Goal: Task Accomplishment & Management: Manage account settings

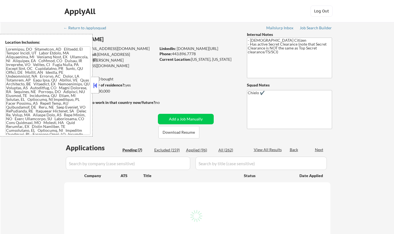
select select ""pending""
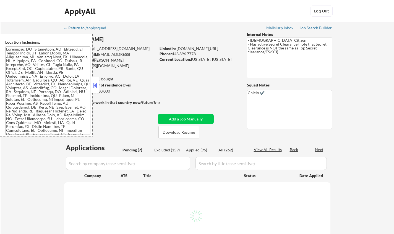
select select ""pending""
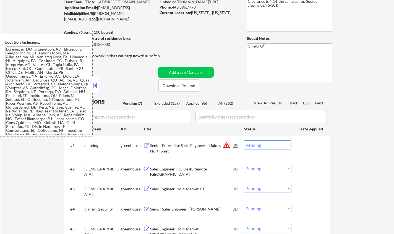
scroll to position [83, 0]
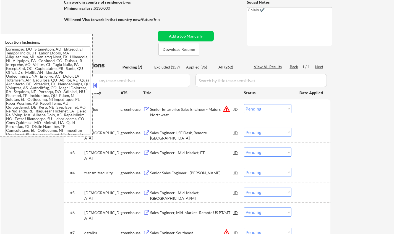
click at [97, 88] on button at bounding box center [95, 85] width 6 height 8
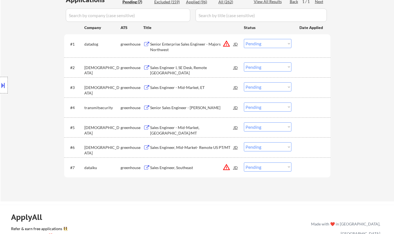
scroll to position [221, 0]
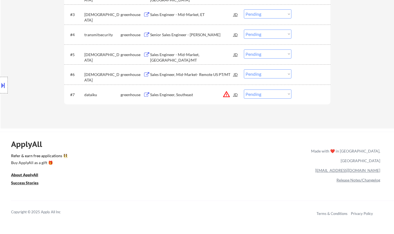
click at [204, 74] on div "Sales Engineer, Mid-Market- Remote US PT/MT" at bounding box center [191, 75] width 83 height 6
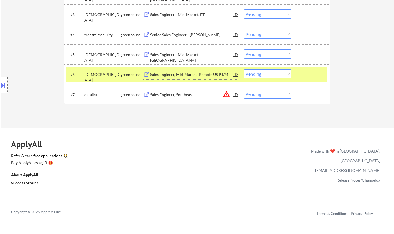
drag, startPoint x: 260, startPoint y: 73, endPoint x: 260, endPoint y: 77, distance: 3.9
click at [260, 72] on select "Choose an option... Pending Applied Excluded (Questions) Excluded (Expired) Exc…" at bounding box center [268, 73] width 48 height 9
click at [244, 69] on select "Choose an option... Pending Applied Excluded (Questions) Excluded (Expired) Exc…" at bounding box center [268, 73] width 48 height 9
select select ""pending""
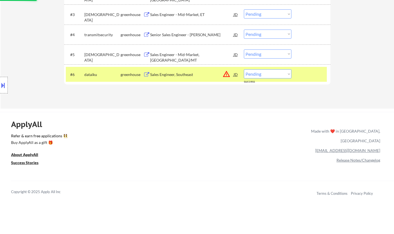
click at [189, 51] on div "Sales Engineer - Mid-Market, CT/MT" at bounding box center [191, 54] width 83 height 10
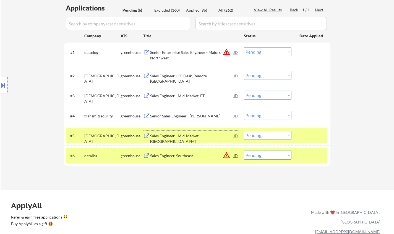
scroll to position [138, 0]
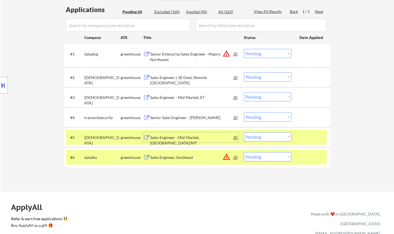
click at [255, 138] on select "Choose an option... Pending Applied Excluded (Questions) Excluded (Expired) Exc…" at bounding box center [268, 136] width 48 height 9
click at [244, 132] on select "Choose an option... Pending Applied Excluded (Questions) Excluded (Expired) Exc…" at bounding box center [268, 136] width 48 height 9
click at [164, 117] on div "Senior Sales Engineer - NA" at bounding box center [191, 118] width 83 height 6
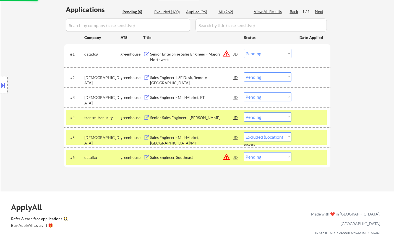
select select ""pending""
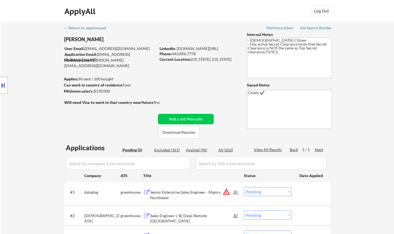
scroll to position [166, 0]
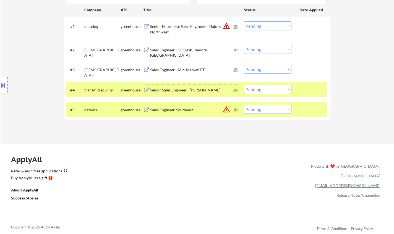
drag, startPoint x: 259, startPoint y: 88, endPoint x: 260, endPoint y: 93, distance: 5.1
click at [259, 88] on select "Choose an option... Pending Applied Excluded (Questions) Excluded (Expired) Exc…" at bounding box center [268, 89] width 48 height 9
click at [244, 85] on select "Choose an option... Pending Applied Excluded (Questions) Excluded (Expired) Exc…" at bounding box center [268, 89] width 48 height 9
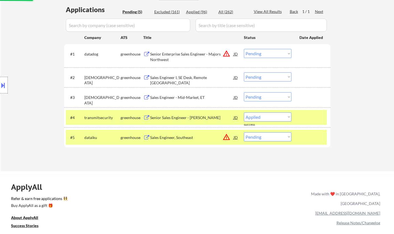
select select ""pending""
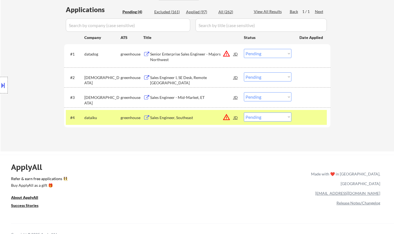
click at [174, 96] on div "Sales Engineer - Mid-Market, ET" at bounding box center [191, 98] width 83 height 6
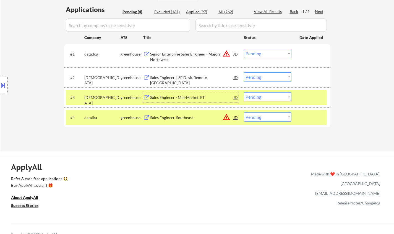
click at [234, 54] on div "JD" at bounding box center [236, 54] width 6 height 10
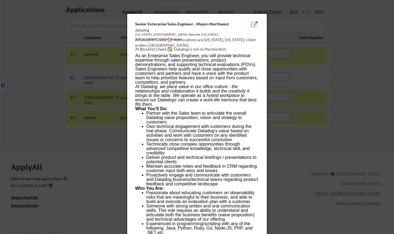
click at [338, 133] on div at bounding box center [197, 117] width 394 height 234
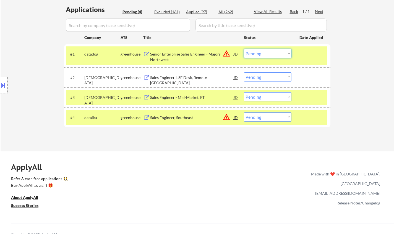
click at [275, 55] on select "Choose an option... Pending Applied Excluded (Questions) Excluded (Expired) Exc…" at bounding box center [268, 53] width 48 height 9
click at [244, 49] on select "Choose an option... Pending Applied Excluded (Questions) Excluded (Expired) Exc…" at bounding box center [268, 53] width 48 height 9
select select ""pending""
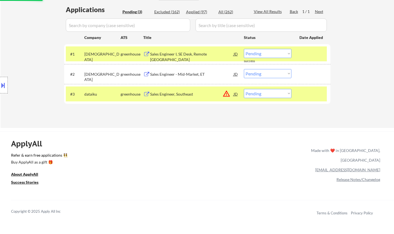
click at [261, 92] on select "Choose an option... Pending Applied Excluded (Questions) Excluded (Expired) Exc…" at bounding box center [268, 93] width 48 height 9
select select ""excluded__location_""
click at [244, 89] on select "Choose an option... Pending Applied Excluded (Questions) Excluded (Expired) Exc…" at bounding box center [268, 93] width 48 height 9
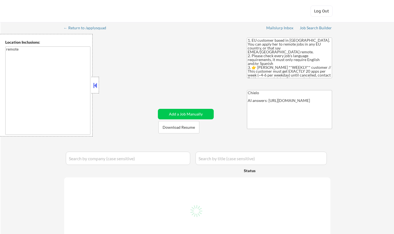
select select ""pending""
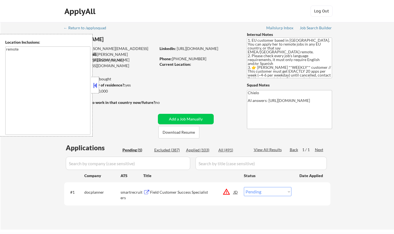
click at [95, 81] on button at bounding box center [95, 85] width 6 height 8
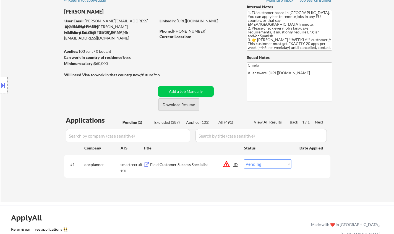
scroll to position [55, 0]
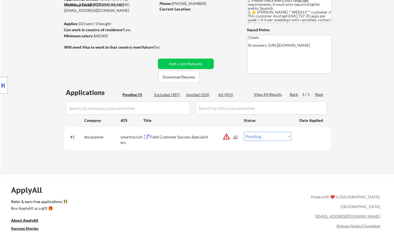
click at [0, 85] on button at bounding box center [3, 85] width 6 height 9
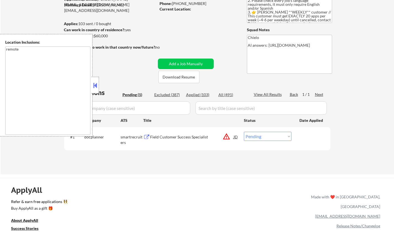
click at [137, 208] on div "ApplyAll Refer & earn free applications 👯‍♀️ Buy ApplyAll as a gift 🎁 About App…" at bounding box center [197, 225] width 394 height 88
click at [99, 85] on div "← Return to /applysquad Mailslurp Inbox Job Search Builder Julia Guallar User E…" at bounding box center [197, 68] width 276 height 203
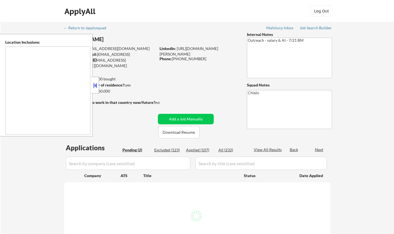
type textarea "remote"
select select ""pending""
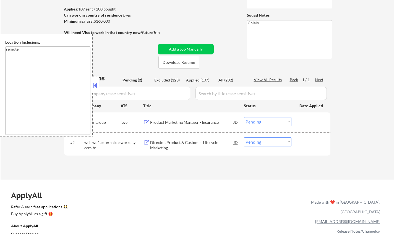
scroll to position [83, 0]
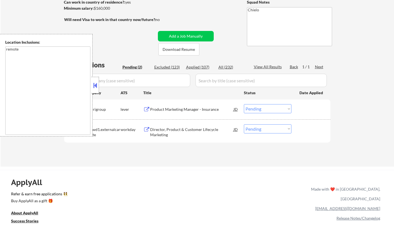
click at [96, 86] on button at bounding box center [95, 85] width 6 height 8
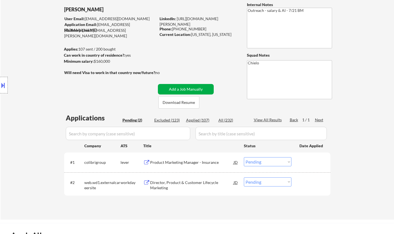
scroll to position [28, 0]
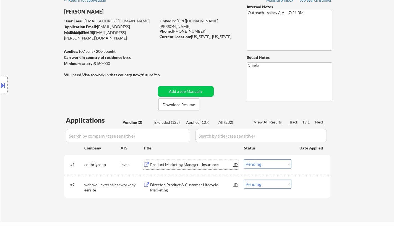
click at [186, 163] on div "Product Marketing Manager - Insurance" at bounding box center [191, 165] width 83 height 6
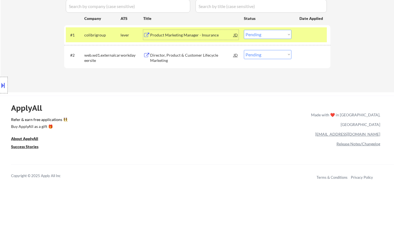
scroll to position [138, 0]
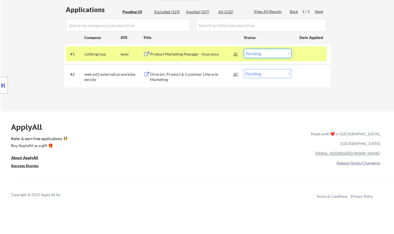
click at [259, 52] on select "Choose an option... Pending Applied Excluded (Questions) Excluded (Expired) Exc…" at bounding box center [268, 53] width 48 height 9
click at [244, 49] on select "Choose an option... Pending Applied Excluded (Questions) Excluded (Expired) Exc…" at bounding box center [268, 53] width 48 height 9
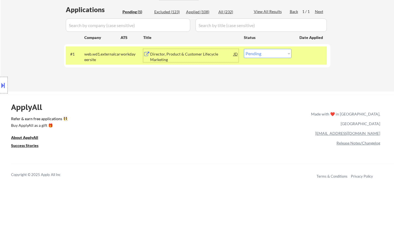
click at [169, 57] on div "Director, Product & Customer Lifecycle Marketing" at bounding box center [191, 56] width 83 height 11
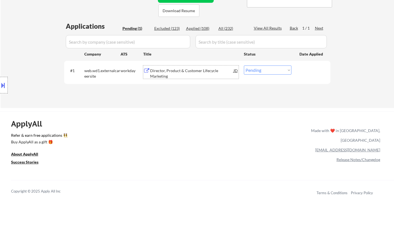
scroll to position [110, 0]
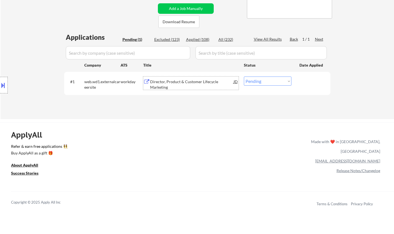
drag, startPoint x: 272, startPoint y: 80, endPoint x: 273, endPoint y: 85, distance: 4.5
click at [272, 80] on select "Choose an option... Pending Applied Excluded (Questions) Excluded (Expired) Exc…" at bounding box center [268, 81] width 48 height 9
select select ""applied""
click at [244, 77] on select "Choose an option... Pending Applied Excluded (Questions) Excluded (Expired) Exc…" at bounding box center [268, 81] width 48 height 9
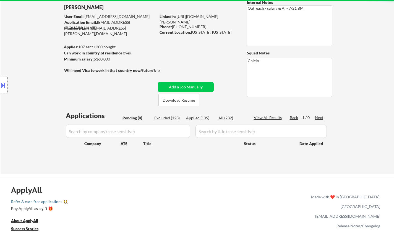
scroll to position [0, 0]
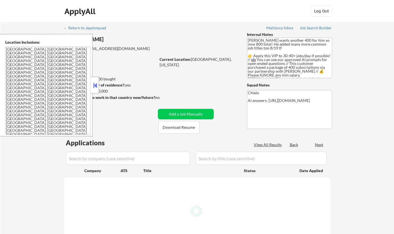
select select ""pending""
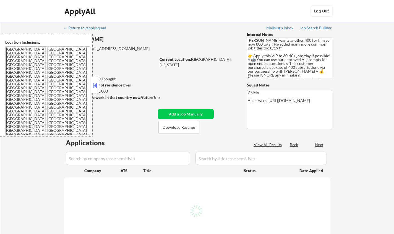
select select ""pending""
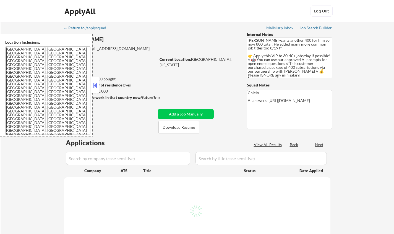
select select ""pending""
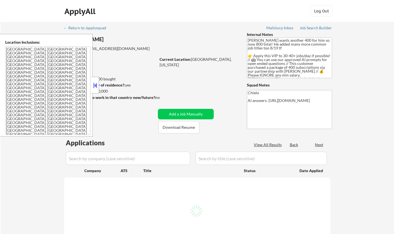
select select ""pending""
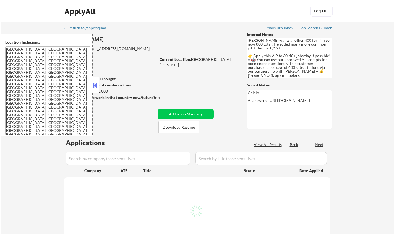
select select ""pending""
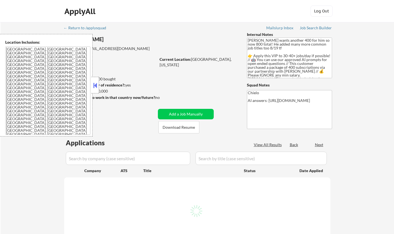
select select ""pending""
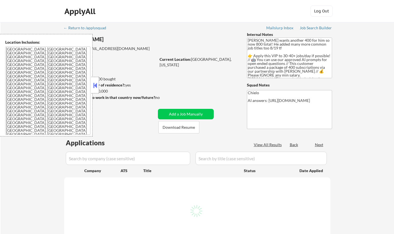
select select ""pending""
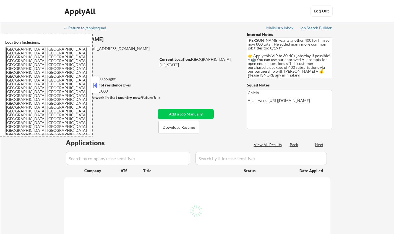
select select ""pending""
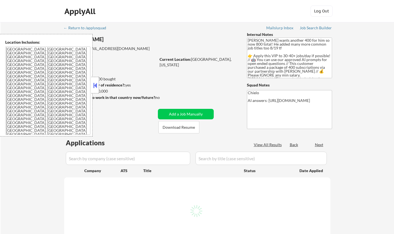
select select ""pending""
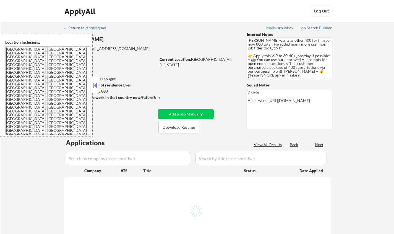
select select ""pending""
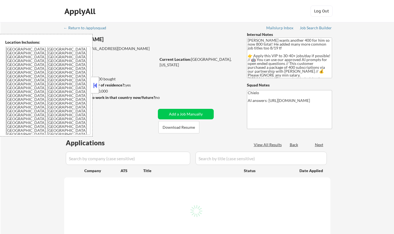
select select ""pending""
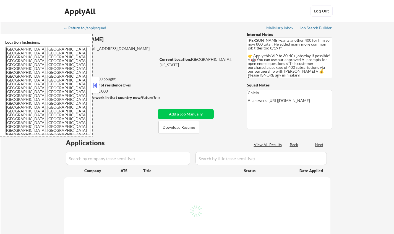
select select ""pending""
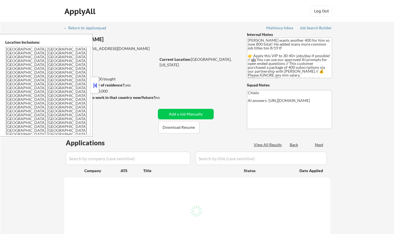
select select ""pending""
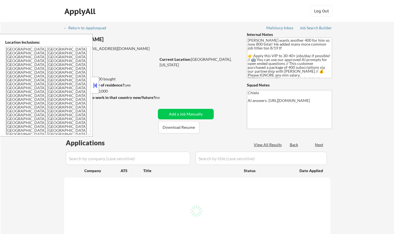
select select ""pending""
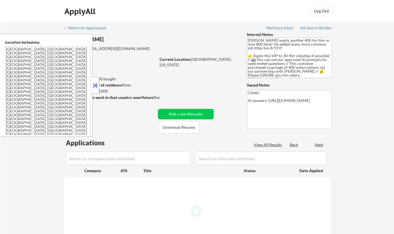
select select ""pending""
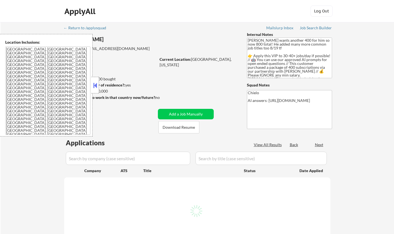
select select ""pending""
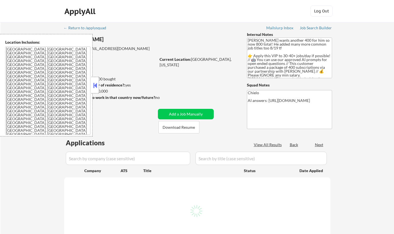
select select ""pending""
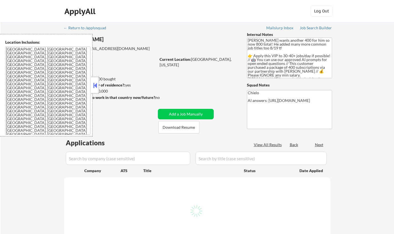
select select ""pending""
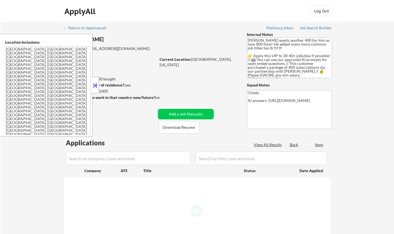
select select ""pending""
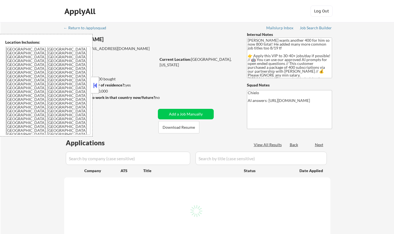
select select ""pending""
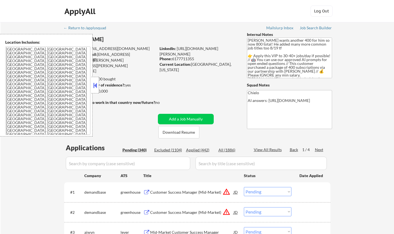
click at [94, 87] on button at bounding box center [95, 85] width 6 height 8
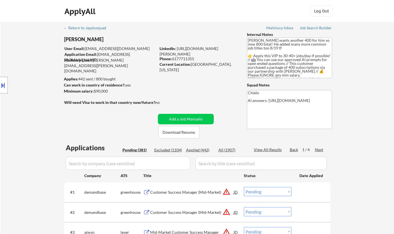
select select ""PLACEHOLDER_1427118222253""
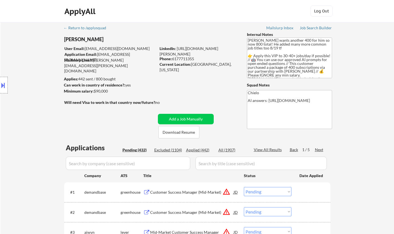
select select ""PLACEHOLDER_1427118222253""
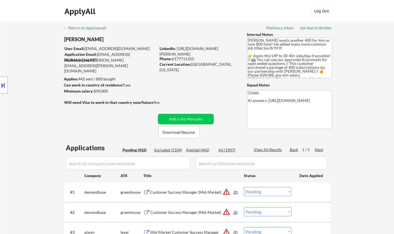
select select ""PLACEHOLDER_1427118222253""
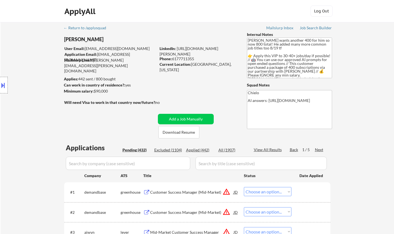
select select ""PLACEHOLDER_1427118222253""
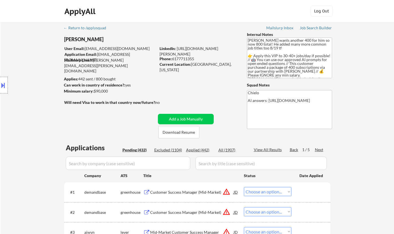
select select ""PLACEHOLDER_1427118222253""
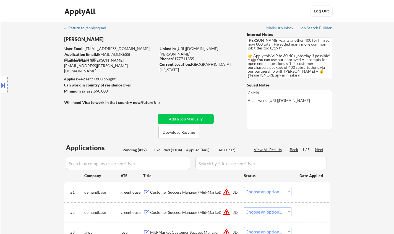
select select ""PLACEHOLDER_1427118222253""
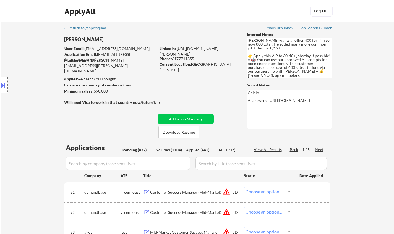
select select ""PLACEHOLDER_1427118222253""
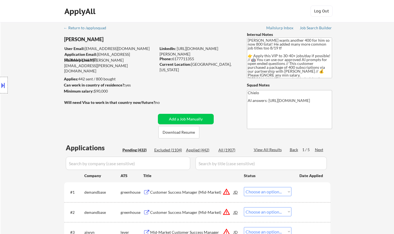
select select ""PLACEHOLDER_1427118222253""
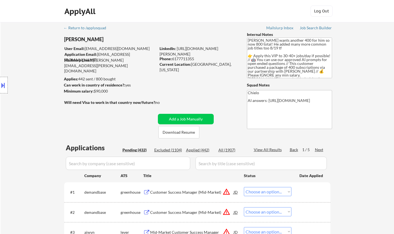
select select ""PLACEHOLDER_1427118222253""
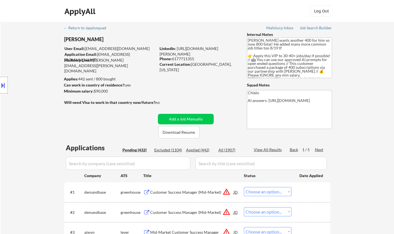
select select ""PLACEHOLDER_1427118222253""
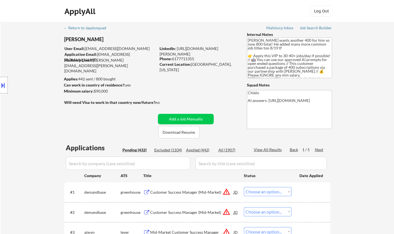
select select ""PLACEHOLDER_1427118222253""
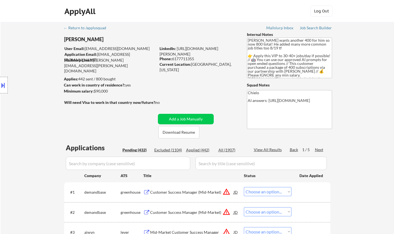
select select ""PLACEHOLDER_1427118222253""
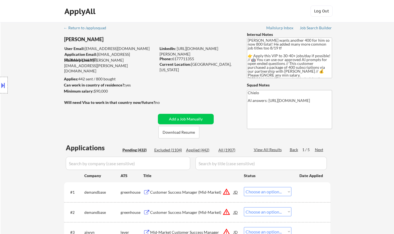
select select ""PLACEHOLDER_1427118222253""
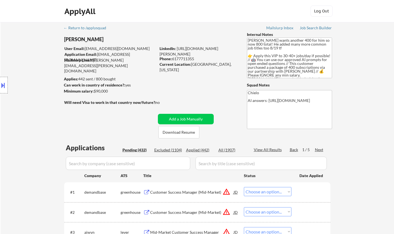
select select ""PLACEHOLDER_1427118222253""
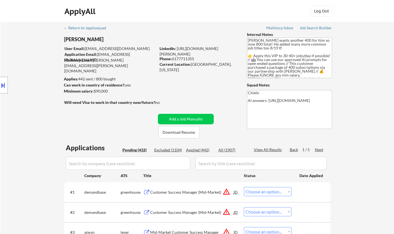
select select ""PLACEHOLDER_1427118222253""
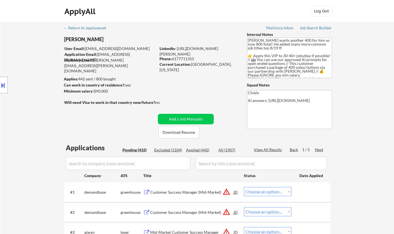
select select ""PLACEHOLDER_1427118222253""
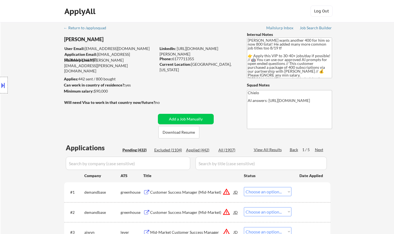
select select ""PLACEHOLDER_1427118222253""
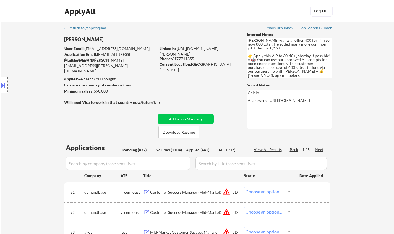
select select ""PLACEHOLDER_1427118222253""
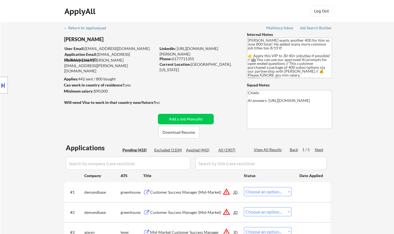
select select ""PLACEHOLDER_1427118222253""
select select ""pending""
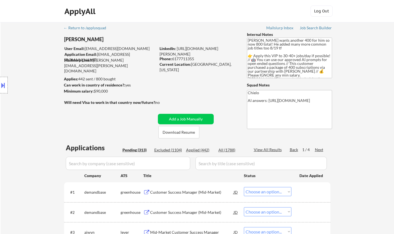
select select ""pending""
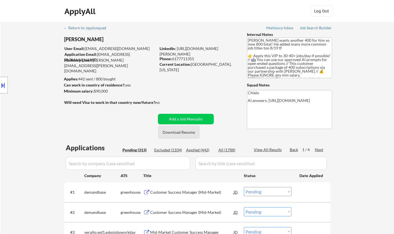
scroll to position [28, 0]
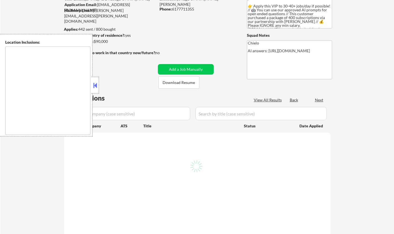
type textarea "[GEOGRAPHIC_DATA], [GEOGRAPHIC_DATA] [GEOGRAPHIC_DATA], [GEOGRAPHIC_DATA] [GEOG…"
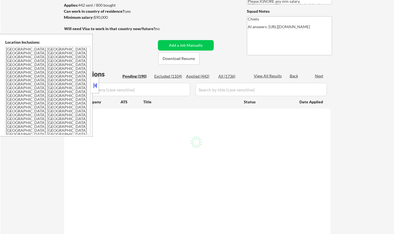
scroll to position [77, 0]
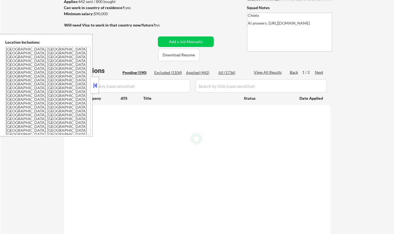
click at [96, 86] on button at bounding box center [95, 85] width 6 height 8
select select ""pending""
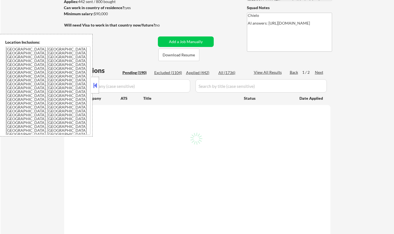
select select ""pending""
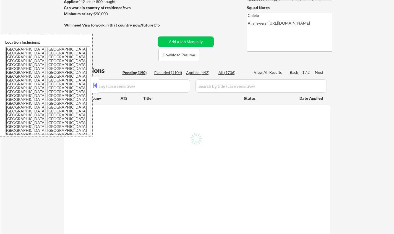
select select ""pending""
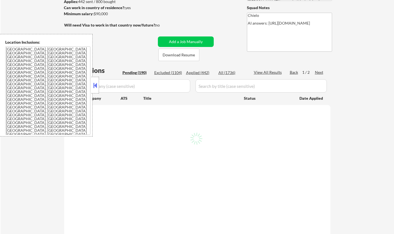
select select ""pending""
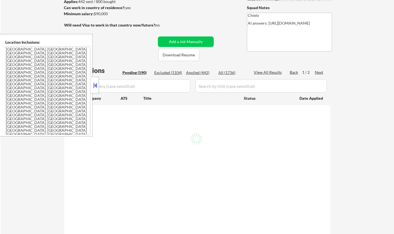
select select ""pending""
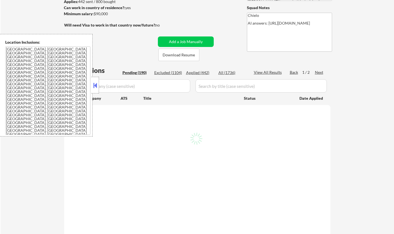
select select ""pending""
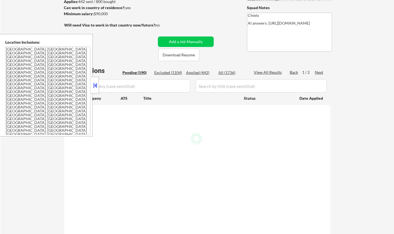
select select ""pending""
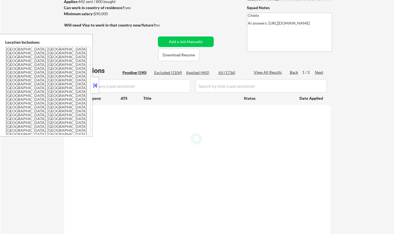
select select ""pending""
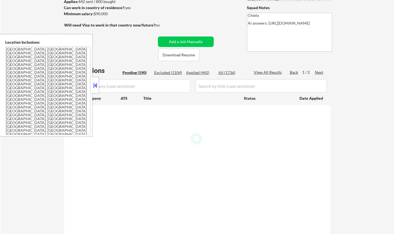
select select ""pending""
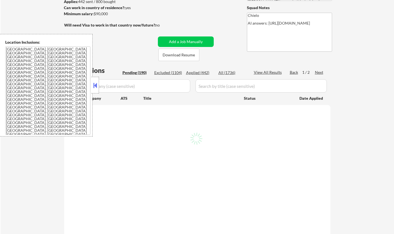
select select ""pending""
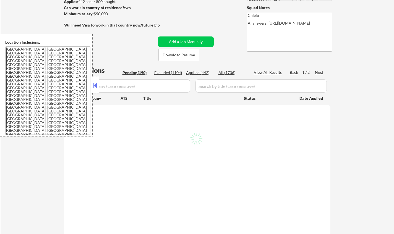
select select ""pending""
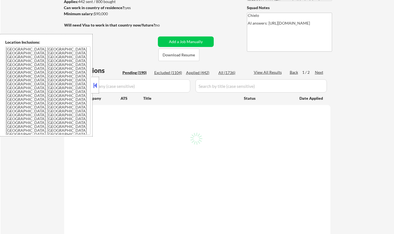
select select ""pending""
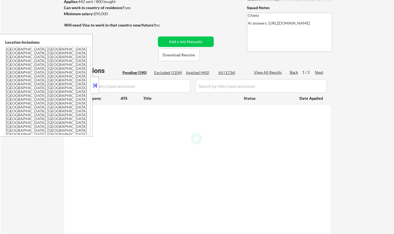
select select ""pending""
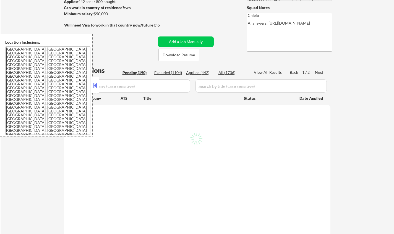
select select ""pending""
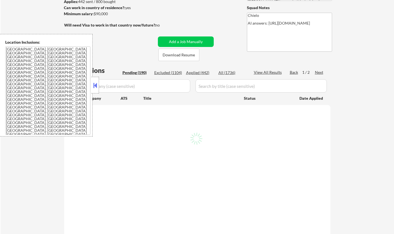
select select ""pending""
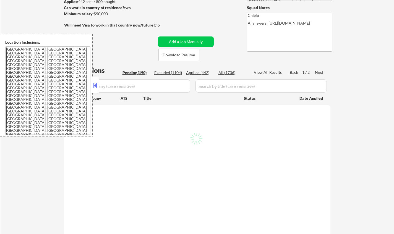
select select ""pending""
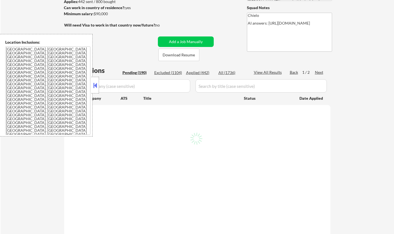
select select ""pending""
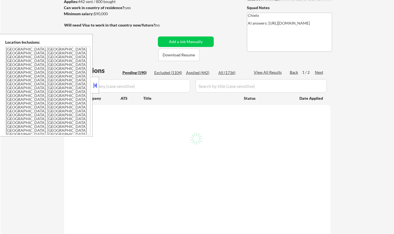
select select ""pending""
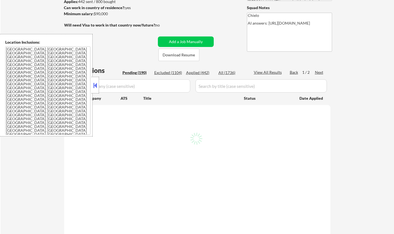
select select ""pending""
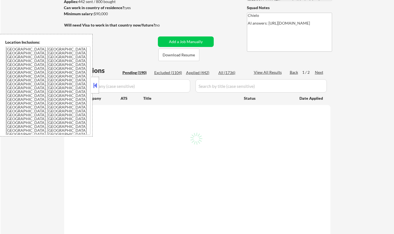
select select ""pending""
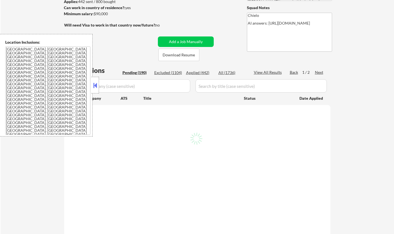
select select ""pending""
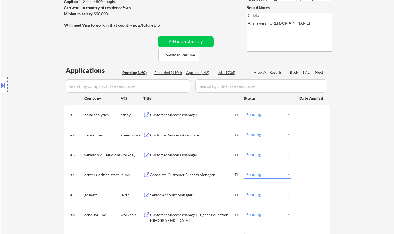
click at [179, 117] on div "Customer Success Manager" at bounding box center [191, 115] width 83 height 6
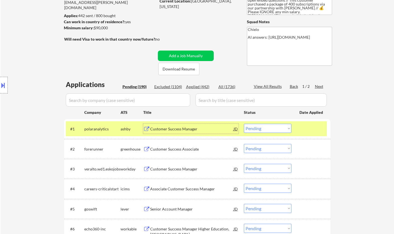
scroll to position [138, 0]
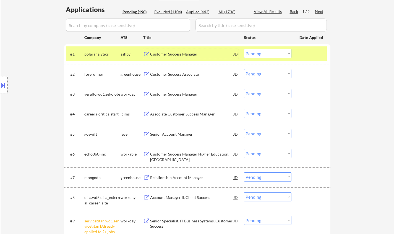
click at [264, 55] on select "Choose an option... Pending Applied Excluded (Questions) Excluded (Expired) Exc…" at bounding box center [268, 53] width 48 height 9
click at [244, 49] on select "Choose an option... Pending Applied Excluded (Questions) Excluded (Expired) Exc…" at bounding box center [268, 53] width 48 height 9
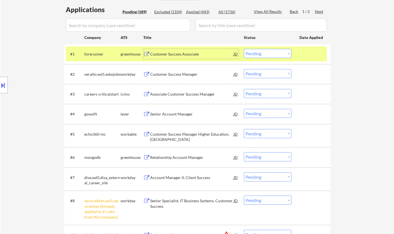
click at [175, 52] on div "Customer Success Associate" at bounding box center [191, 54] width 83 height 6
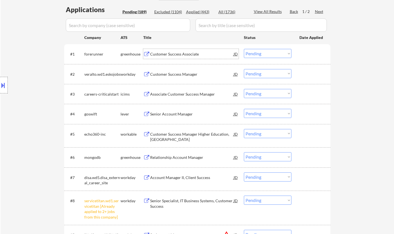
drag, startPoint x: 276, startPoint y: 53, endPoint x: 274, endPoint y: 57, distance: 4.7
click at [276, 53] on select "Choose an option... Pending Applied Excluded (Questions) Excluded (Expired) Exc…" at bounding box center [268, 53] width 48 height 9
click at [244, 49] on select "Choose an option... Pending Applied Excluded (Questions) Excluded (Expired) Exc…" at bounding box center [268, 53] width 48 height 9
select select ""pending""
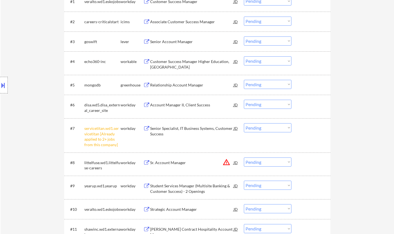
scroll to position [221, 0]
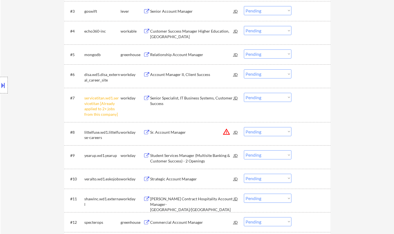
drag, startPoint x: 258, startPoint y: 97, endPoint x: 259, endPoint y: 101, distance: 4.7
click at [257, 97] on select "Choose an option... Pending Applied Excluded (Questions) Excluded (Expired) Exc…" at bounding box center [268, 97] width 48 height 9
click at [244, 93] on select "Choose an option... Pending Applied Excluded (Questions) Excluded (Expired) Exc…" at bounding box center [268, 97] width 48 height 9
select select ""pending""
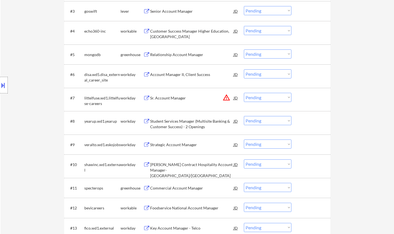
click at [172, 56] on div "Relationship Account Manager" at bounding box center [191, 55] width 83 height 6
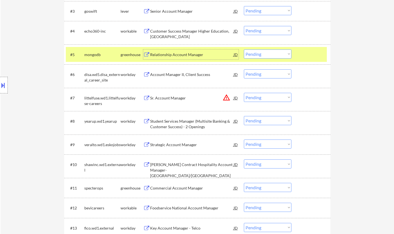
click at [277, 54] on select "Choose an option... Pending Applied Excluded (Questions) Excluded (Expired) Exc…" at bounding box center [268, 53] width 48 height 9
click at [244, 49] on select "Choose an option... Pending Applied Excluded (Questions) Excluded (Expired) Exc…" at bounding box center [268, 53] width 48 height 9
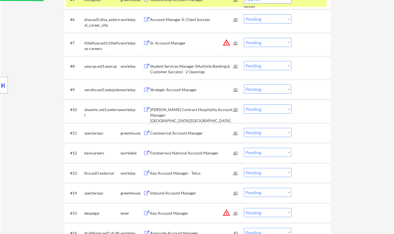
scroll to position [276, 0]
select select ""pending""
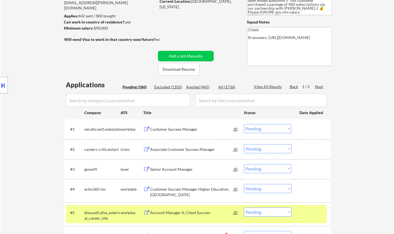
scroll to position [55, 0]
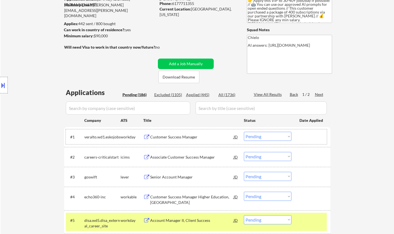
click at [170, 131] on div "#1 veralto.wd1.eskojobs workday Customer Success Manager JD Choose an option...…" at bounding box center [196, 136] width 261 height 15
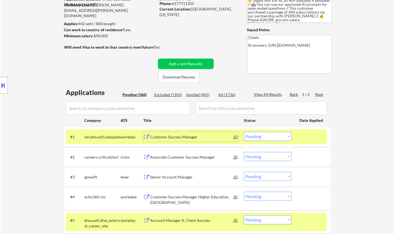
click at [169, 135] on div "Customer Success Manager" at bounding box center [191, 137] width 83 height 6
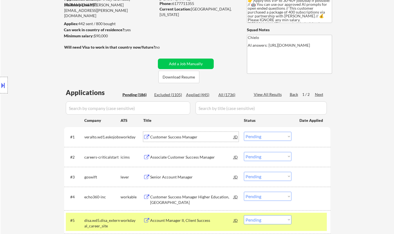
click at [183, 138] on div "Customer Success Manager" at bounding box center [191, 137] width 83 height 6
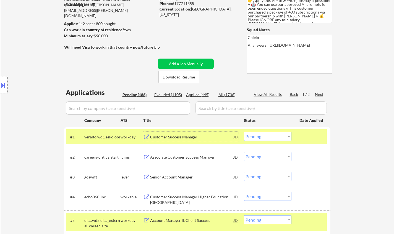
click at [277, 136] on select "Choose an option... Pending Applied Excluded (Questions) Excluded (Expired) Exc…" at bounding box center [268, 136] width 48 height 9
click at [244, 132] on select "Choose an option... Pending Applied Excluded (Questions) Excluded (Expired) Exc…" at bounding box center [268, 136] width 48 height 9
select select ""pending""
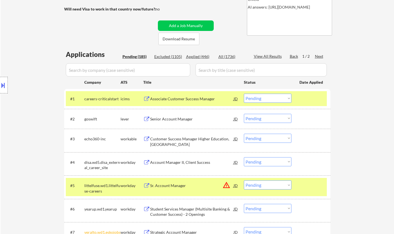
scroll to position [110, 0]
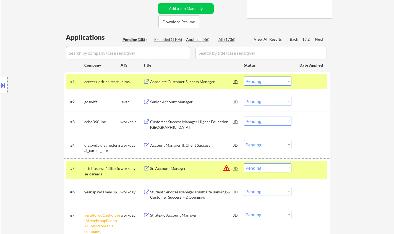
click at [169, 102] on div "Senior Account Manager" at bounding box center [191, 102] width 83 height 6
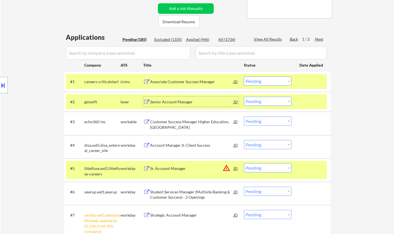
click at [274, 101] on select "Choose an option... Pending Applied Excluded (Questions) Excluded (Expired) Exc…" at bounding box center [268, 101] width 48 height 9
click at [244, 97] on select "Choose an option... Pending Applied Excluded (Questions) Excluded (Expired) Exc…" at bounding box center [268, 101] width 48 height 9
select select ""pending""
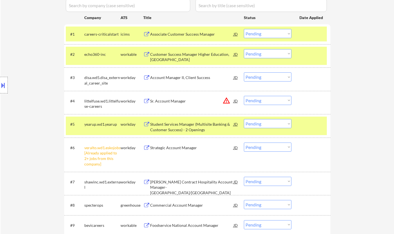
scroll to position [193, 0]
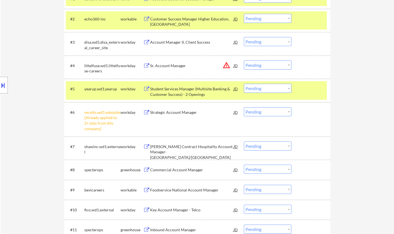
drag, startPoint x: 265, startPoint y: 111, endPoint x: 267, endPoint y: 115, distance: 5.0
click at [265, 111] on select "Choose an option... Pending Applied Excluded (Questions) Excluded (Expired) Exc…" at bounding box center [268, 111] width 48 height 9
click at [244, 107] on select "Choose an option... Pending Applied Excluded (Questions) Excluded (Expired) Exc…" at bounding box center [268, 111] width 48 height 9
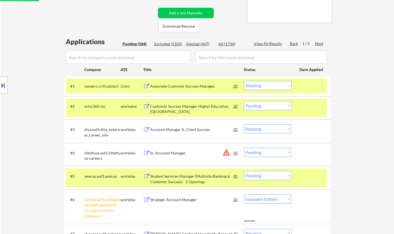
scroll to position [55, 0]
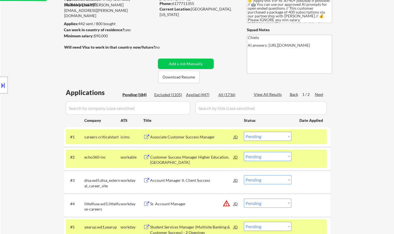
select select ""pending""
click at [177, 134] on div "Associate Customer Success Manager" at bounding box center [191, 137] width 83 height 10
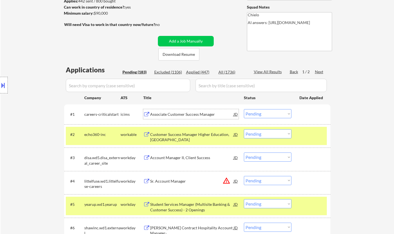
scroll to position [83, 0]
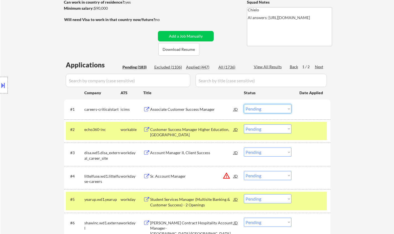
click at [270, 108] on select "Choose an option... Pending Applied Excluded (Questions) Excluded (Expired) Exc…" at bounding box center [268, 108] width 48 height 9
click at [244, 104] on select "Choose an option... Pending Applied Excluded (Questions) Excluded (Expired) Exc…" at bounding box center [268, 108] width 48 height 9
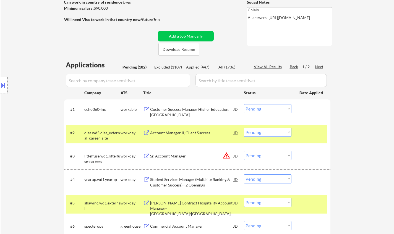
click at [184, 111] on div "Customer Success Manager Higher Education, North America" at bounding box center [191, 112] width 83 height 11
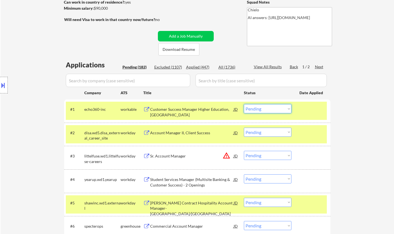
click at [262, 104] on select "Choose an option... Pending Applied Excluded (Questions) Excluded (Expired) Exc…" at bounding box center [268, 108] width 48 height 9
click at [244, 104] on select "Choose an option... Pending Applied Excluded (Questions) Excluded (Expired) Exc…" at bounding box center [268, 108] width 48 height 9
select select ""pending""
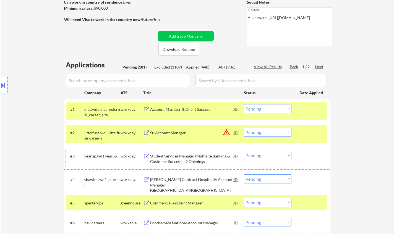
click at [121, 155] on div "workday" at bounding box center [131, 156] width 23 height 6
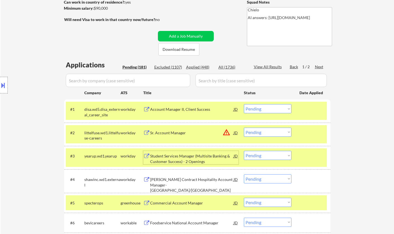
click at [165, 160] on div "Student Services Manager (Multisite Banking & Customer Success) - 2 Openings" at bounding box center [191, 158] width 83 height 11
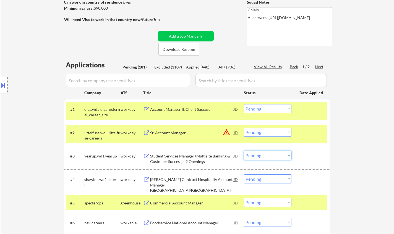
click at [279, 158] on select "Choose an option... Pending Applied Excluded (Questions) Excluded (Expired) Exc…" at bounding box center [268, 155] width 48 height 9
click at [244, 151] on select "Choose an option... Pending Applied Excluded (Questions) Excluded (Expired) Exc…" at bounding box center [268, 155] width 48 height 9
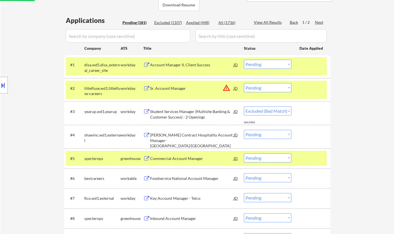
scroll to position [130, 0]
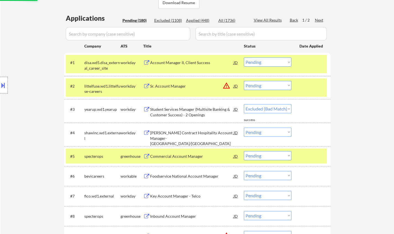
click at [235, 85] on div "JD" at bounding box center [236, 86] width 6 height 10
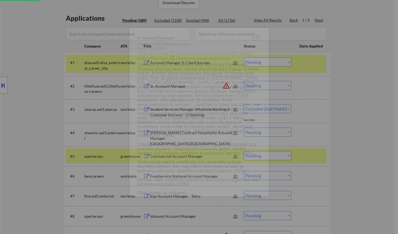
select select ""pending""
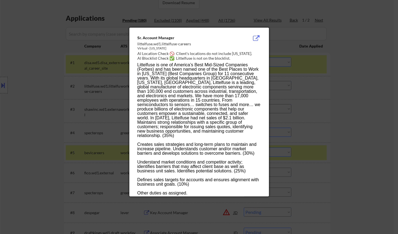
click at [372, 92] on div at bounding box center [199, 117] width 398 height 234
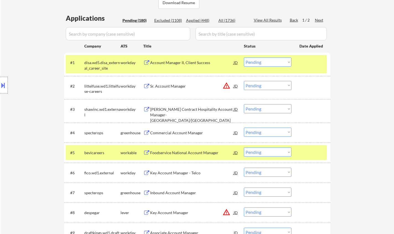
click at [281, 87] on select "Choose an option... Pending Applied Excluded (Questions) Excluded (Expired) Exc…" at bounding box center [268, 85] width 48 height 9
click at [244, 81] on select "Choose an option... Pending Applied Excluded (Questions) Excluded (Expired) Exc…" at bounding box center [268, 85] width 48 height 9
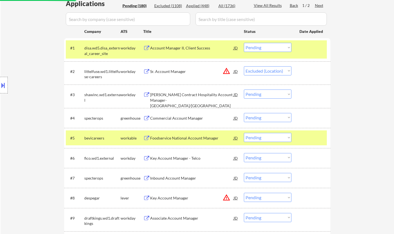
scroll to position [144, 0]
click at [186, 48] on div "Account Manager II, Client Success" at bounding box center [191, 48] width 83 height 6
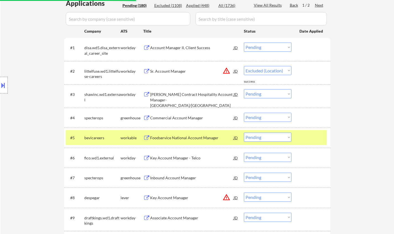
select select ""pending""
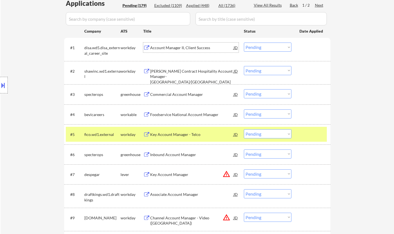
click at [273, 46] on select "Choose an option... Pending Applied Excluded (Questions) Excluded (Expired) Exc…" at bounding box center [268, 47] width 48 height 9
click at [244, 43] on select "Choose an option... Pending Applied Excluded (Questions) Excluded (Expired) Exc…" at bounding box center [268, 47] width 48 height 9
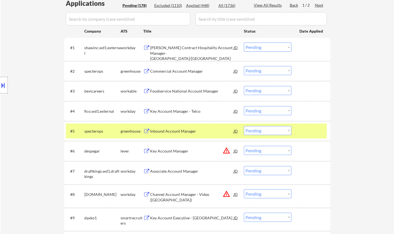
click at [173, 49] on div "Shaw Contract Hospitality Account Manager- MA/RI" at bounding box center [191, 53] width 83 height 16
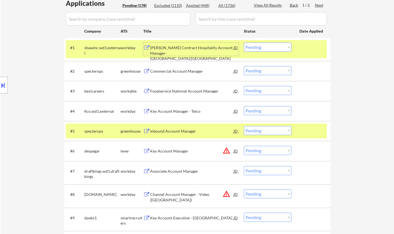
click at [279, 46] on select "Choose an option... Pending Applied Excluded (Questions) Excluded (Expired) Exc…" at bounding box center [268, 47] width 48 height 9
click at [244, 43] on select "Choose an option... Pending Applied Excluded (Questions) Excluded (Expired) Exc…" at bounding box center [268, 47] width 48 height 9
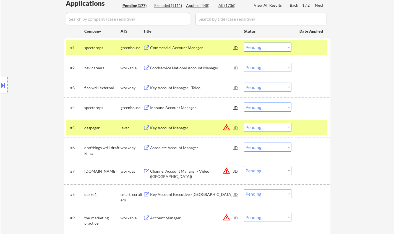
click at [177, 44] on div "Commercial Account Manager" at bounding box center [191, 48] width 83 height 10
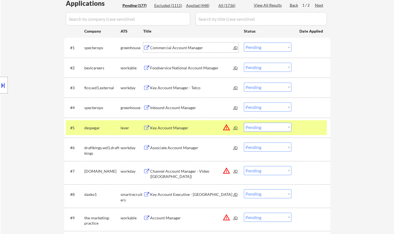
click at [267, 46] on select "Choose an option... Pending Applied Excluded (Questions) Excluded (Expired) Exc…" at bounding box center [268, 47] width 48 height 9
click at [244, 43] on select "Choose an option... Pending Applied Excluded (Questions) Excluded (Expired) Exc…" at bounding box center [268, 47] width 48 height 9
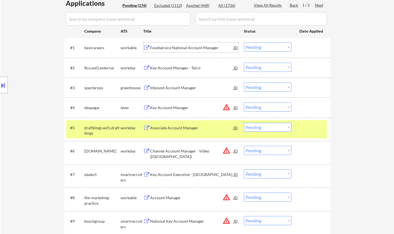
click at [178, 48] on div "Foodservice National Account Manager" at bounding box center [191, 48] width 83 height 6
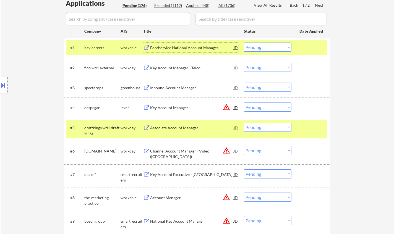
drag, startPoint x: 268, startPoint y: 48, endPoint x: 272, endPoint y: 51, distance: 5.3
click at [268, 48] on select "Choose an option... Pending Applied Excluded (Questions) Excluded (Expired) Exc…" at bounding box center [268, 47] width 48 height 9
click at [244, 43] on select "Choose an option... Pending Applied Excluded (Questions) Excluded (Expired) Exc…" at bounding box center [268, 47] width 48 height 9
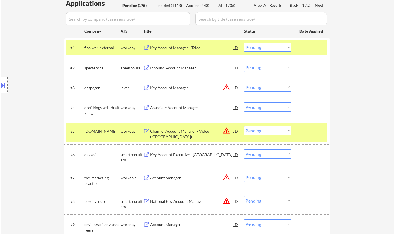
click at [162, 45] on div "Key Account Manager - Telco" at bounding box center [191, 48] width 83 height 6
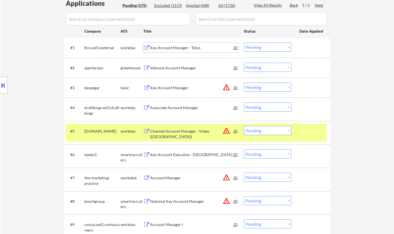
drag, startPoint x: 269, startPoint y: 46, endPoint x: 272, endPoint y: 47, distance: 3.0
click at [269, 46] on select "Choose an option... Pending Applied Excluded (Questions) Excluded (Expired) Exc…" at bounding box center [268, 47] width 48 height 9
click at [244, 43] on select "Choose an option... Pending Applied Excluded (Questions) Excluded (Expired) Exc…" at bounding box center [268, 47] width 48 height 9
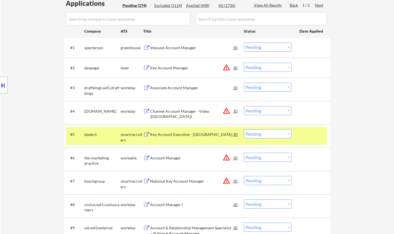
click at [178, 47] on div "Inbound Account Manager" at bounding box center [191, 48] width 83 height 6
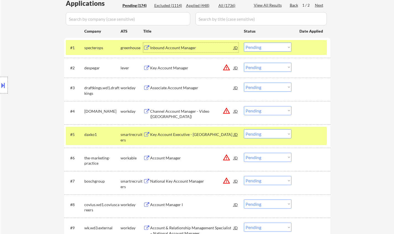
click at [265, 47] on select "Choose an option... Pending Applied Excluded (Questions) Excluded (Expired) Exc…" at bounding box center [268, 47] width 48 height 9
click at [244, 43] on select "Choose an option... Pending Applied Excluded (Questions) Excluded (Expired) Exc…" at bounding box center [268, 47] width 48 height 9
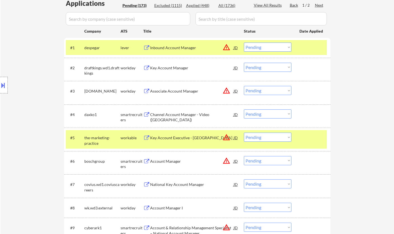
click at [235, 49] on div "JD" at bounding box center [236, 48] width 6 height 10
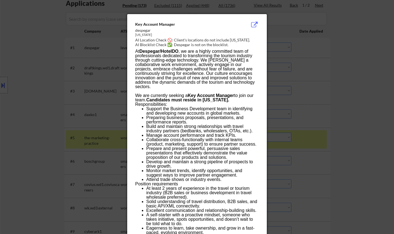
click at [339, 120] on div at bounding box center [197, 117] width 394 height 234
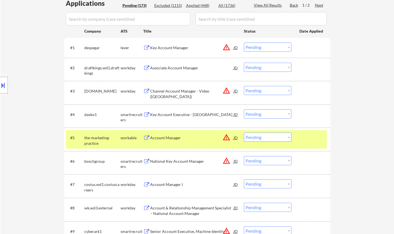
click at [264, 46] on select "Choose an option... Pending Applied Excluded (Questions) Excluded (Expired) Exc…" at bounding box center [268, 47] width 48 height 9
click at [244, 43] on select "Choose an option... Pending Applied Excluded (Questions) Excluded (Expired) Exc…" at bounding box center [268, 47] width 48 height 9
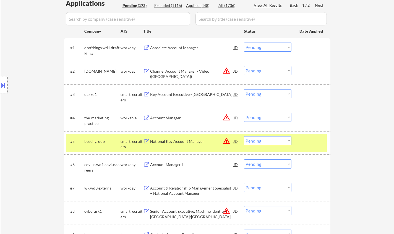
click at [171, 48] on div "Associate Account Manager" at bounding box center [191, 48] width 83 height 6
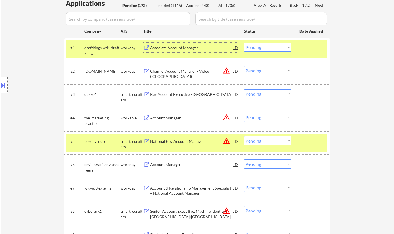
click at [267, 46] on select "Choose an option... Pending Applied Excluded (Questions) Excluded (Expired) Exc…" at bounding box center [268, 47] width 48 height 9
click at [244, 43] on select "Choose an option... Pending Applied Excluded (Questions) Excluded (Expired) Exc…" at bounding box center [268, 47] width 48 height 9
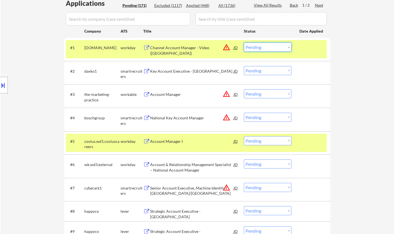
click at [271, 46] on select "Choose an option... Pending Applied Excluded (Questions) Excluded (Expired) Exc…" at bounding box center [268, 47] width 48 height 9
click at [244, 43] on select "Choose an option... Pending Applied Excluded (Questions) Excluded (Expired) Exc…" at bounding box center [268, 47] width 48 height 9
click at [235, 92] on div "JD" at bounding box center [236, 94] width 6 height 10
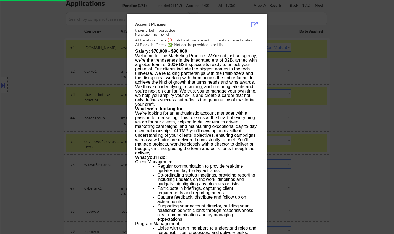
click at [384, 108] on div at bounding box center [197, 117] width 394 height 234
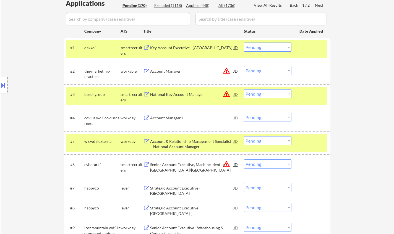
click at [174, 45] on div "Key Account Executive - Northeast Territory" at bounding box center [191, 48] width 83 height 6
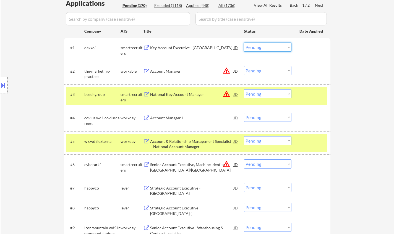
drag, startPoint x: 269, startPoint y: 45, endPoint x: 270, endPoint y: 51, distance: 6.2
click at [269, 45] on select "Choose an option... Pending Applied Excluded (Questions) Excluded (Expired) Exc…" at bounding box center [268, 47] width 48 height 9
click at [244, 43] on select "Choose an option... Pending Applied Excluded (Questions) Excluded (Expired) Exc…" at bounding box center [268, 47] width 48 height 9
select select ""pending""
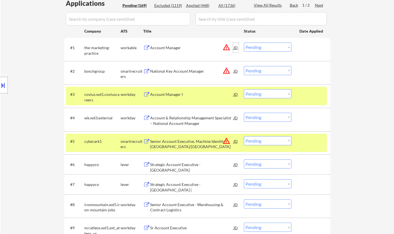
click at [235, 46] on div "JD" at bounding box center [236, 48] width 6 height 10
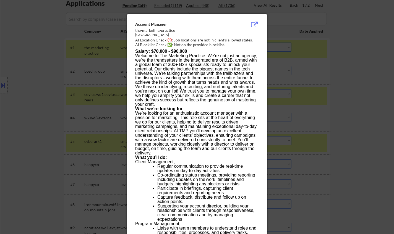
click at [365, 92] on div at bounding box center [197, 117] width 394 height 234
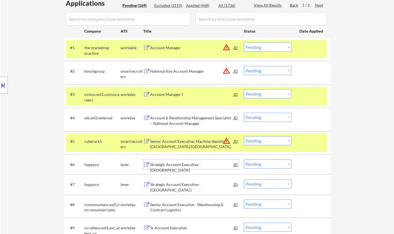
click at [165, 165] on div "Strategic Account Executive - Southeast Region" at bounding box center [191, 167] width 83 height 11
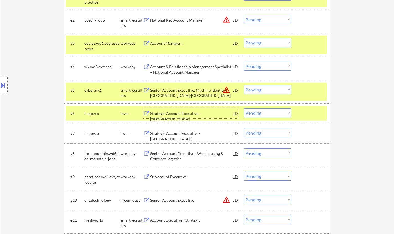
scroll to position [227, 0]
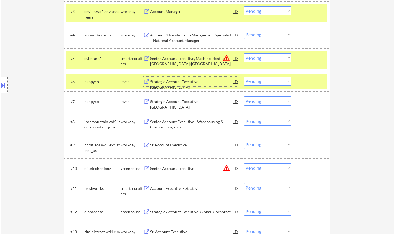
click at [271, 82] on select "Choose an option... Pending Applied Excluded (Questions) Excluded (Expired) Exc…" at bounding box center [268, 81] width 48 height 9
click at [244, 77] on select "Choose an option... Pending Applied Excluded (Questions) Excluded (Expired) Exc…" at bounding box center [268, 81] width 48 height 9
select select ""pending""
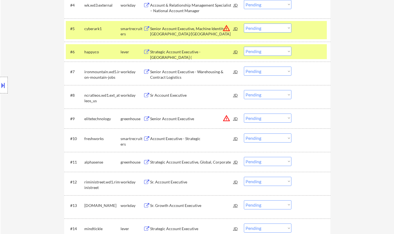
scroll to position [283, 0]
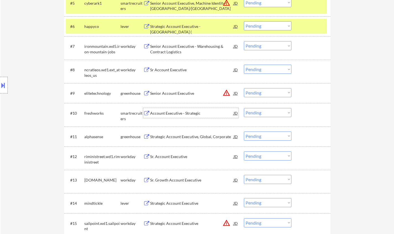
click at [178, 111] on div "Account Executive - Strategic" at bounding box center [191, 113] width 83 height 6
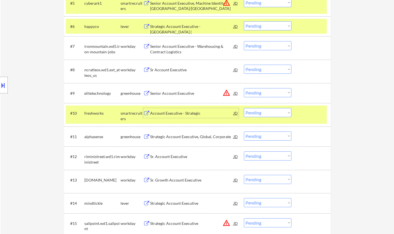
click at [267, 112] on select "Choose an option... Pending Applied Excluded (Questions) Excluded (Expired) Exc…" at bounding box center [268, 112] width 48 height 9
click at [244, 108] on select "Choose an option... Pending Applied Excluded (Questions) Excluded (Expired) Exc…" at bounding box center [268, 112] width 48 height 9
select select ""pending""
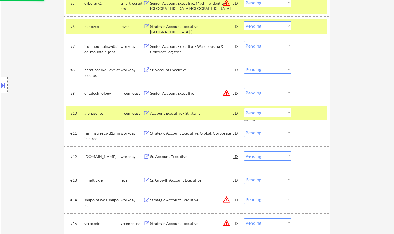
click at [235, 91] on div "JD" at bounding box center [236, 93] width 6 height 10
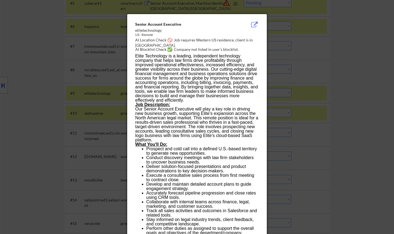
click at [369, 81] on div at bounding box center [197, 117] width 394 height 234
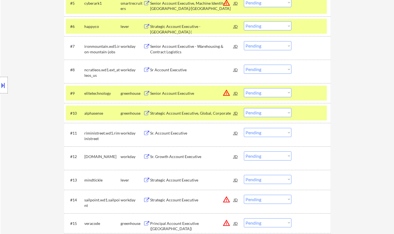
drag, startPoint x: 264, startPoint y: 92, endPoint x: 270, endPoint y: 96, distance: 7.1
click at [264, 92] on select "Choose an option... Pending Applied Excluded (Questions) Excluded (Expired) Exc…" at bounding box center [268, 92] width 48 height 9
click at [244, 88] on select "Choose an option... Pending Applied Excluded (Questions) Excluded (Expired) Exc…" at bounding box center [268, 92] width 48 height 9
click at [176, 157] on div "Sr. Growth Account Executive" at bounding box center [191, 157] width 83 height 6
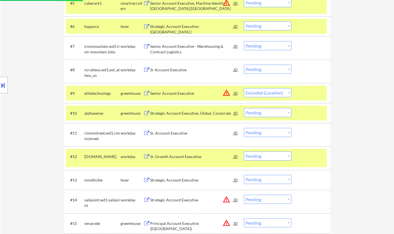
select select ""pending""
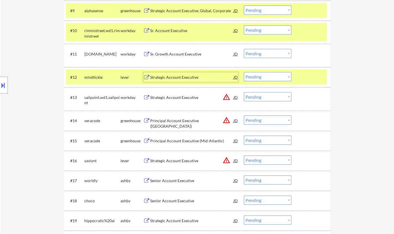
scroll to position [365, 0]
click at [270, 52] on select "Choose an option... Pending Applied Excluded (Questions) Excluded (Expired) Exc…" at bounding box center [268, 53] width 48 height 9
click at [244, 49] on select "Choose an option... Pending Applied Excluded (Questions) Excluded (Expired) Exc…" at bounding box center [268, 53] width 48 height 9
select select ""pending""
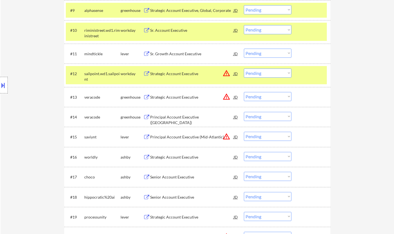
click at [236, 75] on div "JD" at bounding box center [236, 74] width 6 height 10
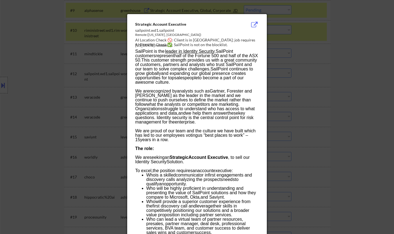
drag, startPoint x: 325, startPoint y: 94, endPoint x: 268, endPoint y: 81, distance: 58.9
click at [325, 93] on div at bounding box center [197, 117] width 394 height 234
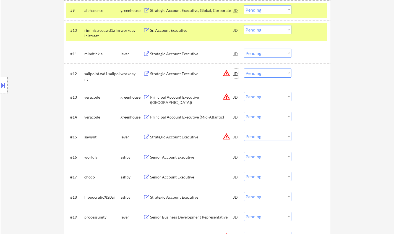
click at [237, 73] on div "JD" at bounding box center [236, 74] width 6 height 10
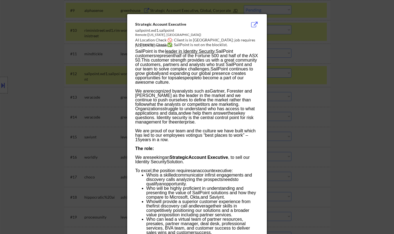
click at [371, 152] on div at bounding box center [197, 117] width 394 height 234
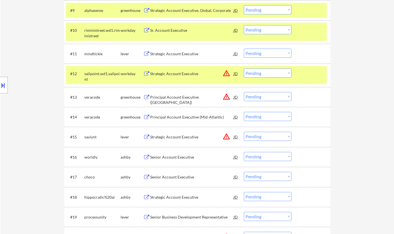
click at [275, 72] on select "Choose an option... Pending Applied Excluded (Questions) Excluded (Expired) Exc…" at bounding box center [268, 73] width 48 height 9
click at [244, 69] on select "Choose an option... Pending Applied Excluded (Questions) Excluded (Expired) Exc…" at bounding box center [268, 73] width 48 height 9
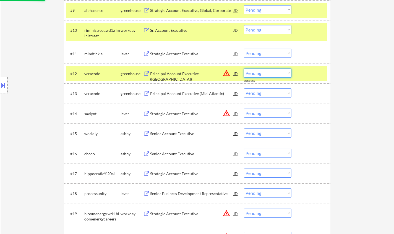
drag, startPoint x: 260, startPoint y: 75, endPoint x: 263, endPoint y: 77, distance: 3.0
click at [260, 75] on select "Choose an option... Pending Applied Excluded (Questions) Excluded (Expired) Exc…" at bounding box center [268, 73] width 48 height 9
click at [244, 69] on select "Choose an option... Pending Applied Excluded (Questions) Excluded (Expired) Exc…" at bounding box center [268, 73] width 48 height 9
select select ""pending""
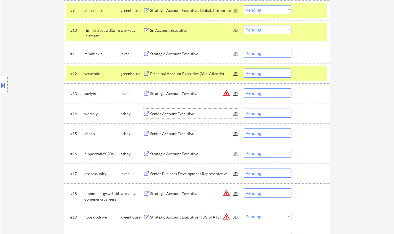
click at [177, 114] on div "Senior Account Executive" at bounding box center [191, 114] width 83 height 6
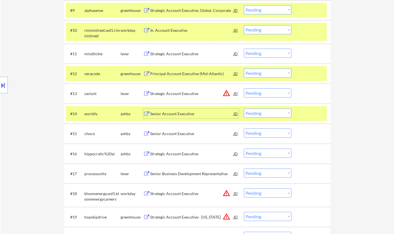
click at [270, 115] on select "Choose an option... Pending Applied Excluded (Questions) Excluded (Expired) Exc…" at bounding box center [268, 113] width 48 height 9
click at [244, 109] on select "Choose an option... Pending Applied Excluded (Questions) Excluded (Expired) Exc…" at bounding box center [268, 113] width 48 height 9
click at [235, 93] on div "JD" at bounding box center [236, 93] width 6 height 10
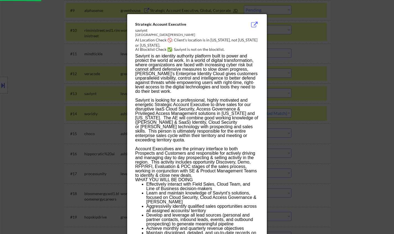
click at [327, 120] on div at bounding box center [197, 117] width 394 height 234
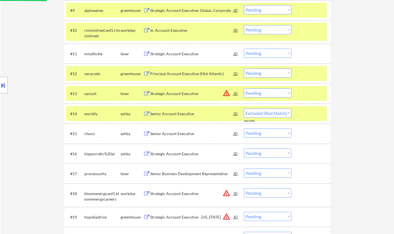
drag, startPoint x: 264, startPoint y: 91, endPoint x: 267, endPoint y: 97, distance: 7.3
click at [264, 91] on select "Choose an option... Pending Applied Excluded (Questions) Excluded (Expired) Exc…" at bounding box center [268, 92] width 48 height 9
select select ""pending""
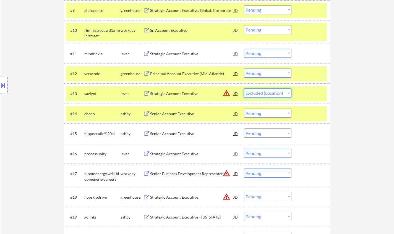
click at [244, 88] on select "Choose an option... Pending Applied Excluded (Questions) Excluded (Expired) Exc…" at bounding box center [268, 92] width 48 height 9
select select ""pending""
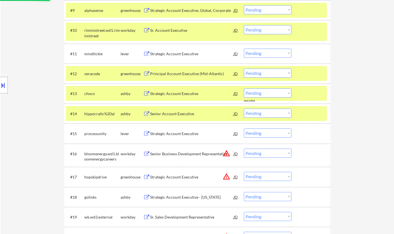
click at [180, 53] on div "Strategic Account Executive" at bounding box center [191, 54] width 83 height 6
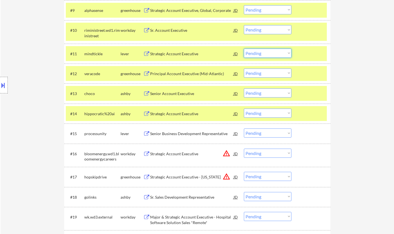
click at [253, 49] on select "Choose an option... Pending Applied Excluded (Questions) Excluded (Expired) Exc…" at bounding box center [268, 53] width 48 height 9
click at [244, 49] on select "Choose an option... Pending Applied Excluded (Questions) Excluded (Expired) Exc…" at bounding box center [268, 53] width 48 height 9
click at [175, 93] on div "Senior Account Executive" at bounding box center [191, 94] width 83 height 6
select select ""pending""
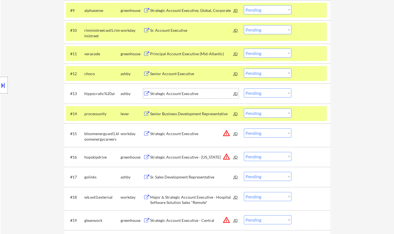
click at [254, 91] on select "Choose an option... Pending Applied Excluded (Questions) Excluded (Expired) Exc…" at bounding box center [268, 92] width 48 height 9
click at [244, 88] on select "Choose an option... Pending Applied Excluded (Questions) Excluded (Expired) Exc…" at bounding box center [268, 92] width 48 height 9
select select ""pending""
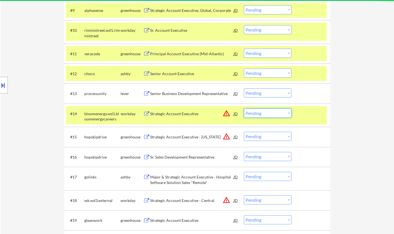
drag, startPoint x: 260, startPoint y: 112, endPoint x: 292, endPoint y: 136, distance: 40.2
click at [260, 112] on select "Choose an option... Pending Applied Excluded (Questions) Excluded (Expired) Exc…" at bounding box center [268, 113] width 48 height 9
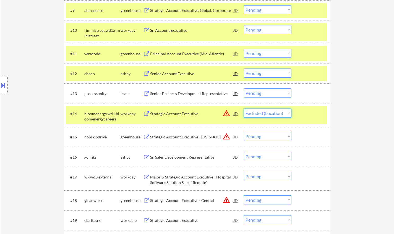
click at [244, 109] on select "Choose an option... Pending Applied Excluded (Questions) Excluded (Expired) Exc…" at bounding box center [268, 113] width 48 height 9
click at [0, 81] on div at bounding box center [4, 85] width 8 height 17
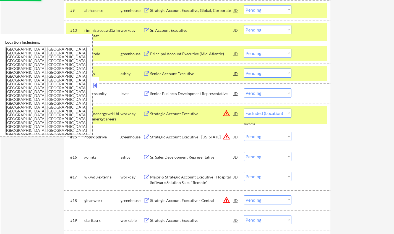
click at [97, 86] on button at bounding box center [95, 85] width 6 height 8
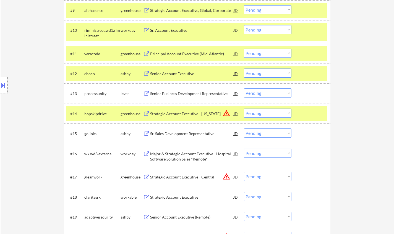
click at [273, 109] on select "Choose an option... Pending Applied Excluded (Questions) Excluded (Expired) Exc…" at bounding box center [268, 113] width 48 height 9
click at [244, 109] on select "Choose an option... Pending Applied Excluded (Questions) Excluded (Expired) Exc…" at bounding box center [268, 113] width 48 height 9
select select ""pending""
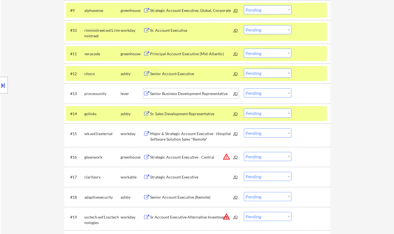
click at [185, 89] on div "Senior Business Development Representative" at bounding box center [191, 93] width 83 height 10
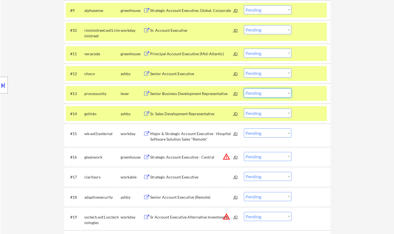
drag, startPoint x: 280, startPoint y: 93, endPoint x: 279, endPoint y: 97, distance: 4.0
click at [280, 93] on select "Choose an option... Pending Applied Excluded (Questions) Excluded (Expired) Exc…" at bounding box center [268, 92] width 48 height 9
click at [244, 88] on select "Choose an option... Pending Applied Excluded (Questions) Excluded (Expired) Exc…" at bounding box center [268, 92] width 48 height 9
select select ""pending""
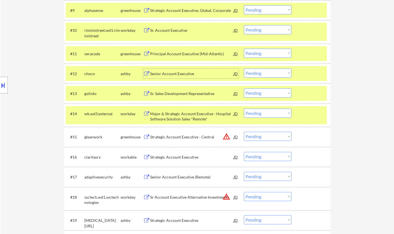
click at [173, 70] on div "Senior Account Executive" at bounding box center [191, 74] width 83 height 10
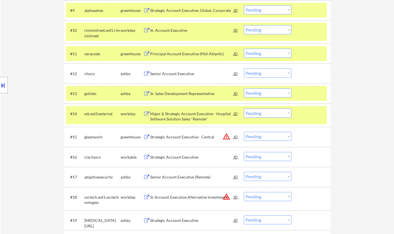
click at [0, 81] on div at bounding box center [4, 85] width 8 height 17
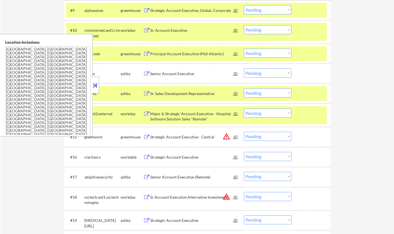
drag, startPoint x: 95, startPoint y: 86, endPoint x: 95, endPoint y: 76, distance: 10.2
click at [95, 86] on button at bounding box center [95, 85] width 6 height 8
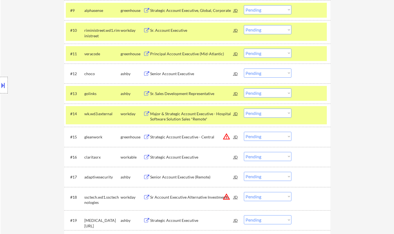
drag, startPoint x: 271, startPoint y: 73, endPoint x: 276, endPoint y: 77, distance: 6.3
click at [271, 73] on select "Choose an option... Pending Applied Excluded (Questions) Excluded (Expired) Exc…" at bounding box center [268, 73] width 48 height 9
click at [244, 69] on select "Choose an option... Pending Applied Excluded (Questions) Excluded (Expired) Exc…" at bounding box center [268, 73] width 48 height 9
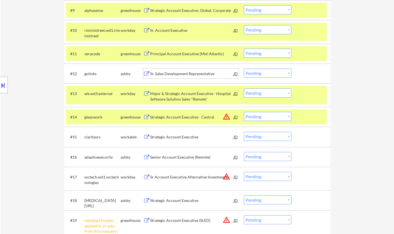
click at [179, 72] on div "Sr. Sales Development Representative" at bounding box center [191, 74] width 83 height 6
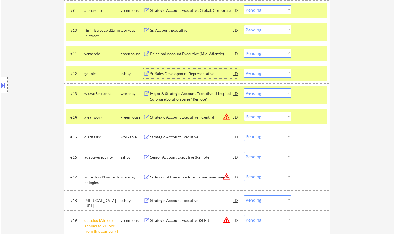
click at [265, 68] on div "#12 golinks ashby Sr. Sales Development Representative JD warning_amber Choose …" at bounding box center [196, 73] width 261 height 15
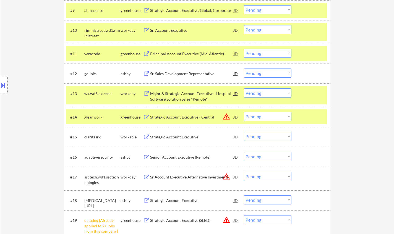
click at [266, 70] on select "Choose an option... Pending Applied Excluded (Questions) Excluded (Expired) Exc…" at bounding box center [268, 73] width 48 height 9
click at [244, 69] on select "Choose an option... Pending Applied Excluded (Questions) Excluded (Expired) Exc…" at bounding box center [268, 73] width 48 height 9
click at [176, 138] on div "Strategic Account Executive" at bounding box center [191, 137] width 83 height 6
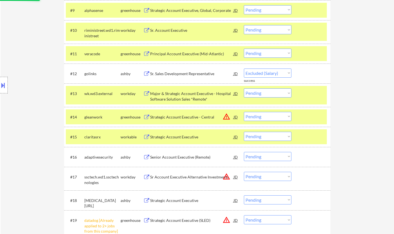
select select ""pending""
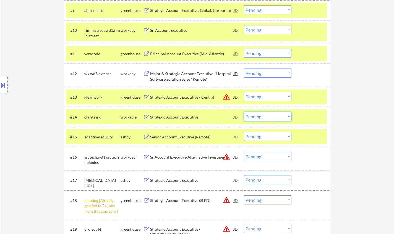
drag, startPoint x: 274, startPoint y: 114, endPoint x: 277, endPoint y: 120, distance: 7.0
click at [274, 114] on select "Choose an option... Pending Applied Excluded (Questions) Excluded (Expired) Exc…" at bounding box center [268, 116] width 48 height 9
click at [244, 112] on select "Choose an option... Pending Applied Excluded (Questions) Excluded (Expired) Exc…" at bounding box center [268, 116] width 48 height 9
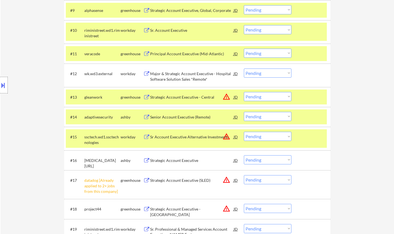
click at [183, 117] on div "Senior Account Executive (Remote)" at bounding box center [191, 117] width 83 height 6
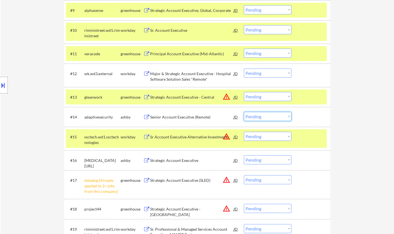
click at [281, 119] on select "Choose an option... Pending Applied Excluded (Questions) Excluded (Expired) Exc…" at bounding box center [268, 116] width 48 height 9
click at [244, 112] on select "Choose an option... Pending Applied Excluded (Questions) Excluded (Expired) Exc…" at bounding box center [268, 116] width 48 height 9
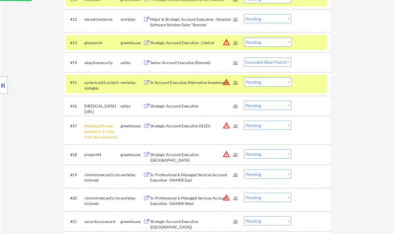
scroll to position [421, 0]
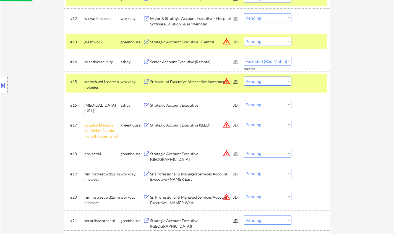
click at [237, 40] on div "JD" at bounding box center [236, 42] width 6 height 10
select select ""pending""
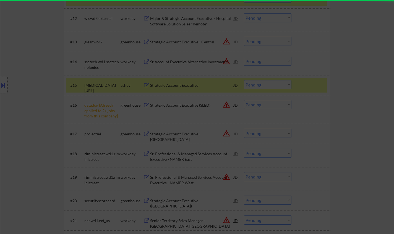
drag, startPoint x: 388, startPoint y: 54, endPoint x: 367, endPoint y: 52, distance: 21.9
click at [378, 52] on div at bounding box center [197, 117] width 394 height 234
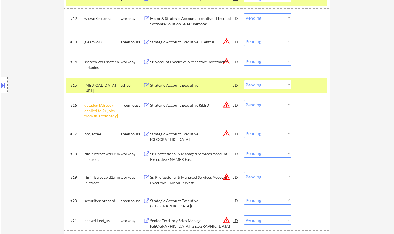
click at [275, 39] on select "Choose an option... Pending Applied Excluded (Questions) Excluded (Expired) Exc…" at bounding box center [268, 41] width 48 height 9
click at [244, 37] on select "Choose an option... Pending Applied Excluded (Questions) Excluded (Expired) Exc…" at bounding box center [268, 41] width 48 height 9
select select ""pending""
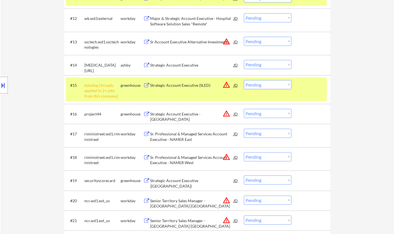
drag, startPoint x: 277, startPoint y: 83, endPoint x: 280, endPoint y: 88, distance: 5.4
click at [277, 83] on select "Choose an option... Pending Applied Excluded (Questions) Excluded (Expired) Exc…" at bounding box center [268, 84] width 48 height 9
click at [244, 80] on select "Choose an option... Pending Applied Excluded (Questions) Excluded (Expired) Exc…" at bounding box center [268, 84] width 48 height 9
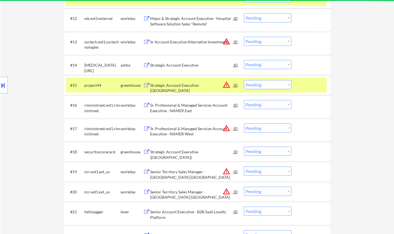
drag, startPoint x: 265, startPoint y: 85, endPoint x: 268, endPoint y: 87, distance: 3.1
click at [265, 85] on select "Choose an option... Pending Applied Excluded (Questions) Excluded (Expired) Exc…" at bounding box center [268, 84] width 48 height 9
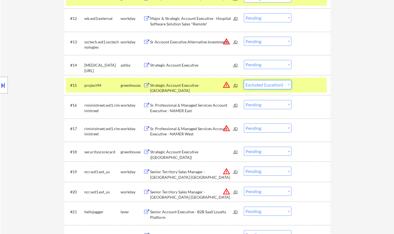
click at [244, 80] on select "Choose an option... Pending Applied Excluded (Questions) Excluded (Expired) Exc…" at bounding box center [268, 84] width 48 height 9
select select ""pending""
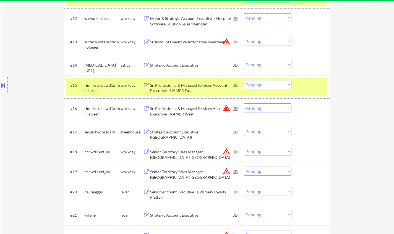
click at [184, 66] on div "Strategic Account Executive" at bounding box center [191, 65] width 83 height 6
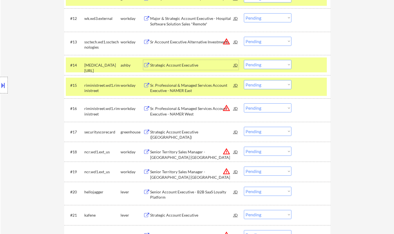
drag, startPoint x: 265, startPoint y: 63, endPoint x: 267, endPoint y: 65, distance: 2.9
click at [265, 63] on select "Choose an option... Pending Applied Excluded (Questions) Excluded (Expired) Exc…" at bounding box center [268, 64] width 48 height 9
click at [244, 60] on select "Choose an option... Pending Applied Excluded (Questions) Excluded (Expired) Exc…" at bounding box center [268, 64] width 48 height 9
select select ""pending""
drag, startPoint x: 267, startPoint y: 40, endPoint x: 270, endPoint y: 43, distance: 4.1
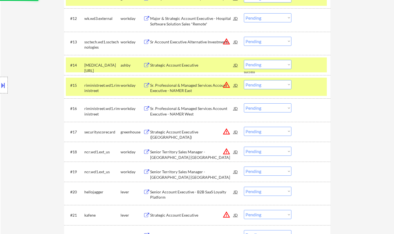
click at [267, 40] on select "Choose an option... Pending Applied Excluded (Questions) Excluded (Expired) Exc…" at bounding box center [268, 41] width 48 height 9
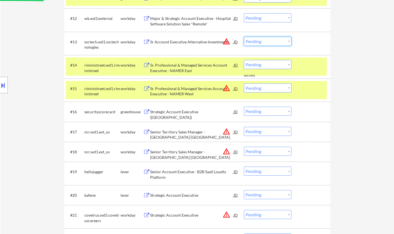
select select ""excluded__location_""
click at [244, 37] on select "Choose an option... Pending Applied Excluded (Questions) Excluded (Expired) Exc…" at bounding box center [268, 41] width 48 height 9
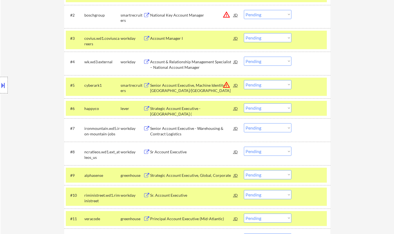
scroll to position [200, 0]
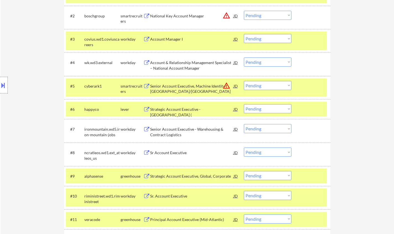
click at [269, 87] on select "Choose an option... Pending Applied Excluded (Questions) Excluded (Expired) Exc…" at bounding box center [268, 85] width 48 height 9
select select ""excluded__location_""
click at [244, 81] on select "Choose an option... Pending Applied Excluded (Questions) Excluded (Expired) Exc…" at bounding box center [268, 85] width 48 height 9
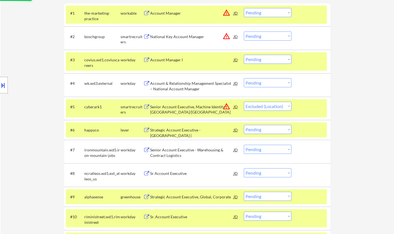
scroll to position [172, 0]
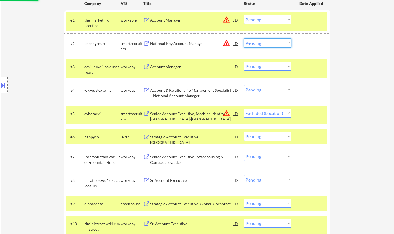
click at [271, 45] on select "Choose an option... Pending Applied Excluded (Questions) Excluded (Expired) Exc…" at bounding box center [268, 42] width 48 height 9
select select ""excluded__location_""
click at [244, 38] on select "Choose an option... Pending Applied Excluded (Questions) Excluded (Expired) Exc…" at bounding box center [268, 42] width 48 height 9
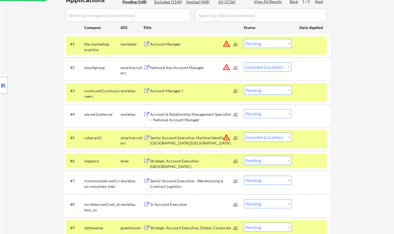
scroll to position [117, 0]
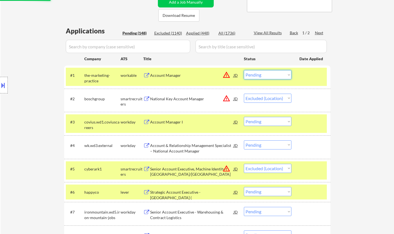
click at [273, 74] on select "Choose an option... Pending Applied Excluded (Questions) Excluded (Expired) Exc…" at bounding box center [268, 74] width 48 height 9
select select ""excluded__location_""
click at [244, 70] on select "Choose an option... Pending Applied Excluded (Questions) Excluded (Expired) Exc…" at bounding box center [268, 74] width 48 height 9
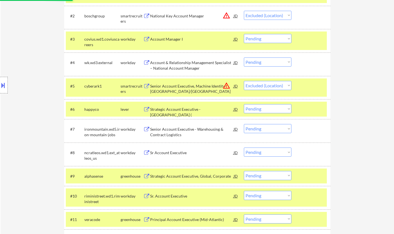
scroll to position [310, 0]
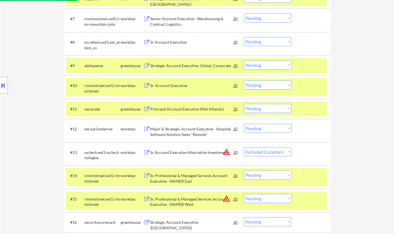
click at [172, 40] on div "Sr Account Executive" at bounding box center [191, 43] width 83 height 6
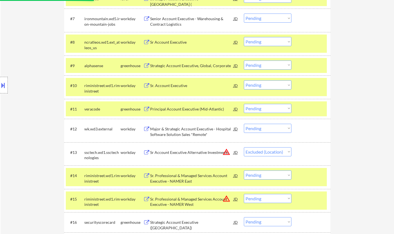
select select ""pending""
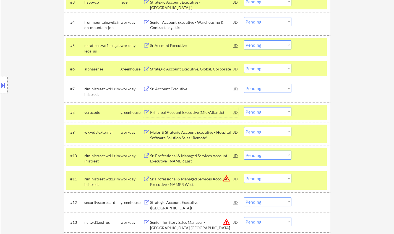
scroll to position [227, 0]
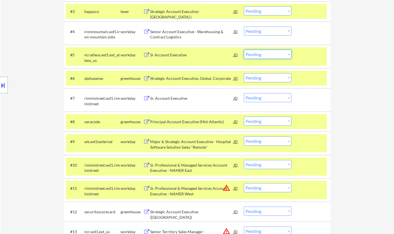
click at [257, 57] on select "Choose an option... Pending Applied Excluded (Questions) Excluded (Expired) Exc…" at bounding box center [268, 54] width 48 height 9
click at [244, 50] on select "Choose an option... Pending Applied Excluded (Questions) Excluded (Expired) Exc…" at bounding box center [268, 54] width 48 height 9
select select ""pending""
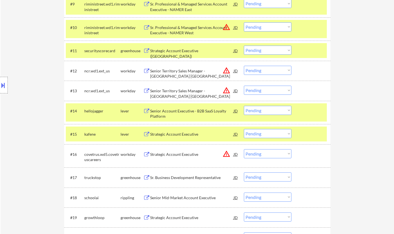
scroll to position [365, 0]
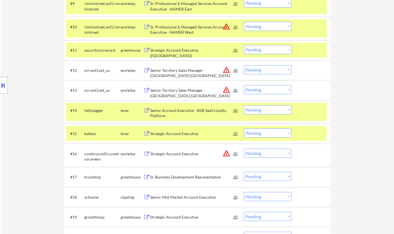
click at [182, 109] on div "Senior Account Executive - B2B SaaS Loyalty Platform" at bounding box center [191, 113] width 83 height 11
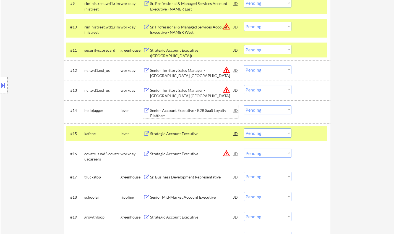
click at [271, 105] on select "Choose an option... Pending Applied Excluded (Questions) Excluded (Expired) Exc…" at bounding box center [268, 109] width 48 height 9
click at [244, 105] on select "Choose an option... Pending Applied Excluded (Questions) Excluded (Expired) Exc…" at bounding box center [268, 109] width 48 height 9
select select ""pending""
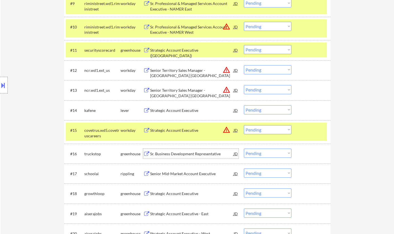
click at [177, 149] on div "Sr. Business Development Representative" at bounding box center [191, 154] width 83 height 10
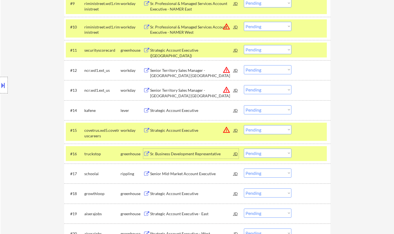
drag, startPoint x: 262, startPoint y: 154, endPoint x: 265, endPoint y: 157, distance: 3.9
click at [262, 154] on select "Choose an option... Pending Applied Excluded (Questions) Excluded (Expired) Exc…" at bounding box center [268, 153] width 48 height 9
click at [244, 149] on select "Choose an option... Pending Applied Excluded (Questions) Excluded (Expired) Exc…" at bounding box center [268, 153] width 48 height 9
select select ""pending""
click at [264, 69] on select "Choose an option... Pending Applied Excluded (Questions) Excluded (Expired) Exc…" at bounding box center [268, 69] width 48 height 9
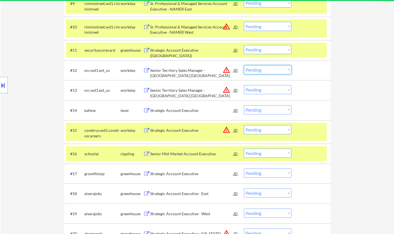
select select ""excluded__location_""
click at [244, 65] on select "Choose an option... Pending Applied Excluded (Questions) Excluded (Expired) Exc…" at bounding box center [268, 69] width 48 height 9
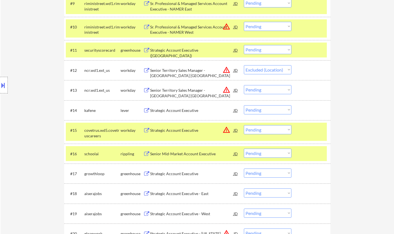
click at [272, 88] on select "Choose an option... Pending Applied Excluded (Questions) Excluded (Expired) Exc…" at bounding box center [268, 89] width 48 height 9
click at [268, 91] on select "Choose an option... Pending Applied Excluded (Questions) Excluded (Expired) Exc…" at bounding box center [268, 89] width 48 height 9
select select ""excluded__location_""
click at [244, 85] on select "Choose an option... Pending Applied Excluded (Questions) Excluded (Expired) Exc…" at bounding box center [268, 89] width 48 height 9
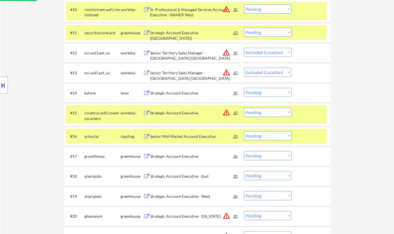
scroll to position [393, 0]
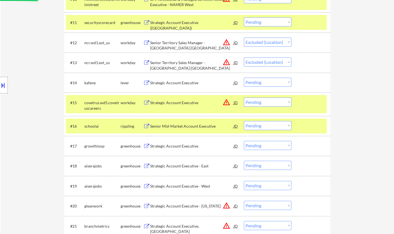
click at [168, 143] on div "Strategic Account Executive" at bounding box center [191, 146] width 83 height 6
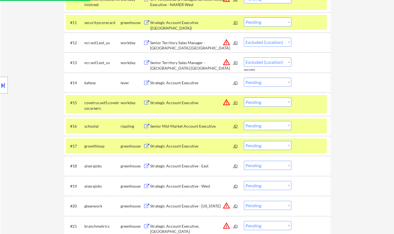
select select ""pending""
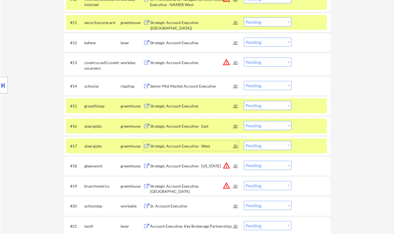
click at [264, 100] on div "#15 growthloop greenhouse Strategic Account Executive JD warning_amber Choose a…" at bounding box center [196, 105] width 261 height 15
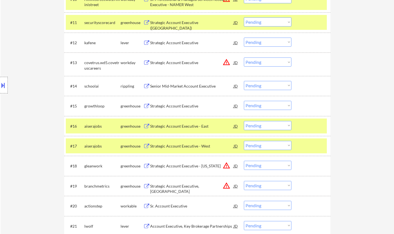
drag, startPoint x: 264, startPoint y: 104, endPoint x: 264, endPoint y: 107, distance: 3.1
click at [264, 104] on select "Choose an option... Pending Applied Excluded (Questions) Excluded (Expired) Exc…" at bounding box center [268, 105] width 48 height 9
click at [244, 101] on select "Choose an option... Pending Applied Excluded (Questions) Excluded (Expired) Exc…" at bounding box center [268, 105] width 48 height 9
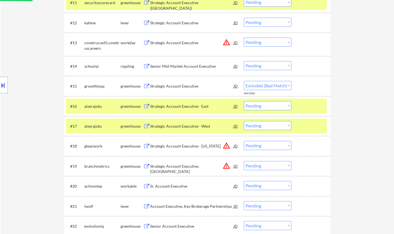
scroll to position [504, 0]
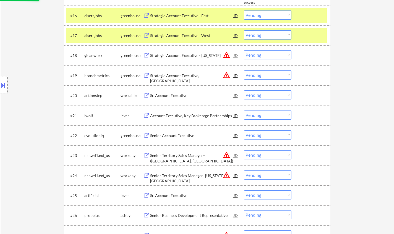
select select ""pending""
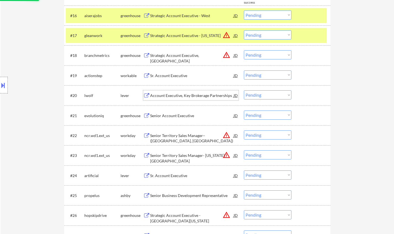
click at [167, 97] on div "Account Executive, Key Brokerage Partnerships" at bounding box center [191, 96] width 83 height 6
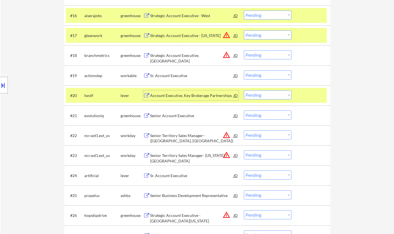
drag, startPoint x: 276, startPoint y: 94, endPoint x: 275, endPoint y: 97, distance: 2.9
click at [276, 94] on select "Choose an option... Pending Applied Excluded (Questions) Excluded (Expired) Exc…" at bounding box center [268, 94] width 48 height 9
click at [244, 90] on select "Choose an option... Pending Applied Excluded (Questions) Excluded (Expired) Exc…" at bounding box center [268, 94] width 48 height 9
select select ""pending""
click at [164, 76] on div "Sr. Account Executive" at bounding box center [191, 76] width 83 height 6
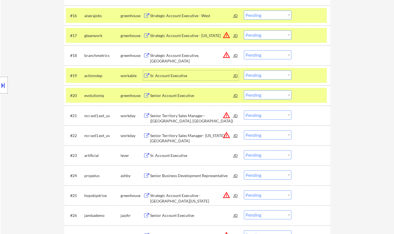
drag, startPoint x: 266, startPoint y: 73, endPoint x: 267, endPoint y: 78, distance: 5.2
click at [266, 74] on select "Choose an option... Pending Applied Excluded (Questions) Excluded (Expired) Exc…" at bounding box center [268, 74] width 48 height 9
click at [244, 70] on select "Choose an option... Pending Applied Excluded (Questions) Excluded (Expired) Exc…" at bounding box center [268, 74] width 48 height 9
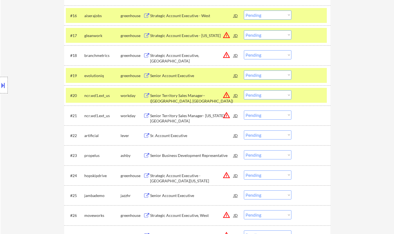
click at [175, 76] on div "Senior Account Executive" at bounding box center [191, 76] width 83 height 6
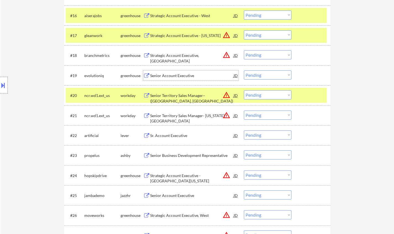
click at [267, 74] on select "Choose an option... Pending Applied Excluded (Questions) Excluded (Expired) Exc…" at bounding box center [268, 74] width 48 height 9
select select ""excluded__bad_match_""
click at [244, 70] on select "Choose an option... Pending Applied Excluded (Questions) Excluded (Expired) Exc…" at bounding box center [268, 74] width 48 height 9
click at [268, 31] on select "Choose an option... Pending Applied Excluded (Questions) Excluded (Expired) Exc…" at bounding box center [268, 34] width 48 height 9
select select ""excluded__location_""
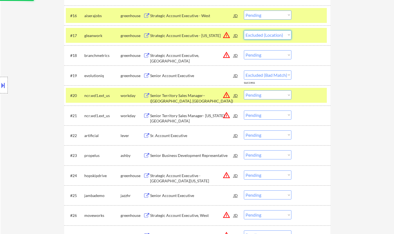
click at [244, 30] on select "Choose an option... Pending Applied Excluded (Questions) Excluded (Expired) Exc…" at bounding box center [268, 34] width 48 height 9
select select ""pending""
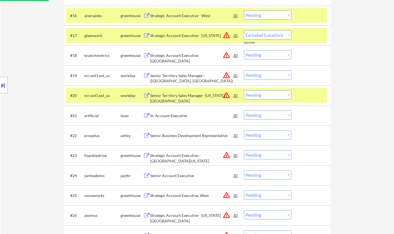
select select ""pending""
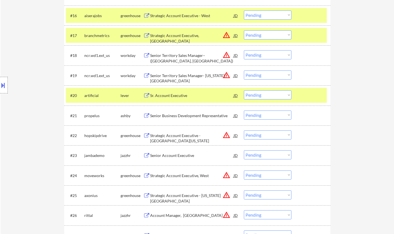
drag, startPoint x: 257, startPoint y: 54, endPoint x: 259, endPoint y: 58, distance: 4.5
click at [257, 54] on select "Choose an option... Pending Applied Excluded (Questions) Excluded (Expired) Exc…" at bounding box center [268, 54] width 48 height 9
click at [244, 50] on select "Choose an option... Pending Applied Excluded (Questions) Excluded (Expired) Exc…" at bounding box center [268, 54] width 48 height 9
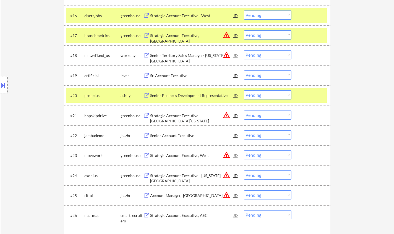
drag, startPoint x: 268, startPoint y: 53, endPoint x: 273, endPoint y: 55, distance: 6.0
click at [268, 53] on select "Choose an option... Pending Applied Excluded (Questions) Excluded (Expired) Exc…" at bounding box center [268, 54] width 48 height 9
click at [244, 50] on select "Choose an option... Pending Applied Excluded (Questions) Excluded (Expired) Exc…" at bounding box center [268, 54] width 48 height 9
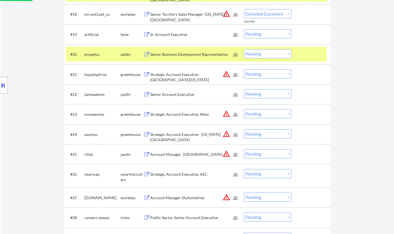
scroll to position [559, 0]
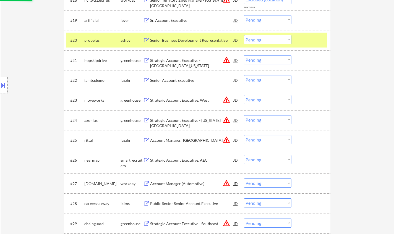
select select ""pending""
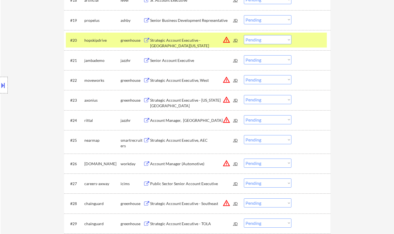
drag, startPoint x: 270, startPoint y: 42, endPoint x: 273, endPoint y: 43, distance: 3.0
click at [270, 42] on select "Choose an option... Pending Applied Excluded (Questions) Excluded (Expired) Exc…" at bounding box center [268, 39] width 48 height 9
click at [244, 35] on select "Choose an option... Pending Applied Excluded (Questions) Excluded (Expired) Exc…" at bounding box center [268, 39] width 48 height 9
select select ""pending""
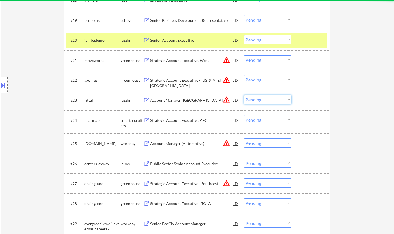
click at [265, 100] on select "Choose an option... Pending Applied Excluded (Questions) Excluded (Expired) Exc…" at bounding box center [268, 99] width 48 height 9
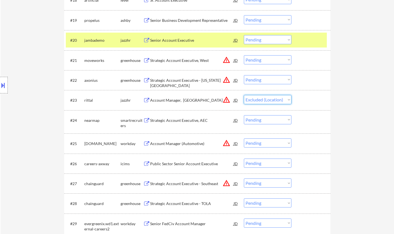
click at [244, 95] on select "Choose an option... Pending Applied Excluded (Questions) Excluded (Expired) Exc…" at bounding box center [268, 99] width 48 height 9
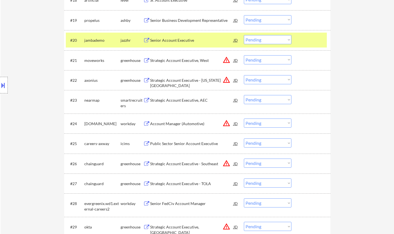
click at [194, 101] on div "Strategic Account Executive, AEC" at bounding box center [191, 101] width 83 height 6
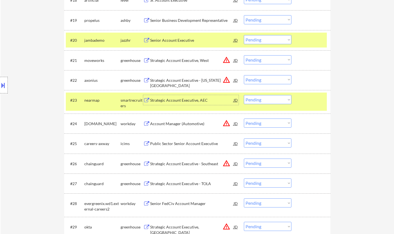
click at [267, 100] on select "Choose an option... Pending Applied Excluded (Questions) Excluded (Expired) Exc…" at bounding box center [268, 99] width 48 height 9
click at [244, 95] on select "Choose an option... Pending Applied Excluded (Questions) Excluded (Expired) Exc…" at bounding box center [268, 99] width 48 height 9
select select ""pending""
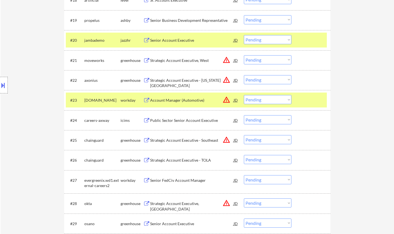
click at [265, 62] on select "Choose an option... Pending Applied Excluded (Questions) Excluded (Expired) Exc…" at bounding box center [268, 59] width 48 height 9
click at [244, 55] on select "Choose an option... Pending Applied Excluded (Questions) Excluded (Expired) Exc…" at bounding box center [268, 59] width 48 height 9
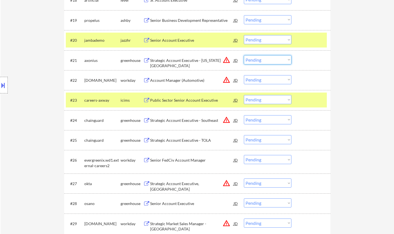
click at [262, 64] on select "Choose an option... Pending Applied Excluded (Questions) Excluded (Expired) Exc…" at bounding box center [268, 59] width 48 height 9
click at [244, 55] on select "Choose an option... Pending Applied Excluded (Questions) Excluded (Expired) Exc…" at bounding box center [268, 59] width 48 height 9
select select ""pending""
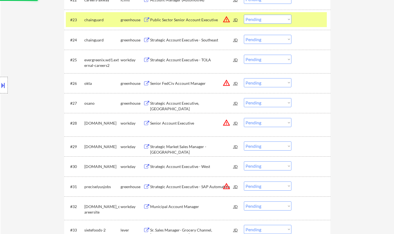
scroll to position [642, 0]
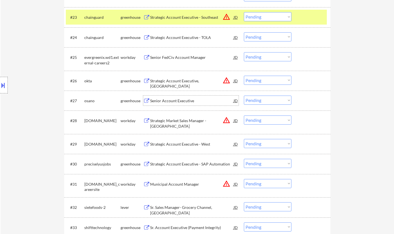
click at [170, 99] on div "Senior Account Executive" at bounding box center [191, 101] width 83 height 6
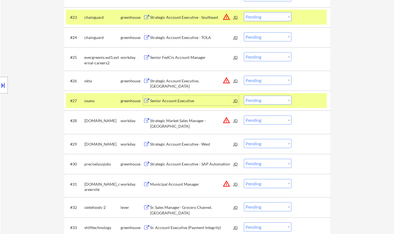
click at [264, 101] on select "Choose an option... Pending Applied Excluded (Questions) Excluded (Expired) Exc…" at bounding box center [268, 100] width 48 height 9
click at [244, 96] on select "Choose an option... Pending Applied Excluded (Questions) Excluded (Expired) Exc…" at bounding box center [268, 100] width 48 height 9
select select ""pending""
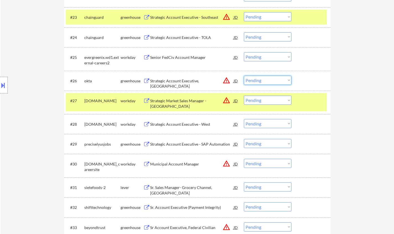
click at [257, 82] on select "Choose an option... Pending Applied Excluded (Questions) Excluded (Expired) Exc…" at bounding box center [268, 80] width 48 height 9
select select ""excluded__location_""
click at [244, 76] on select "Choose an option... Pending Applied Excluded (Questions) Excluded (Expired) Exc…" at bounding box center [268, 80] width 48 height 9
click at [268, 102] on select "Choose an option... Pending Applied Excluded (Questions) Excluded (Expired) Exc…" at bounding box center [268, 100] width 48 height 9
select select ""excluded__location_""
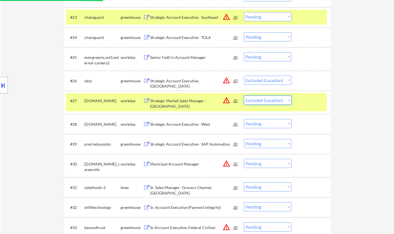
click at [244, 96] on select "Choose an option... Pending Applied Excluded (Questions) Excluded (Expired) Exc…" at bounding box center [268, 100] width 48 height 9
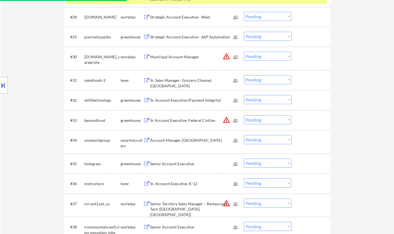
scroll to position [752, 0]
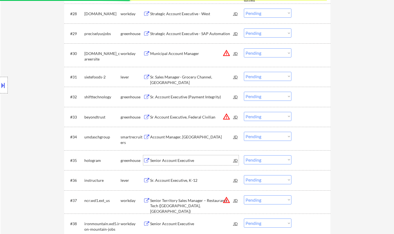
click at [170, 158] on div "Senior Account Executive" at bounding box center [191, 161] width 83 height 6
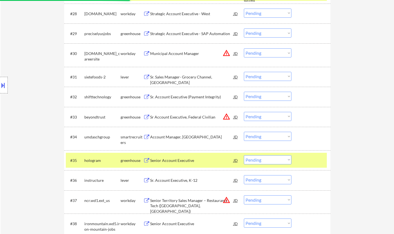
select select ""pending""
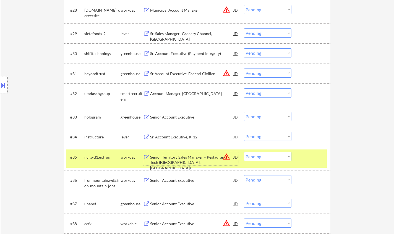
drag, startPoint x: 266, startPoint y: 159, endPoint x: 271, endPoint y: 160, distance: 5.1
click at [266, 159] on select "Choose an option... Pending Applied Excluded (Questions) Excluded (Expired) Exc…" at bounding box center [268, 156] width 48 height 9
select select ""excluded__location_""
click at [244, 152] on select "Choose an option... Pending Applied Excluded (Questions) Excluded (Expired) Exc…" at bounding box center [268, 156] width 48 height 9
click at [259, 75] on select "Choose an option... Pending Applied Excluded (Questions) Excluded (Expired) Exc…" at bounding box center [268, 73] width 48 height 9
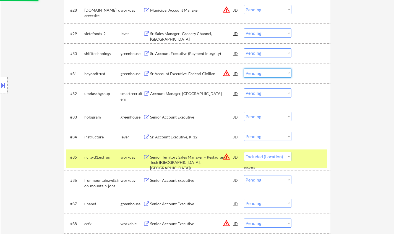
select select ""excluded__location_""
click at [244, 69] on select "Choose an option... Pending Applied Excluded (Questions) Excluded (Expired) Exc…" at bounding box center [268, 73] width 48 height 9
select select ""pending""
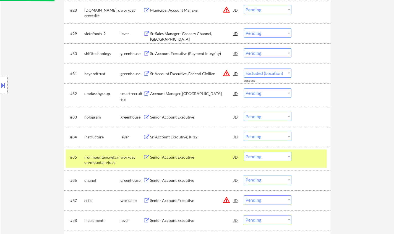
select select ""pending""
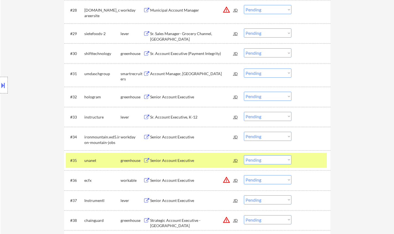
click at [258, 96] on select "Choose an option... Pending Applied Excluded (Questions) Excluded (Expired) Exc…" at bounding box center [268, 96] width 48 height 9
click at [244, 92] on select "Choose an option... Pending Applied Excluded (Questions) Excluded (Expired) Exc…" at bounding box center [268, 96] width 48 height 9
select select ""pending""
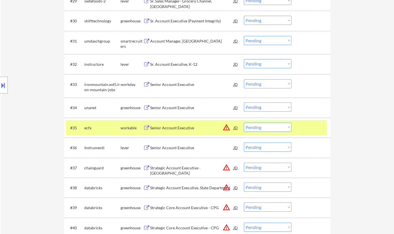
scroll to position [807, 0]
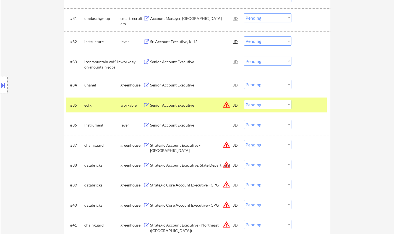
click at [178, 125] on div "Senior Account Executive" at bounding box center [191, 125] width 83 height 6
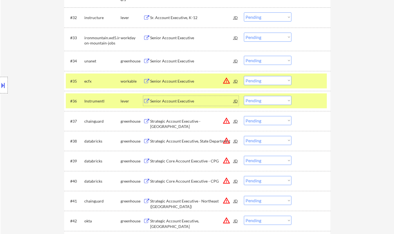
scroll to position [863, 0]
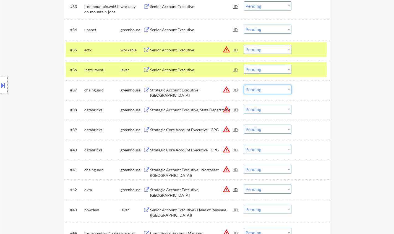
click at [259, 88] on select "Choose an option... Pending Applied Excluded (Questions) Excluded (Expired) Exc…" at bounding box center [268, 89] width 48 height 9
click at [244, 85] on select "Choose an option... Pending Applied Excluded (Questions) Excluded (Expired) Exc…" at bounding box center [268, 89] width 48 height 9
click at [259, 50] on select "Choose an option... Pending Applied Excluded (Questions) Excluded (Expired) Exc…" at bounding box center [268, 49] width 48 height 9
select select ""pending""
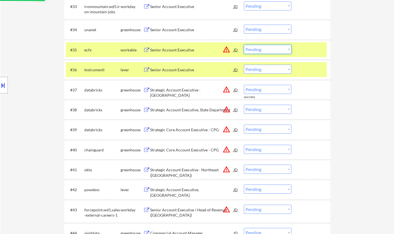
select select ""excluded__location_""
click at [244, 45] on select "Choose an option... Pending Applied Excluded (Questions) Excluded (Expired) Exc…" at bounding box center [268, 49] width 48 height 9
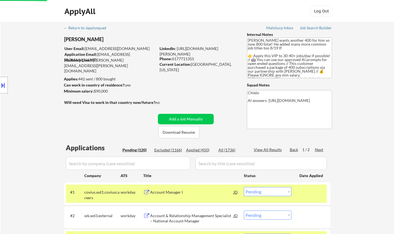
select select ""pending""
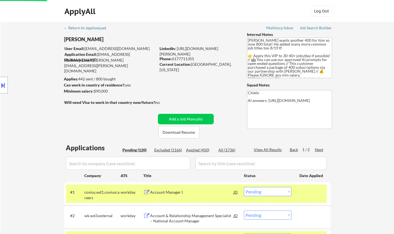
select select ""pending""
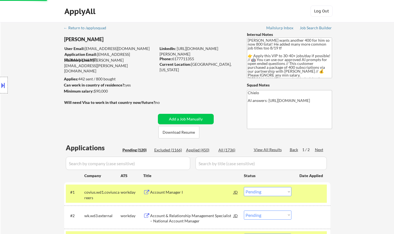
select select ""pending""
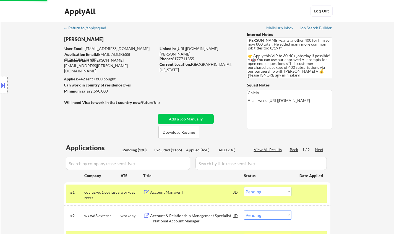
select select ""pending""
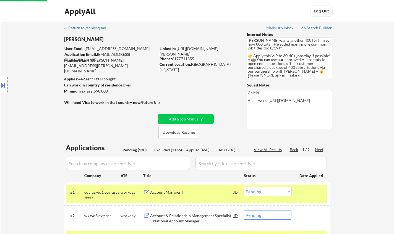
select select ""pending""
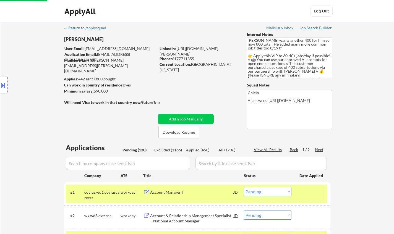
select select ""pending""
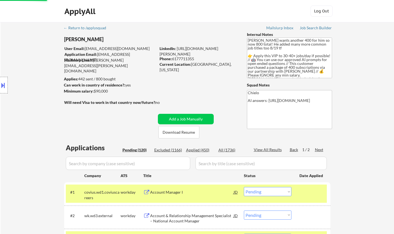
select select ""pending""
select select ""excluded__location_""
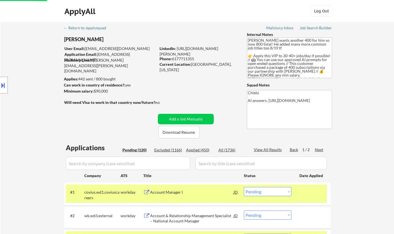
select select ""pending""
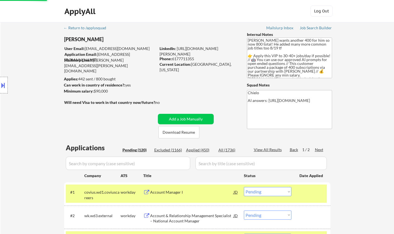
select select ""pending""
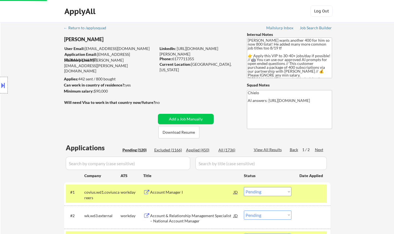
select select ""pending""
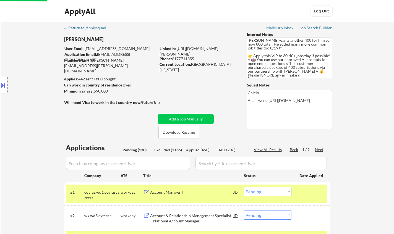
select select ""pending""
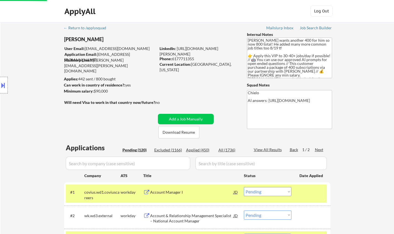
select select ""pending""
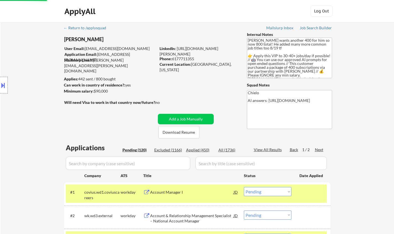
select select ""pending""
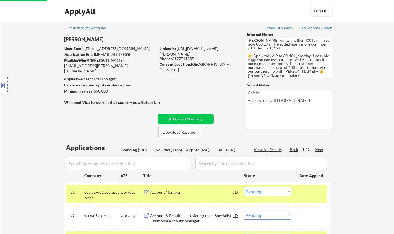
select select ""pending""
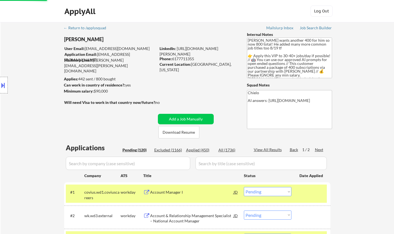
select select ""pending""
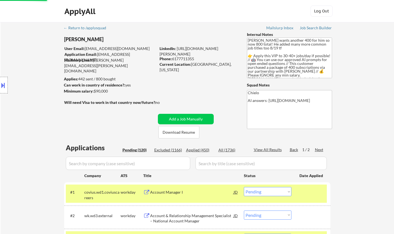
select select ""pending""
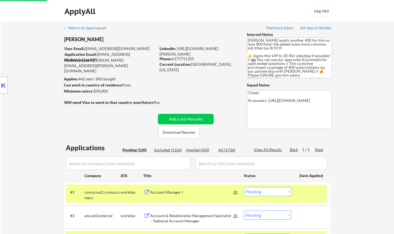
select select ""pending""
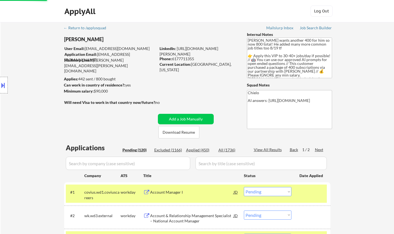
select select ""pending""
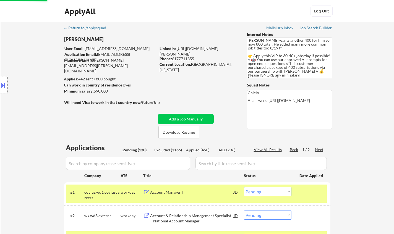
select select ""pending""
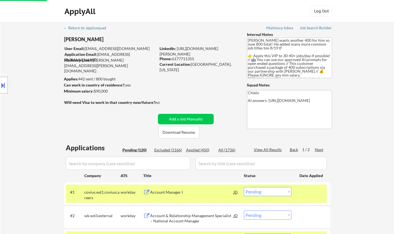
select select ""pending""
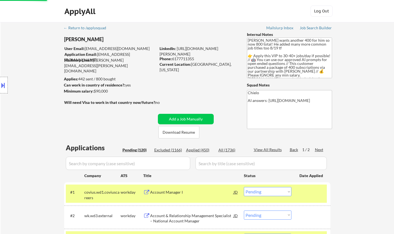
scroll to position [863, 0]
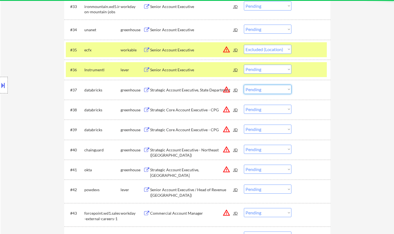
click at [269, 92] on select "Choose an option... Pending Applied Excluded (Questions) Excluded (Expired) Exc…" at bounding box center [268, 89] width 48 height 9
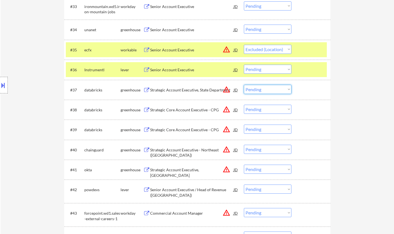
drag, startPoint x: 254, startPoint y: 89, endPoint x: 259, endPoint y: 93, distance: 6.1
click at [254, 89] on select "Choose an option... Pending Applied Excluded (Questions) Excluded (Expired) Exc…" at bounding box center [268, 89] width 48 height 9
select select ""excluded__location_""
click at [244, 85] on select "Choose an option... Pending Applied Excluded (Questions) Excluded (Expired) Exc…" at bounding box center [268, 89] width 48 height 9
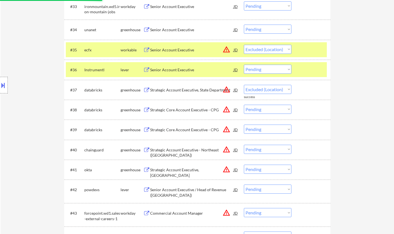
select select ""pending""
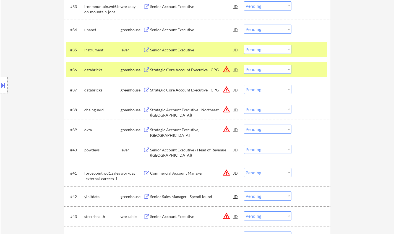
click at [268, 119] on div "#38 chainguard greenhouse Strategic Account Executive - Northeast ([GEOGRAPHIC_…" at bounding box center [197, 110] width 266 height 20
drag, startPoint x: 272, startPoint y: 67, endPoint x: 264, endPoint y: 73, distance: 10.2
click at [272, 67] on select "Choose an option... Pending Applied Excluded (Questions) Excluded (Expired) Exc…" at bounding box center [268, 69] width 48 height 9
click at [244, 65] on select "Choose an option... Pending Applied Excluded (Questions) Excluded (Expired) Exc…" at bounding box center [268, 69] width 48 height 9
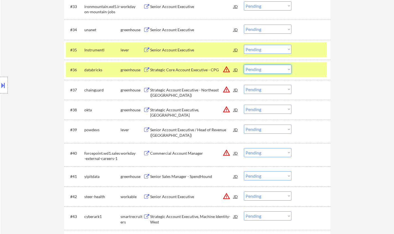
drag, startPoint x: 264, startPoint y: 67, endPoint x: 267, endPoint y: 71, distance: 5.3
click at [264, 67] on select "Choose an option... Pending Applied Excluded (Questions) Excluded (Expired) Exc…" at bounding box center [268, 69] width 48 height 9
drag, startPoint x: 368, startPoint y: 67, endPoint x: 349, endPoint y: 67, distance: 19.9
drag, startPoint x: 255, startPoint y: 67, endPoint x: 264, endPoint y: 73, distance: 10.8
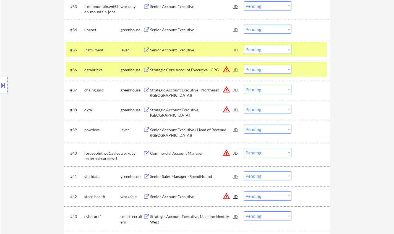
click at [256, 67] on select "Choose an option... Pending Applied Excluded (Questions) Excluded (Expired) Exc…" at bounding box center [268, 69] width 48 height 9
click at [244, 65] on select "Choose an option... Pending Applied Excluded (Questions) Excluded (Expired) Exc…" at bounding box center [268, 69] width 48 height 9
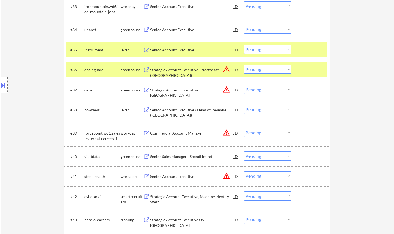
click at [265, 68] on select "Choose an option... Pending Applied Excluded (Questions) Excluded (Expired) Exc…" at bounding box center [268, 69] width 48 height 9
select select ""excluded__location_""
click at [244, 65] on select "Choose an option... Pending Applied Excluded (Questions) Excluded (Expired) Exc…" at bounding box center [268, 69] width 48 height 9
drag, startPoint x: 264, startPoint y: 88, endPoint x: 267, endPoint y: 93, distance: 6.2
click at [264, 88] on select "Choose an option... Pending Applied Excluded (Questions) Excluded (Expired) Exc…" at bounding box center [268, 89] width 48 height 9
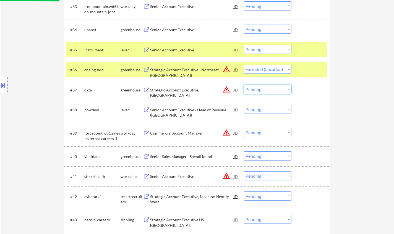
select select ""excluded__location_""
click at [244, 85] on select "Choose an option... Pending Applied Excluded (Questions) Excluded (Expired) Exc…" at bounding box center [268, 89] width 48 height 9
click at [172, 110] on div "Senior Account Executive / Head of Revenue ([GEOGRAPHIC_DATA])" at bounding box center [191, 112] width 83 height 11
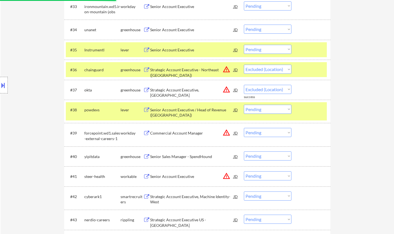
select select ""pending""
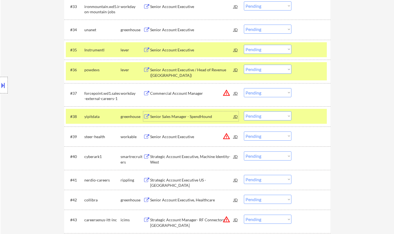
click at [268, 70] on select "Choose an option... Pending Applied Excluded (Questions) Excluded (Expired) Exc…" at bounding box center [268, 69] width 48 height 9
click at [244, 65] on select "Choose an option... Pending Applied Excluded (Questions) Excluded (Expired) Exc…" at bounding box center [268, 69] width 48 height 9
click at [170, 28] on div "Senior Account Executive" at bounding box center [191, 30] width 83 height 6
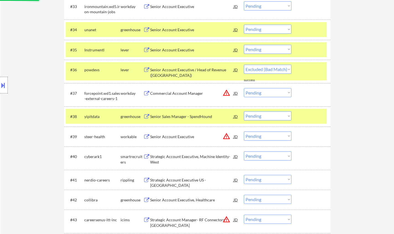
select select ""pending""
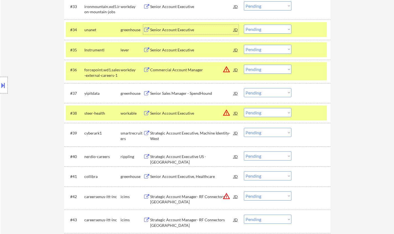
drag, startPoint x: 259, startPoint y: 27, endPoint x: 259, endPoint y: 32, distance: 5.3
click at [258, 27] on select "Choose an option... Pending Applied Excluded (Questions) Excluded (Expired) Exc…" at bounding box center [268, 29] width 48 height 9
click at [244, 25] on select "Choose an option... Pending Applied Excluded (Questions) Excluded (Expired) Exc…" at bounding box center [268, 29] width 48 height 9
select select ""pending""
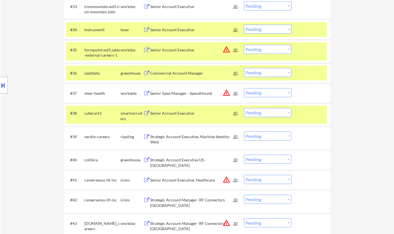
click at [272, 51] on select "Choose an option... Pending Applied Excluded (Questions) Excluded (Expired) Exc…" at bounding box center [268, 49] width 48 height 9
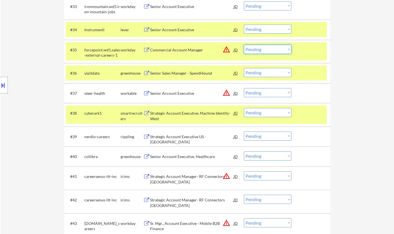
drag, startPoint x: 359, startPoint y: 77, endPoint x: 294, endPoint y: 63, distance: 66.4
click at [252, 49] on select "Choose an option... Pending Applied Excluded (Questions) Excluded (Expired) Exc…" at bounding box center [268, 49] width 48 height 9
click at [244, 45] on select "Choose an option... Pending Applied Excluded (Questions) Excluded (Expired) Exc…" at bounding box center [268, 49] width 48 height 9
select select ""pending""
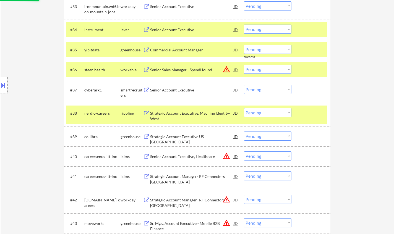
scroll to position [890, 0]
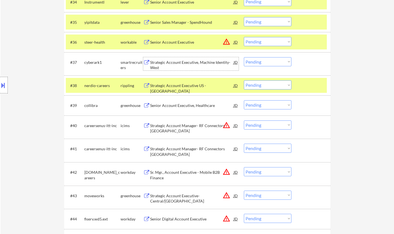
click at [177, 63] on div "Strategic Account Executive, Machine Identity- West" at bounding box center [191, 65] width 83 height 11
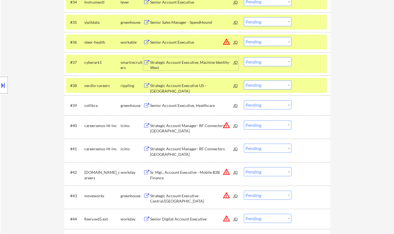
drag, startPoint x: 281, startPoint y: 60, endPoint x: 280, endPoint y: 63, distance: 3.5
click at [281, 60] on select "Choose an option... Pending Applied Excluded (Questions) Excluded (Expired) Exc…" at bounding box center [268, 61] width 48 height 9
click at [244, 57] on select "Choose an option... Pending Applied Excluded (Questions) Excluded (Expired) Exc…" at bounding box center [268, 61] width 48 height 9
select select ""pending""
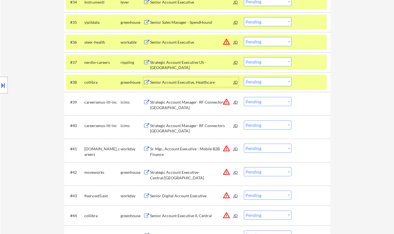
click at [184, 78] on div "Senior Account Executive, Healthcare" at bounding box center [191, 82] width 83 height 10
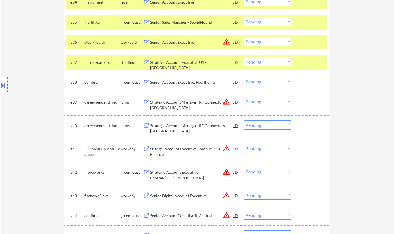
click at [265, 80] on select "Choose an option... Pending Applied Excluded (Questions) Excluded (Expired) Exc…" at bounding box center [268, 81] width 48 height 9
click at [244, 77] on select "Choose an option... Pending Applied Excluded (Questions) Excluded (Expired) Exc…" at bounding box center [268, 81] width 48 height 9
select select ""pending""
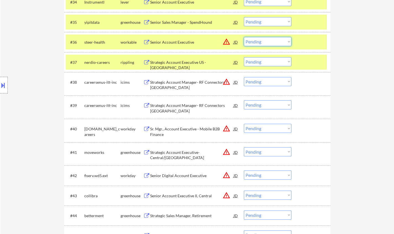
drag, startPoint x: 281, startPoint y: 42, endPoint x: 291, endPoint y: 65, distance: 24.6
click at [281, 43] on select "Choose an option... Pending Applied Excluded (Questions) Excluded (Expired) Exc…" at bounding box center [268, 41] width 48 height 9
click at [244, 37] on select "Choose an option... Pending Applied Excluded (Questions) Excluded (Expired) Exc…" at bounding box center [268, 41] width 48 height 9
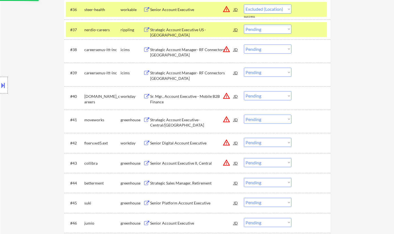
select select ""pending""
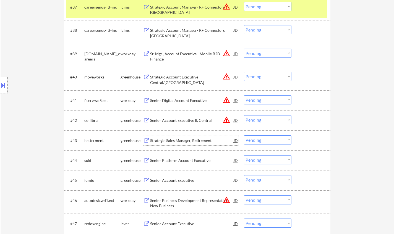
click at [174, 139] on div "Strategic Sales Manager, Retirement" at bounding box center [191, 141] width 83 height 6
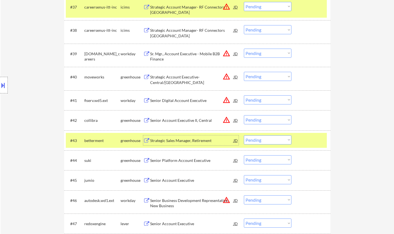
click at [271, 140] on select "Choose an option... Pending Applied Excluded (Questions) Excluded (Expired) Exc…" at bounding box center [268, 139] width 48 height 9
click at [244, 135] on select "Choose an option... Pending Applied Excluded (Questions) Excluded (Expired) Exc…" at bounding box center [268, 139] width 48 height 9
click at [278, 179] on select "Choose an option... Pending Applied Excluded (Questions) Excluded (Expired) Exc…" at bounding box center [268, 179] width 48 height 9
click at [273, 143] on select "Choose an option... Pending Applied Excluded (Questions) Excluded (Expired) Exc…" at bounding box center [268, 139] width 48 height 9
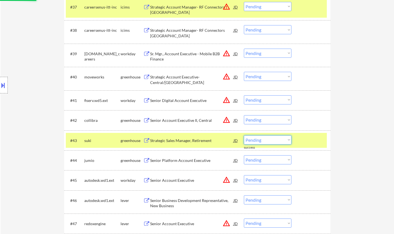
select select ""excluded__bad_match_""
click at [244, 135] on select "Choose an option... Pending Applied Excluded (Questions) Excluded (Expired) Exc…" at bounding box center [268, 139] width 48 height 9
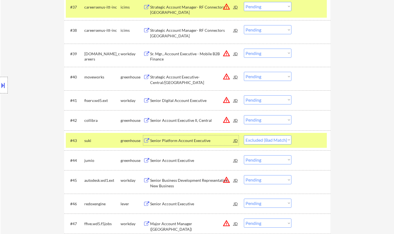
click at [183, 141] on div "Senior Platform Account Executive" at bounding box center [191, 141] width 83 height 6
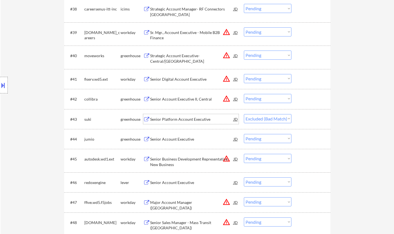
scroll to position [973, 0]
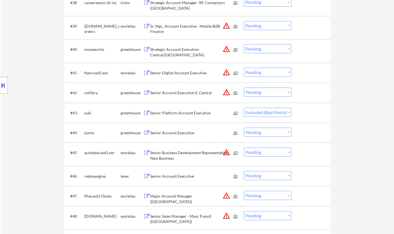
click at [379, 115] on div "← Return to /applysquad Mailslurp Inbox Job Search Builder [PERSON_NAME] User E…" at bounding box center [197, 218] width 393 height 2339
drag, startPoint x: 259, startPoint y: 91, endPoint x: 265, endPoint y: 94, distance: 6.7
click at [259, 91] on select "Choose an option... Pending Applied Excluded (Questions) Excluded (Expired) Exc…" at bounding box center [268, 92] width 48 height 9
select select ""excluded__location_""
click at [244, 88] on select "Choose an option... Pending Applied Excluded (Questions) Excluded (Expired) Exc…" at bounding box center [268, 92] width 48 height 9
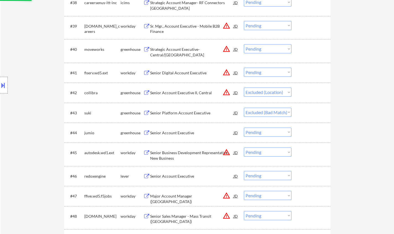
click at [260, 46] on select "Choose an option... Pending Applied Excluded (Questions) Excluded (Expired) Exc…" at bounding box center [268, 48] width 48 height 9
select select ""excluded__location_""
click at [244, 44] on select "Choose an option... Pending Applied Excluded (Questions) Excluded (Expired) Exc…" at bounding box center [268, 48] width 48 height 9
click at [259, 23] on select "Choose an option... Pending Applied Excluded (Questions) Excluded (Expired) Exc…" at bounding box center [268, 25] width 48 height 9
select select ""pending""
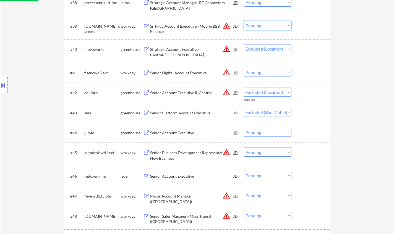
select select ""pending""
select select ""excluded__location_""
click at [244, 21] on select "Choose an option... Pending Applied Excluded (Questions) Excluded (Expired) Exc…" at bounding box center [268, 25] width 48 height 9
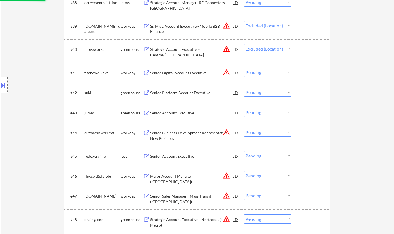
select select ""pending""
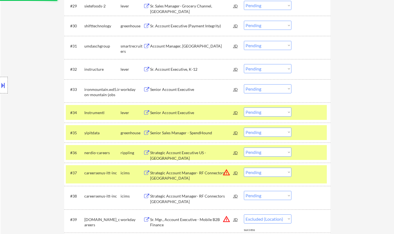
select select ""pending""
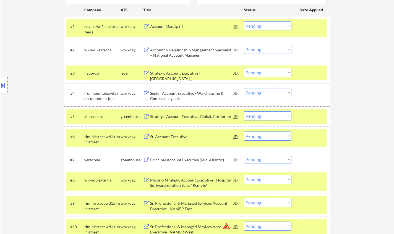
scroll to position [304, 0]
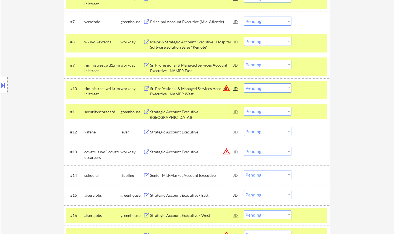
click at [259, 90] on select "Choose an option... Pending Applied Excluded (Questions) Excluded (Expired) Exc…" at bounding box center [268, 87] width 48 height 9
select select ""excluded__location_""
click at [244, 83] on select "Choose an option... Pending Applied Excluded (Questions) Excluded (Expired) Exc…" at bounding box center [268, 87] width 48 height 9
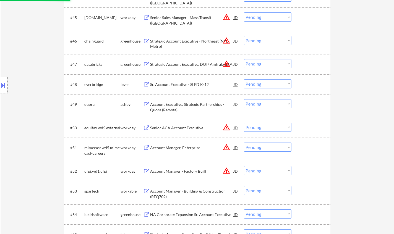
scroll to position [1050, 0]
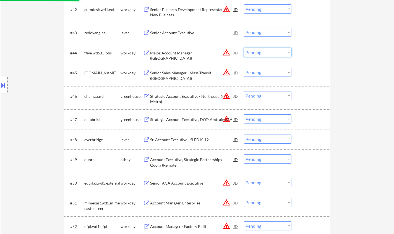
drag, startPoint x: 264, startPoint y: 49, endPoint x: 268, endPoint y: 56, distance: 8.1
click at [264, 49] on select "Choose an option... Pending Applied Excluded (Questions) Excluded (Expired) Exc…" at bounding box center [268, 52] width 48 height 9
select select ""excluded__location_""
click at [244, 48] on select "Choose an option... Pending Applied Excluded (Questions) Excluded (Expired) Exc…" at bounding box center [268, 52] width 48 height 9
drag, startPoint x: 263, startPoint y: 72, endPoint x: 266, endPoint y: 76, distance: 4.8
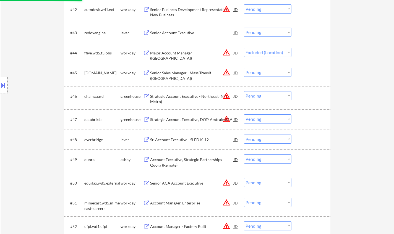
click at [263, 72] on select "Choose an option... Pending Applied Excluded (Questions) Excluded (Expired) Exc…" at bounding box center [268, 72] width 48 height 9
select select ""excluded__location_""
click at [244, 68] on select "Choose an option... Pending Applied Excluded (Questions) Excluded (Expired) Exc…" at bounding box center [268, 72] width 48 height 9
select select ""pending""
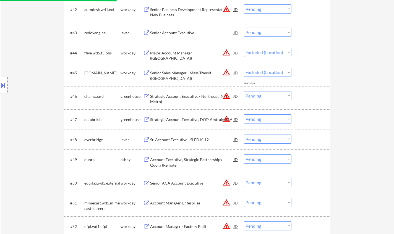
select select ""pending""
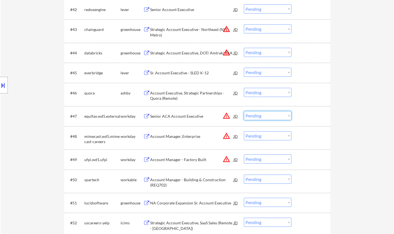
click at [272, 118] on select "Choose an option... Pending Applied Excluded (Questions) Excluded (Expired) Exc…" at bounding box center [268, 115] width 48 height 9
select select ""excluded__location_""
click at [244, 111] on select "Choose an option... Pending Applied Excluded (Questions) Excluded (Expired) Exc…" at bounding box center [268, 115] width 48 height 9
click at [268, 133] on select "Choose an option... Pending Applied Excluded (Questions) Excluded (Expired) Exc…" at bounding box center [268, 135] width 48 height 9
select select ""excluded__location_""
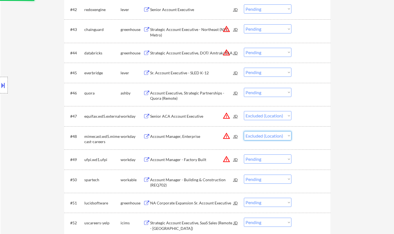
click at [244, 131] on select "Choose an option... Pending Applied Excluded (Questions) Excluded (Expired) Exc…" at bounding box center [268, 135] width 48 height 9
click at [265, 32] on select "Choose an option... Pending Applied Excluded (Questions) Excluded (Expired) Exc…" at bounding box center [268, 28] width 48 height 9
click at [244, 24] on select "Choose an option... Pending Applied Excluded (Questions) Excluded (Expired) Exc…" at bounding box center [268, 28] width 48 height 9
click at [260, 55] on select "Choose an option... Pending Applied Excluded (Questions) Excluded (Expired) Exc…" at bounding box center [268, 52] width 48 height 9
select select ""pending""
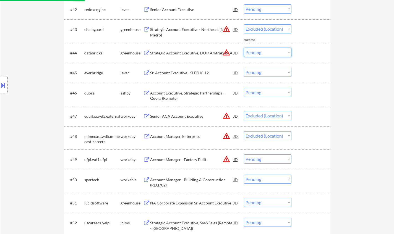
select select ""pending""
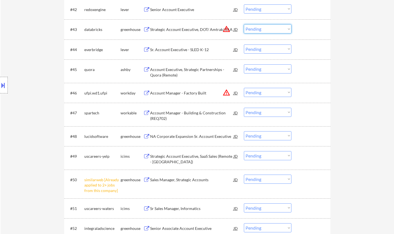
click at [272, 33] on select "Choose an option... Pending Applied Excluded (Questions) Excluded (Expired) Exc…" at bounding box center [268, 28] width 48 height 9
drag, startPoint x: 251, startPoint y: 28, endPoint x: 255, endPoint y: 35, distance: 8.4
click at [251, 29] on select "Choose an option... Pending Applied Excluded (Questions) Excluded (Expired) Exc…" at bounding box center [268, 28] width 48 height 9
click at [257, 26] on select "Choose an option... Pending Applied Excluded (Questions) Excluded (Expired) Exc…" at bounding box center [268, 28] width 48 height 9
click at [244, 24] on select "Choose an option... Pending Applied Excluded (Questions) Excluded (Expired) Exc…" at bounding box center [268, 28] width 48 height 9
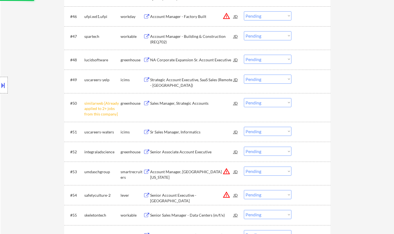
scroll to position [1160, 0]
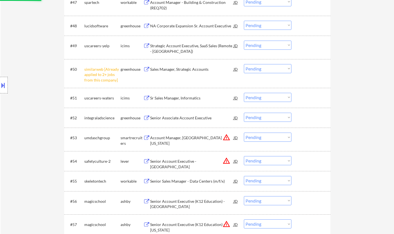
select select ""pending""
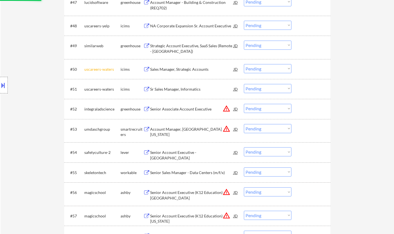
click at [262, 70] on select "Choose an option... Pending Applied Excluded (Questions) Excluded (Expired) Exc…" at bounding box center [268, 68] width 48 height 9
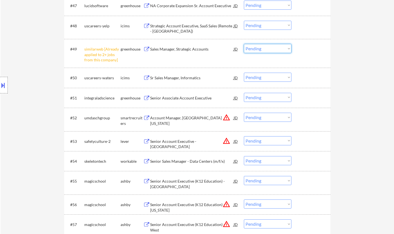
click at [269, 51] on select "Choose an option... Pending Applied Excluded (Questions) Excluded (Expired) Exc…" at bounding box center [268, 48] width 48 height 9
click at [244, 44] on select "Choose an option... Pending Applied Excluded (Questions) Excluded (Expired) Exc…" at bounding box center [268, 48] width 48 height 9
select select ""pending""
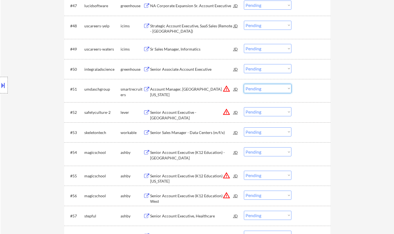
click at [263, 89] on select "Choose an option... Pending Applied Excluded (Questions) Excluded (Expired) Exc…" at bounding box center [268, 88] width 48 height 9
click at [244, 84] on select "Choose an option... Pending Applied Excluded (Questions) Excluded (Expired) Exc…" at bounding box center [268, 88] width 48 height 9
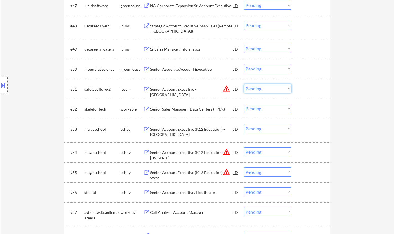
drag, startPoint x: 262, startPoint y: 90, endPoint x: 264, endPoint y: 92, distance: 2.9
click at [262, 90] on select "Choose an option... Pending Applied Excluded (Questions) Excluded (Expired) Exc…" at bounding box center [268, 88] width 48 height 9
click at [244, 84] on select "Choose an option... Pending Applied Excluded (Questions) Excluded (Expired) Exc…" at bounding box center [268, 88] width 48 height 9
select select ""pending""
click at [173, 67] on div "Senior Associate Account Executive" at bounding box center [191, 70] width 83 height 6
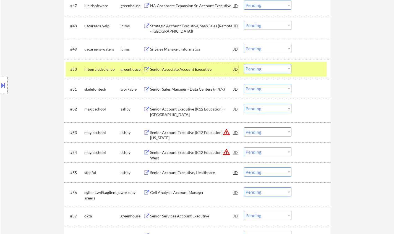
click at [268, 66] on select "Choose an option... Pending Applied Excluded (Questions) Excluded (Expired) Exc…" at bounding box center [268, 68] width 48 height 9
click at [244, 64] on select "Choose an option... Pending Applied Excluded (Questions) Excluded (Expired) Exc…" at bounding box center [268, 68] width 48 height 9
select select ""pending""
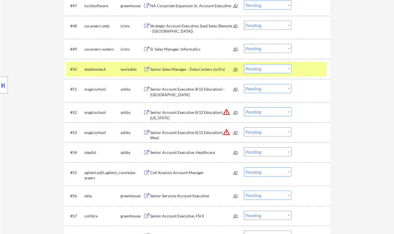
click at [268, 114] on select "Choose an option... Pending Applied Excluded (Questions) Excluded (Expired) Exc…" at bounding box center [268, 111] width 48 height 9
click at [244, 107] on select "Choose an option... Pending Applied Excluded (Questions) Excluded (Expired) Exc…" at bounding box center [268, 111] width 48 height 9
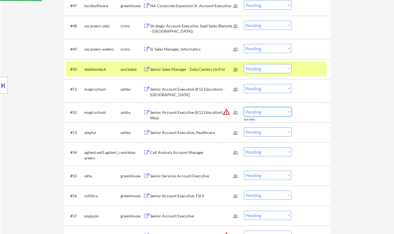
click at [260, 110] on select "Choose an option... Pending Applied Excluded (Questions) Excluded (Expired) Exc…" at bounding box center [268, 111] width 48 height 9
click at [244, 107] on select "Choose an option... Pending Applied Excluded (Questions) Excluded (Expired) Exc…" at bounding box center [268, 111] width 48 height 9
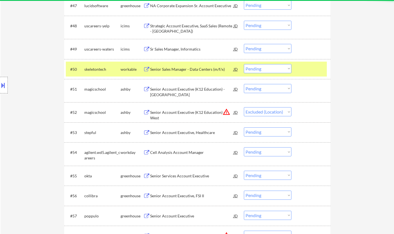
click at [197, 133] on div "Senior Account Executive, Healthcare" at bounding box center [191, 133] width 83 height 6
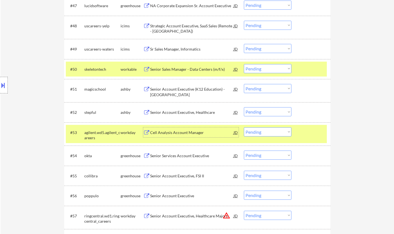
click at [268, 109] on select "Choose an option... Pending Applied Excluded (Questions) Excluded (Expired) Exc…" at bounding box center [268, 111] width 48 height 9
click at [244, 107] on select "Choose an option... Pending Applied Excluded (Questions) Excluded (Expired) Exc…" at bounding box center [268, 111] width 48 height 9
select select ""pending""
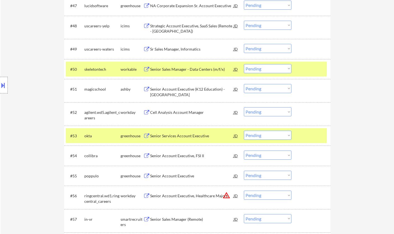
click at [185, 137] on div "Senior Services Account Executive" at bounding box center [191, 136] width 83 height 6
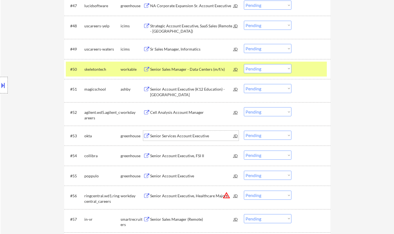
click at [267, 135] on select "Choose an option... Pending Applied Excluded (Questions) Excluded (Expired) Exc…" at bounding box center [268, 135] width 48 height 9
click at [244, 131] on select "Choose an option... Pending Applied Excluded (Questions) Excluded (Expired) Exc…" at bounding box center [268, 135] width 48 height 9
select select ""pending""
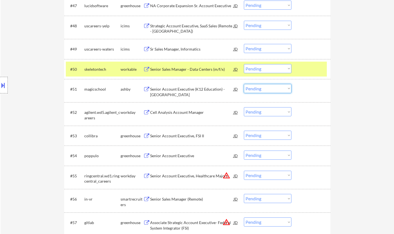
click at [268, 91] on select "Choose an option... Pending Applied Excluded (Questions) Excluded (Expired) Exc…" at bounding box center [268, 88] width 48 height 9
click at [244, 84] on select "Choose an option... Pending Applied Excluded (Questions) Excluded (Expired) Exc…" at bounding box center [268, 88] width 48 height 9
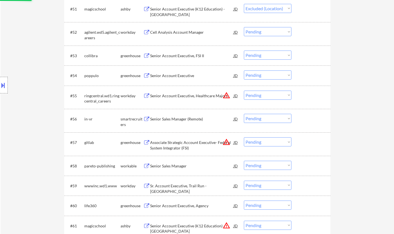
scroll to position [1243, 0]
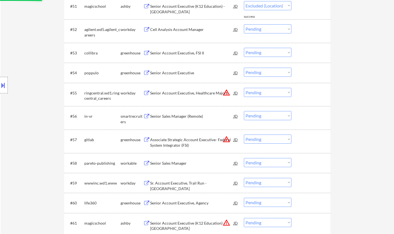
select select ""pending""
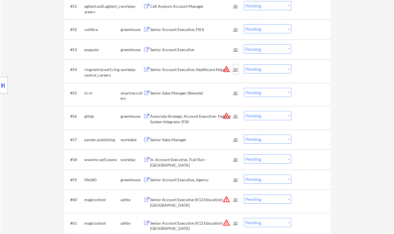
click at [236, 70] on div "JD" at bounding box center [236, 69] width 6 height 10
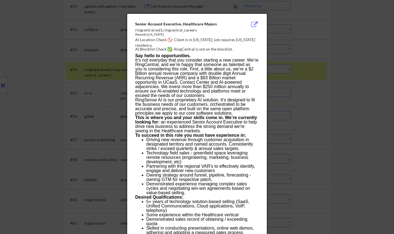
click at [297, 122] on div at bounding box center [197, 117] width 394 height 234
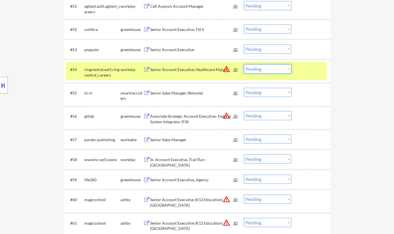
click at [259, 68] on select "Choose an option... Pending Applied Excluded (Questions) Excluded (Expired) Exc…" at bounding box center [268, 68] width 48 height 9
click at [244, 64] on select "Choose an option... Pending Applied Excluded (Questions) Excluded (Expired) Exc…" at bounding box center [268, 68] width 48 height 9
click at [179, 96] on div "Senior Sales Manager (Remote)" at bounding box center [191, 93] width 83 height 10
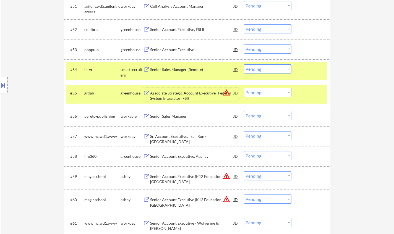
click at [276, 72] on select "Choose an option... Pending Applied Excluded (Questions) Excluded (Expired) Exc…" at bounding box center [268, 68] width 48 height 9
click at [244, 64] on select "Choose an option... Pending Applied Excluded (Questions) Excluded (Expired) Exc…" at bounding box center [268, 68] width 48 height 9
select select ""pending""
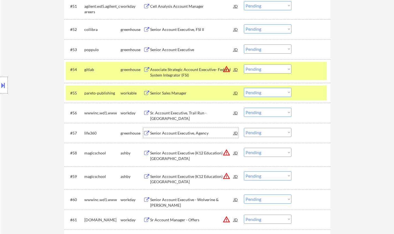
click at [181, 133] on div "Senior Account Executive, Agency" at bounding box center [191, 133] width 83 height 6
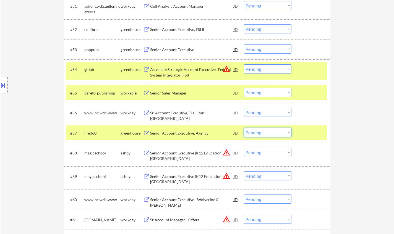
click at [277, 132] on select "Choose an option... Pending Applied Excluded (Questions) Excluded (Expired) Exc…" at bounding box center [268, 132] width 48 height 9
click at [244, 128] on select "Choose an option... Pending Applied Excluded (Questions) Excluded (Expired) Exc…" at bounding box center [268, 132] width 48 height 9
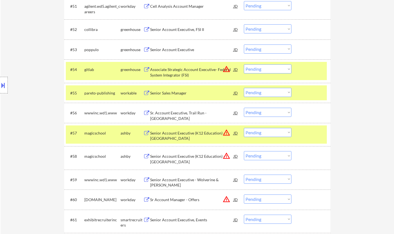
click at [275, 135] on select "Choose an option... Pending Applied Excluded (Questions) Excluded (Expired) Exc…" at bounding box center [268, 132] width 48 height 9
click at [244, 128] on select "Choose an option... Pending Applied Excluded (Questions) Excluded (Expired) Exc…" at bounding box center [268, 132] width 48 height 9
click at [265, 73] on select "Choose an option... Pending Applied Excluded (Questions) Excluded (Expired) Exc…" at bounding box center [268, 68] width 48 height 9
select select ""pending""
click at [244, 64] on select "Choose an option... Pending Applied Excluded (Questions) Excluded (Expired) Exc…" at bounding box center [268, 68] width 48 height 9
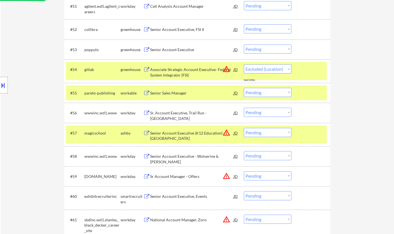
click at [180, 50] on div "Senior Account Executive" at bounding box center [191, 50] width 83 height 6
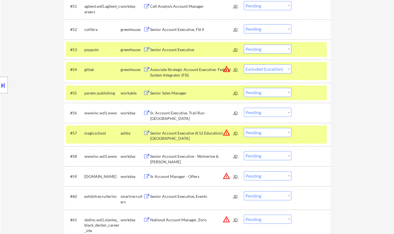
select select ""pending""
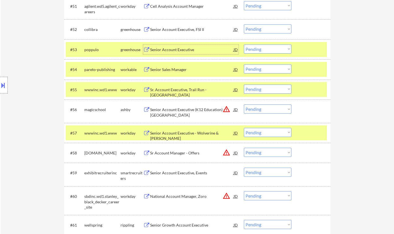
click at [264, 51] on select "Choose an option... Pending Applied Excluded (Questions) Excluded (Expired) Exc…" at bounding box center [268, 48] width 48 height 9
click at [244, 44] on select "Choose an option... Pending Applied Excluded (Questions) Excluded (Expired) Exc…" at bounding box center [268, 48] width 48 height 9
select select ""pending""
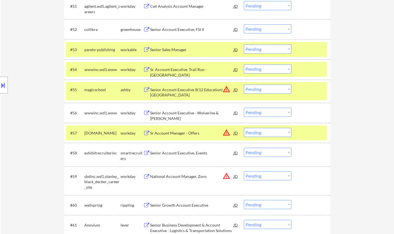
click at [186, 113] on div "Senior Account Executive - Wolverine & [PERSON_NAME]" at bounding box center [191, 115] width 83 height 11
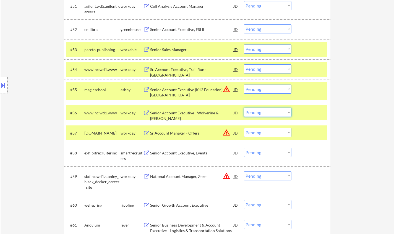
drag, startPoint x: 257, startPoint y: 111, endPoint x: 261, endPoint y: 116, distance: 6.4
click at [257, 111] on select "Choose an option... Pending Applied Excluded (Questions) Excluded (Expired) Exc…" at bounding box center [268, 112] width 48 height 9
click at [244, 108] on select "Choose an option... Pending Applied Excluded (Questions) Excluded (Expired) Exc…" at bounding box center [268, 112] width 48 height 9
click at [266, 89] on select "Choose an option... Pending Applied Excluded (Questions) Excluded (Expired) Exc…" at bounding box center [268, 89] width 48 height 9
select select ""pending""
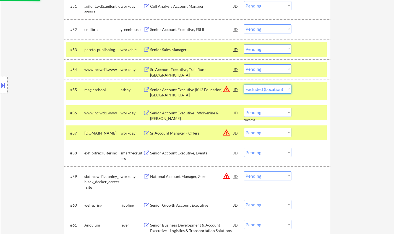
click at [244, 85] on select "Choose an option... Pending Applied Excluded (Questions) Excluded (Expired) Exc…" at bounding box center [268, 89] width 48 height 9
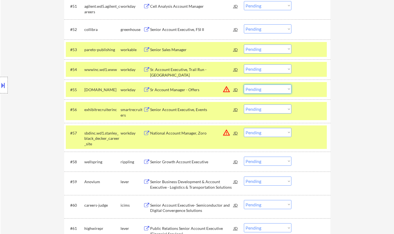
click at [259, 89] on select "Choose an option... Pending Applied Excluded (Questions) Excluded (Expired) Exc…" at bounding box center [268, 89] width 48 height 9
click at [244, 85] on select "Choose an option... Pending Applied Excluded (Questions) Excluded (Expired) Exc…" at bounding box center [268, 89] width 48 height 9
click at [236, 134] on div "JD" at bounding box center [236, 133] width 6 height 10
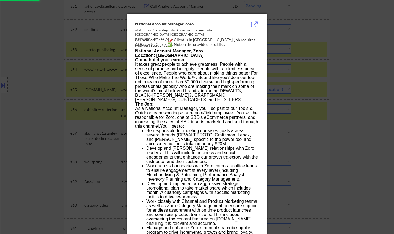
select select ""pending""
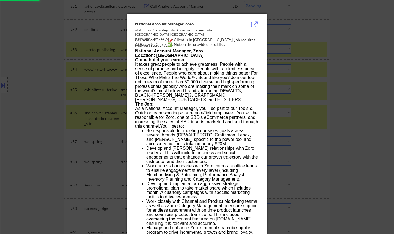
click at [345, 147] on div at bounding box center [197, 117] width 394 height 234
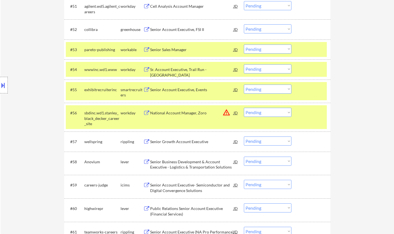
click at [1, 86] on button at bounding box center [3, 85] width 6 height 9
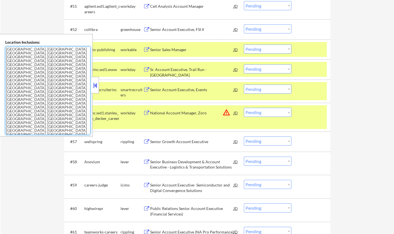
click at [89, 83] on textarea "[GEOGRAPHIC_DATA], [GEOGRAPHIC_DATA] [GEOGRAPHIC_DATA], [GEOGRAPHIC_DATA] [GEOG…" at bounding box center [47, 90] width 85 height 88
click at [96, 84] on button at bounding box center [95, 85] width 6 height 8
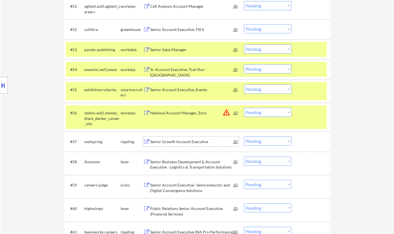
click at [178, 139] on div "Senior Growth Account Executive" at bounding box center [191, 142] width 83 height 6
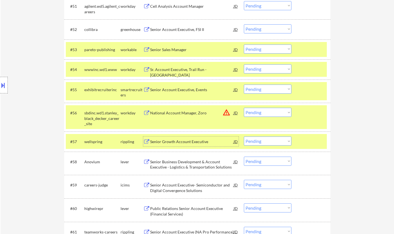
click at [272, 139] on select "Choose an option... Pending Applied Excluded (Questions) Excluded (Expired) Exc…" at bounding box center [268, 140] width 48 height 9
click at [244, 136] on select "Choose an option... Pending Applied Excluded (Questions) Excluded (Expired) Exc…" at bounding box center [268, 140] width 48 height 9
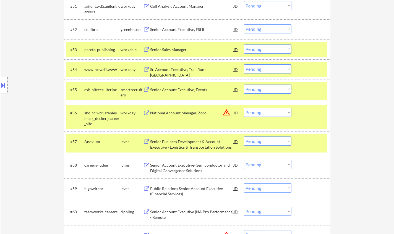
click at [183, 142] on div "Senior Business Development & Account Executive - Logistics & Transportation So…" at bounding box center [191, 144] width 83 height 11
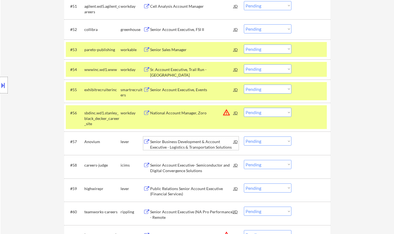
click at [264, 139] on select "Choose an option... Pending Applied Excluded (Questions) Excluded (Expired) Exc…" at bounding box center [268, 140] width 48 height 9
click at [244, 136] on select "Choose an option... Pending Applied Excluded (Questions) Excluded (Expired) Exc…" at bounding box center [268, 140] width 48 height 9
drag, startPoint x: 268, startPoint y: 112, endPoint x: 268, endPoint y: 115, distance: 3.3
click at [268, 112] on select "Choose an option... Pending Applied Excluded (Questions) Excluded (Expired) Exc…" at bounding box center [268, 112] width 48 height 9
select select ""pending""
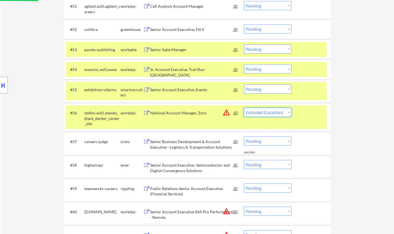
click at [244, 108] on select "Choose an option... Pending Applied Excluded (Questions) Excluded (Expired) Exc…" at bounding box center [268, 112] width 48 height 9
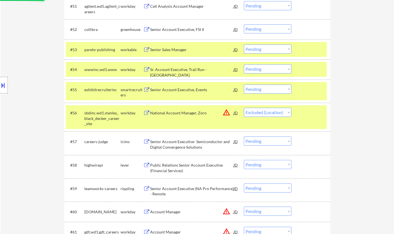
scroll to position [1326, 0]
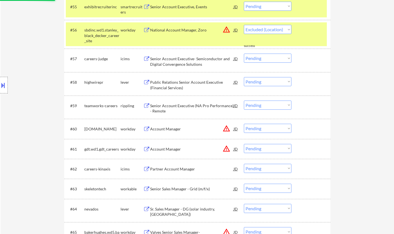
select select ""pending""
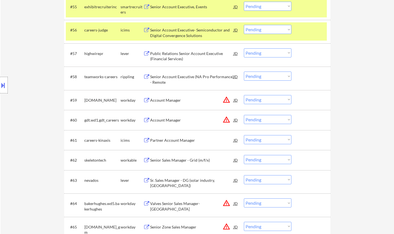
click at [167, 57] on div "Public Relations Senior Account Executive (Financial Services)" at bounding box center [191, 56] width 83 height 11
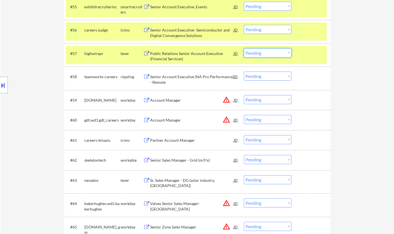
click at [265, 53] on select "Choose an option... Pending Applied Excluded (Questions) Excluded (Expired) Exc…" at bounding box center [268, 52] width 48 height 9
click at [244, 48] on select "Choose an option... Pending Applied Excluded (Questions) Excluded (Expired) Exc…" at bounding box center [268, 52] width 48 height 9
select select ""pending""
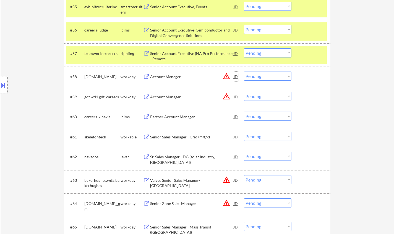
click at [234, 76] on div "JD" at bounding box center [236, 77] width 6 height 10
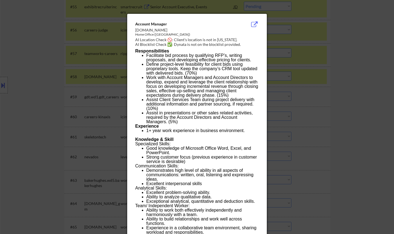
click at [326, 165] on div at bounding box center [197, 117] width 394 height 234
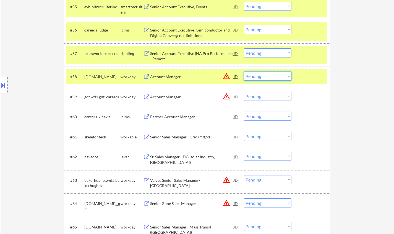
click at [266, 76] on select "Choose an option... Pending Applied Excluded (Questions) Excluded (Expired) Exc…" at bounding box center [268, 76] width 48 height 9
click at [244, 72] on select "Choose an option... Pending Applied Excluded (Questions) Excluded (Expired) Exc…" at bounding box center [268, 76] width 48 height 9
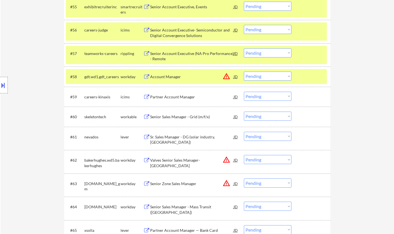
drag, startPoint x: 266, startPoint y: 73, endPoint x: 268, endPoint y: 79, distance: 6.6
click at [266, 73] on select "Choose an option... Pending Applied Excluded (Questions) Excluded (Expired) Exc…" at bounding box center [268, 76] width 48 height 9
click at [244, 72] on select "Choose an option... Pending Applied Excluded (Questions) Excluded (Expired) Exc…" at bounding box center [268, 76] width 48 height 9
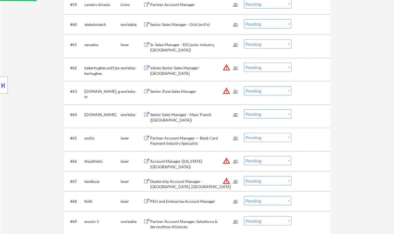
scroll to position [1436, 0]
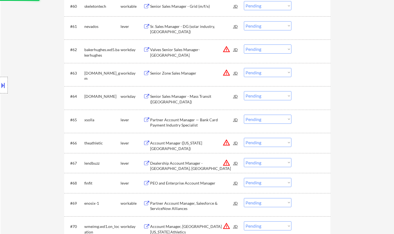
select select ""pending""
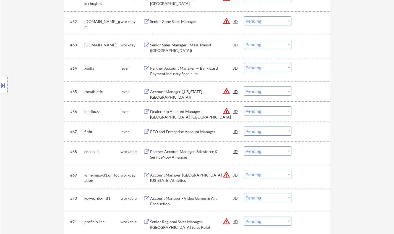
scroll to position [1492, 0]
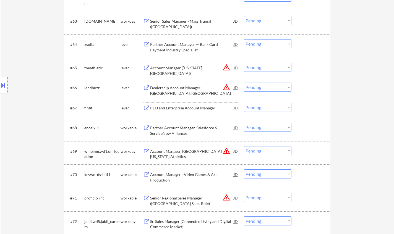
click at [176, 110] on div "PEO and Enterprise Account Manager" at bounding box center [191, 108] width 83 height 6
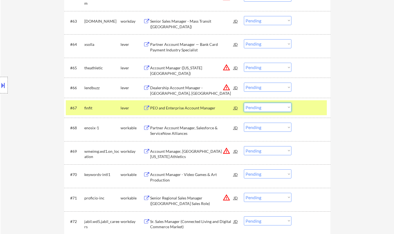
click at [271, 109] on select "Choose an option... Pending Applied Excluded (Questions) Excluded (Expired) Exc…" at bounding box center [268, 107] width 48 height 9
click at [244, 103] on select "Choose an option... Pending Applied Excluded (Questions) Excluded (Expired) Exc…" at bounding box center [268, 107] width 48 height 9
select select ""pending""
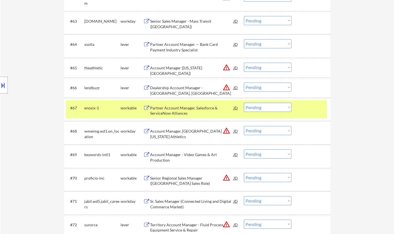
click at [275, 68] on select "Choose an option... Pending Applied Excluded (Questions) Excluded (Expired) Exc…" at bounding box center [268, 67] width 48 height 9
click at [244, 63] on select "Choose an option... Pending Applied Excluded (Questions) Excluded (Expired) Exc…" at bounding box center [268, 67] width 48 height 9
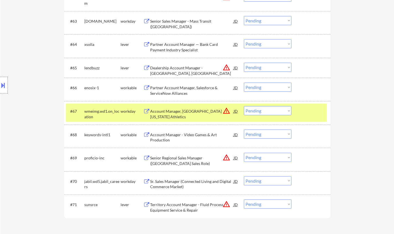
click at [270, 67] on select "Choose an option... Pending Applied Excluded (Questions) Excluded (Expired) Exc…" at bounding box center [268, 67] width 48 height 9
click at [244, 63] on select "Choose an option... Pending Applied Excluded (Questions) Excluded (Expired) Exc…" at bounding box center [268, 67] width 48 height 9
select select ""pending""
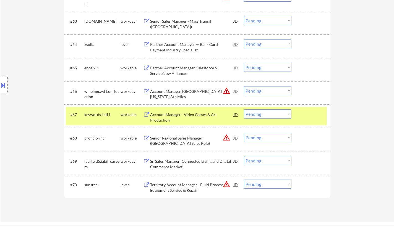
drag, startPoint x: 266, startPoint y: 92, endPoint x: 270, endPoint y: 94, distance: 4.6
click at [266, 92] on select "Choose an option... Pending Applied Excluded (Questions) Excluded (Expired) Exc…" at bounding box center [268, 90] width 48 height 9
click at [244, 86] on select "Choose an option... Pending Applied Excluded (Questions) Excluded (Expired) Exc…" at bounding box center [268, 90] width 48 height 9
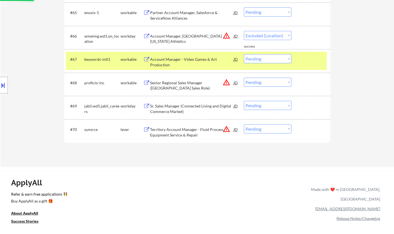
select select ""pending""
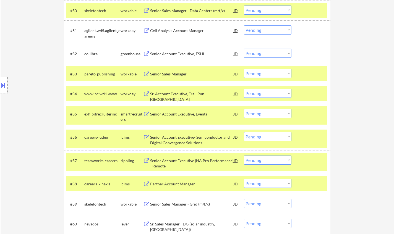
scroll to position [1215, 0]
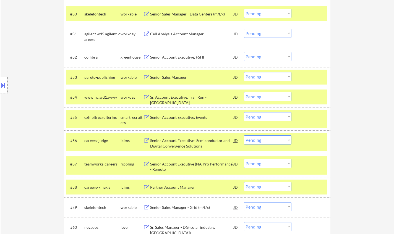
click at [169, 79] on div "Senior Sales Manager" at bounding box center [191, 78] width 83 height 6
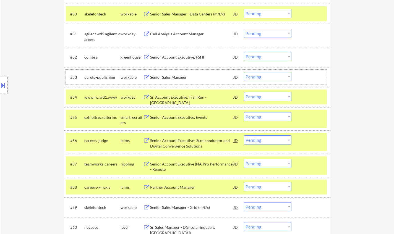
click at [264, 72] on div "#53 pareto-publishing workable Senior Sales Manager JD warning_amber Choose an …" at bounding box center [196, 77] width 261 height 15
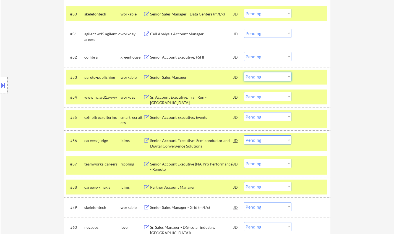
click at [267, 77] on select "Choose an option... Pending Applied Excluded (Questions) Excluded (Expired) Exc…" at bounding box center [268, 76] width 48 height 9
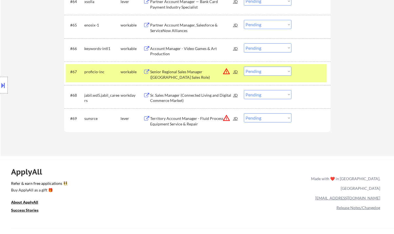
scroll to position [1536, 0]
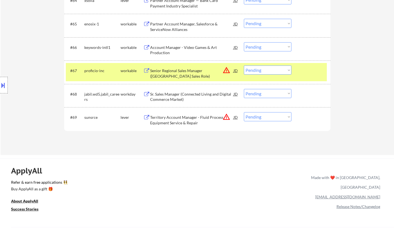
click at [271, 120] on select "Choose an option... Pending Applied Excluded (Questions) Excluded (Expired) Exc…" at bounding box center [268, 116] width 48 height 9
click at [273, 119] on select "Choose an option... Pending Applied Excluded (Questions) Excluded (Expired) Exc…" at bounding box center [268, 116] width 48 height 9
drag, startPoint x: 272, startPoint y: 115, endPoint x: 274, endPoint y: 121, distance: 5.7
click at [272, 115] on select "Choose an option... Pending Applied Excluded (Questions) Excluded (Expired) Exc…" at bounding box center [268, 116] width 48 height 9
select select ""excluded__location_""
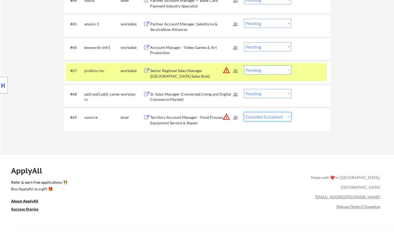
click at [244, 112] on select "Choose an option... Pending Applied Excluded (Questions) Excluded (Expired) Exc…" at bounding box center [268, 116] width 48 height 9
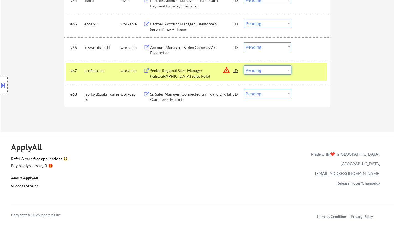
click at [266, 72] on select "Choose an option... Pending Applied Excluded (Questions) Excluded (Expired) Exc…" at bounding box center [268, 69] width 48 height 9
click at [244, 65] on select "Choose an option... Pending Applied Excluded (Questions) Excluded (Expired) Exc…" at bounding box center [268, 69] width 48 height 9
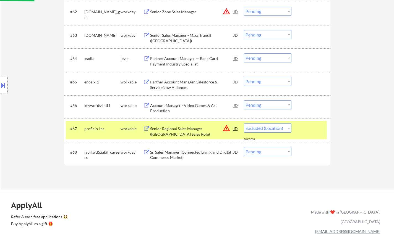
scroll to position [1453, 0]
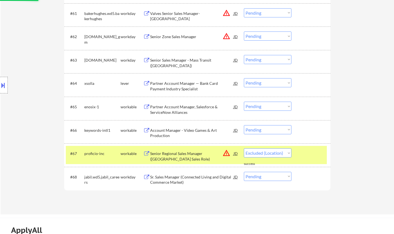
select select ""pending""
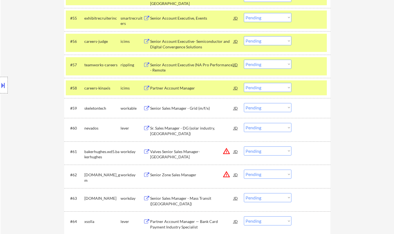
click at [179, 107] on div "Senior Sales Manager - Grid (m/f/x)" at bounding box center [191, 109] width 83 height 6
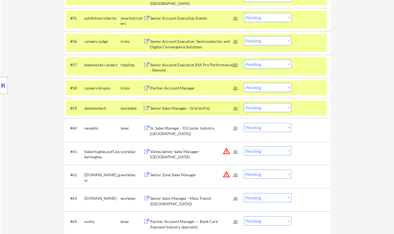
drag, startPoint x: 280, startPoint y: 110, endPoint x: 282, endPoint y: 112, distance: 3.1
click at [280, 110] on select "Choose an option... Pending Applied Excluded (Questions) Excluded (Expired) Exc…" at bounding box center [268, 107] width 48 height 9
click at [244, 103] on select "Choose an option... Pending Applied Excluded (Questions) Excluded (Expired) Exc…" at bounding box center [268, 107] width 48 height 9
select select ""pending""
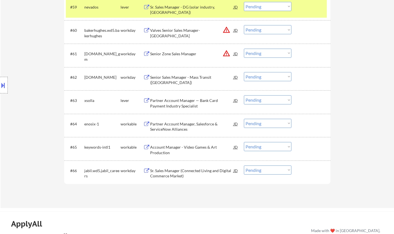
scroll to position [1370, 0]
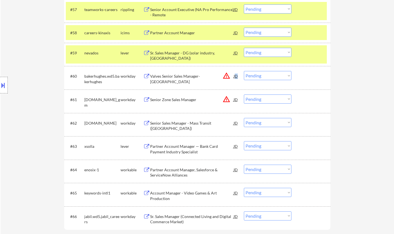
click at [236, 75] on div "JD" at bounding box center [236, 76] width 6 height 10
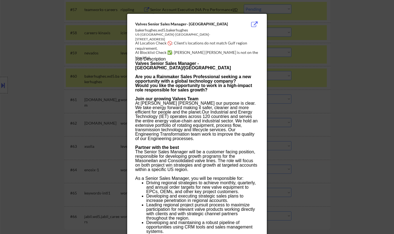
click at [337, 117] on div at bounding box center [197, 117] width 394 height 234
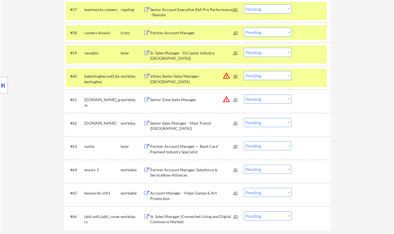
click at [275, 76] on select "Choose an option... Pending Applied Excluded (Questions) Excluded (Expired) Exc…" at bounding box center [268, 75] width 48 height 9
click at [244, 71] on select "Choose an option... Pending Applied Excluded (Questions) Excluded (Expired) Exc…" at bounding box center [268, 75] width 48 height 9
select select ""pending""
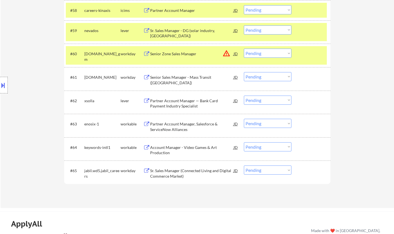
scroll to position [1397, 0]
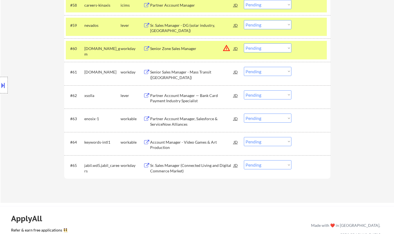
click at [182, 143] on div "Account Manager - Video Games & Art Production" at bounding box center [191, 144] width 83 height 11
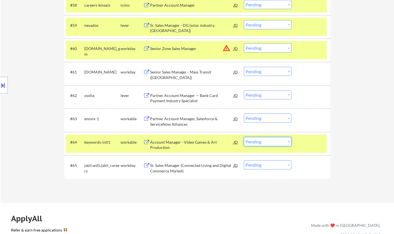
drag, startPoint x: 271, startPoint y: 141, endPoint x: 273, endPoint y: 145, distance: 4.9
click at [271, 141] on select "Choose an option... Pending Applied Excluded (Questions) Excluded (Expired) Exc…" at bounding box center [268, 141] width 48 height 9
click at [244, 137] on select "Choose an option... Pending Applied Excluded (Questions) Excluded (Expired) Exc…" at bounding box center [268, 141] width 48 height 9
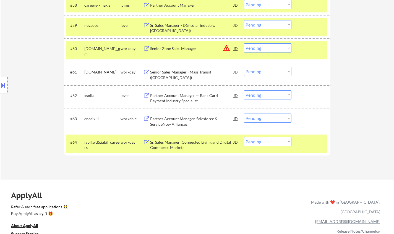
click at [174, 141] on div "Sr. Sales Manager (Connected Living and Digital Commerce Market)" at bounding box center [191, 144] width 83 height 11
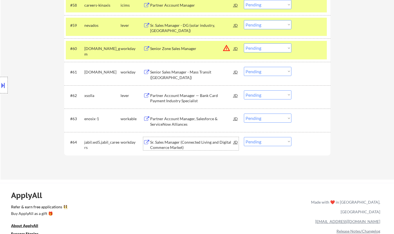
drag, startPoint x: 275, startPoint y: 140, endPoint x: 275, endPoint y: 144, distance: 4.1
click at [275, 141] on select "Choose an option... Pending Applied Excluded (Questions) Excluded (Expired) Exc…" at bounding box center [268, 141] width 48 height 9
select select ""excluded__expired_""
click at [244, 137] on select "Choose an option... Pending Applied Excluded (Questions) Excluded (Expired) Exc…" at bounding box center [268, 141] width 48 height 9
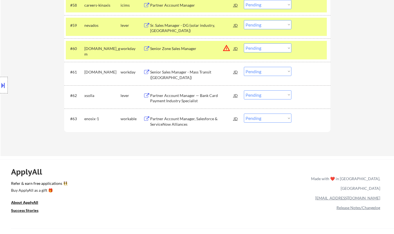
click at [176, 97] on div "Partner Account Manager — Bank Card Payment Industry Specialist" at bounding box center [191, 98] width 83 height 11
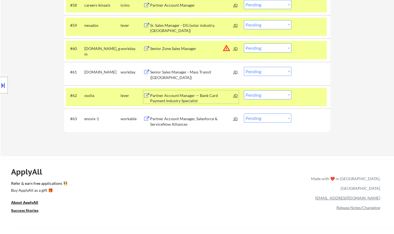
click at [260, 93] on select "Choose an option... Pending Applied Excluded (Questions) Excluded (Expired) Exc…" at bounding box center [268, 94] width 48 height 9
click at [244, 90] on select "Choose an option... Pending Applied Excluded (Questions) Excluded (Expired) Exc…" at bounding box center [268, 94] width 48 height 9
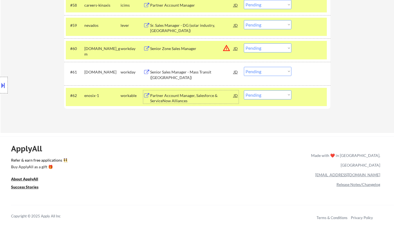
click at [170, 95] on div "Partner Account Manager, Salesforce & ServiceNow Alliances" at bounding box center [191, 98] width 83 height 11
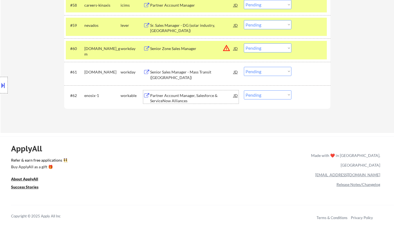
click at [263, 95] on select "Choose an option... Pending Applied Excluded (Questions) Excluded (Expired) Exc…" at bounding box center [268, 94] width 48 height 9
select select ""applied""
click at [244, 90] on select "Choose an option... Pending Applied Excluded (Questions) Excluded (Expired) Exc…" at bounding box center [268, 94] width 48 height 9
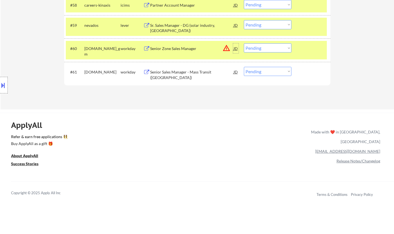
click at [233, 48] on div "JD" at bounding box center [236, 48] width 6 height 10
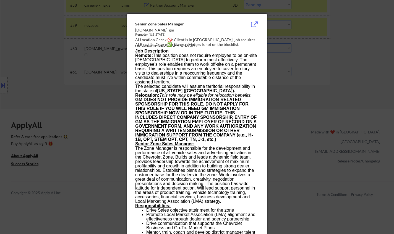
click at [301, 108] on div at bounding box center [197, 117] width 394 height 234
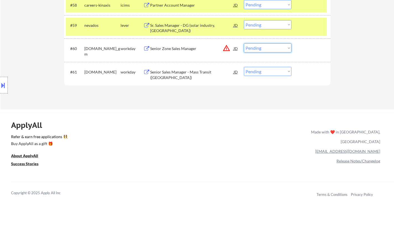
click at [269, 46] on select "Choose an option... Pending Applied Excluded (Questions) Excluded (Expired) Exc…" at bounding box center [268, 47] width 48 height 9
click at [244, 43] on select "Choose an option... Pending Applied Excluded (Questions) Excluded (Expired) Exc…" at bounding box center [268, 47] width 48 height 9
select select ""pending""
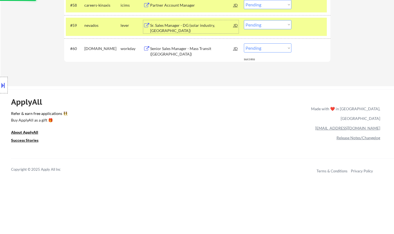
click at [169, 26] on div "Sr. Sales Manager - DG (solar industry, [GEOGRAPHIC_DATA])" at bounding box center [191, 28] width 83 height 11
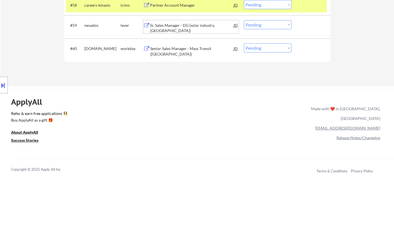
click at [284, 25] on select "Choose an option... Pending Applied Excluded (Questions) Excluded (Expired) Exc…" at bounding box center [268, 24] width 48 height 9
click at [244, 20] on select "Choose an option... Pending Applied Excluded (Questions) Excluded (Expired) Exc…" at bounding box center [268, 24] width 48 height 9
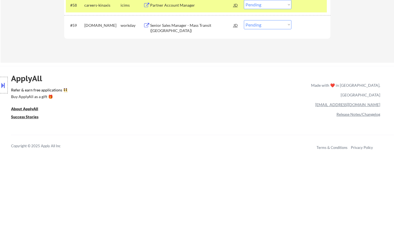
click at [182, 25] on div "Senior Sales Manager - Mass Transit ([GEOGRAPHIC_DATA])" at bounding box center [191, 28] width 83 height 11
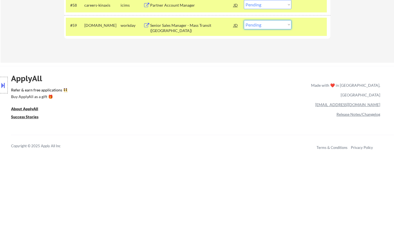
click at [275, 25] on select "Choose an option... Pending Applied Excluded (Questions) Excluded (Expired) Exc…" at bounding box center [268, 24] width 48 height 9
select select ""excluded__bad_match_""
click at [244, 20] on select "Choose an option... Pending Applied Excluded (Questions) Excluded (Expired) Exc…" at bounding box center [268, 24] width 48 height 9
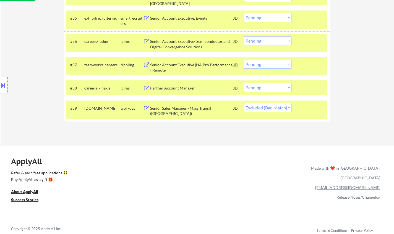
click at [170, 88] on div "Partner Account Manager" at bounding box center [191, 88] width 83 height 6
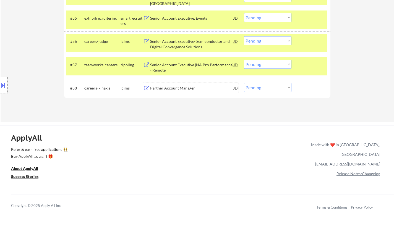
click at [269, 88] on select "Choose an option... Pending Applied Excluded (Questions) Excluded (Expired) Exc…" at bounding box center [268, 87] width 48 height 9
select select ""applied""
click at [244, 83] on select "Choose an option... Pending Applied Excluded (Questions) Excluded (Expired) Exc…" at bounding box center [268, 87] width 48 height 9
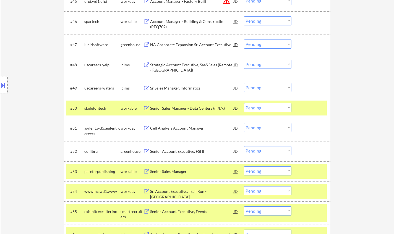
scroll to position [1149, 0]
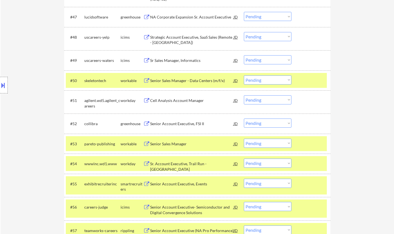
click at [179, 83] on div "Senior Sales Manager - Data Centers (m/f/x)" at bounding box center [191, 80] width 83 height 10
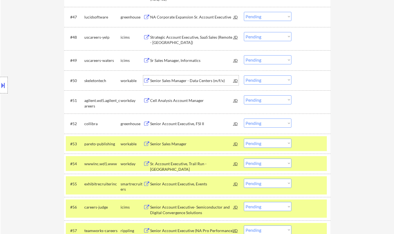
click at [267, 80] on select "Choose an option... Pending Applied Excluded (Questions) Excluded (Expired) Exc…" at bounding box center [268, 79] width 48 height 9
click at [244, 75] on select "Choose an option... Pending Applied Excluded (Questions) Excluded (Expired) Exc…" at bounding box center [268, 79] width 48 height 9
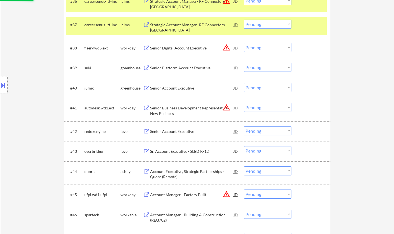
select select ""pending""
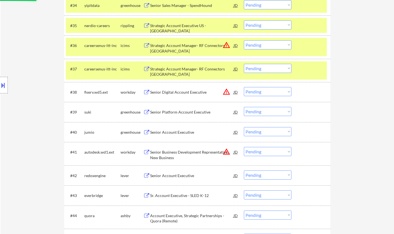
scroll to position [873, 0]
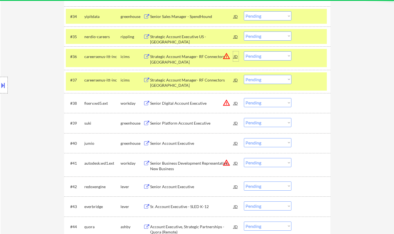
click at [235, 56] on div "JD" at bounding box center [236, 56] width 6 height 10
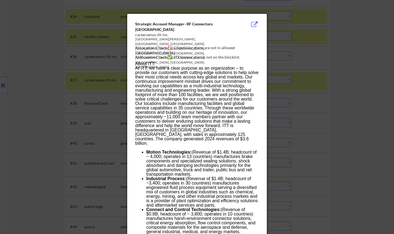
drag, startPoint x: 360, startPoint y: 93, endPoint x: 323, endPoint y: 86, distance: 37.1
click at [360, 93] on div at bounding box center [197, 117] width 394 height 234
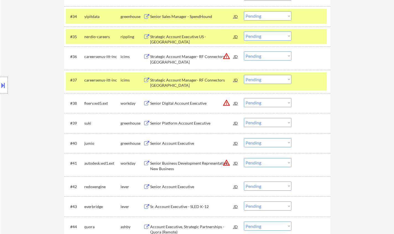
drag, startPoint x: 272, startPoint y: 56, endPoint x: 275, endPoint y: 60, distance: 5.1
click at [272, 56] on select "Choose an option... Pending Applied Excluded (Questions) Excluded (Expired) Exc…" at bounding box center [268, 55] width 48 height 9
click at [244, 51] on select "Choose an option... Pending Applied Excluded (Questions) Excluded (Expired) Exc…" at bounding box center [268, 55] width 48 height 9
select select ""pending""
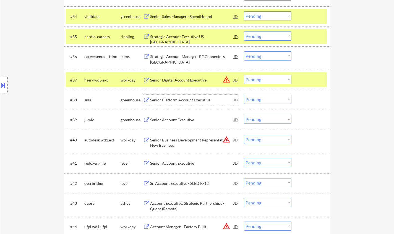
click at [179, 99] on div "Senior Platform Account Executive" at bounding box center [191, 100] width 83 height 6
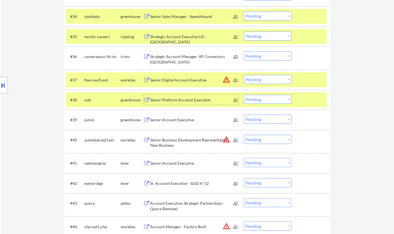
click at [276, 99] on select "Choose an option... Pending Applied Excluded (Questions) Excluded (Expired) Exc…" at bounding box center [268, 99] width 48 height 9
click at [244, 95] on select "Choose an option... Pending Applied Excluded (Questions) Excluded (Expired) Exc…" at bounding box center [268, 99] width 48 height 9
select select ""pending""
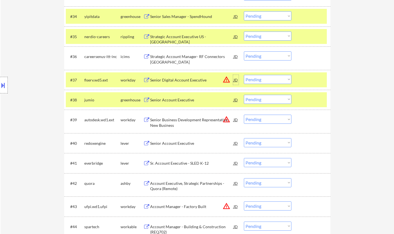
click at [234, 81] on div "JD" at bounding box center [236, 80] width 6 height 10
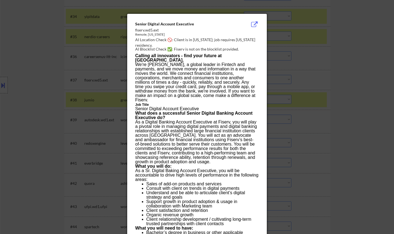
click at [330, 95] on div at bounding box center [197, 117] width 394 height 234
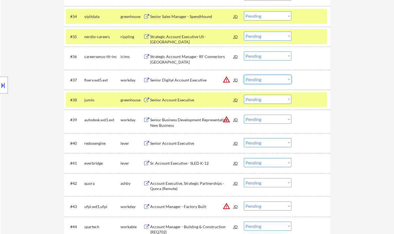
click at [269, 81] on select "Choose an option... Pending Applied Excluded (Questions) Excluded (Expired) Exc…" at bounding box center [268, 79] width 48 height 9
click at [244, 75] on select "Choose an option... Pending Applied Excluded (Questions) Excluded (Expired) Exc…" at bounding box center [268, 79] width 48 height 9
click at [162, 98] on div "Senior Account Executive" at bounding box center [191, 100] width 83 height 6
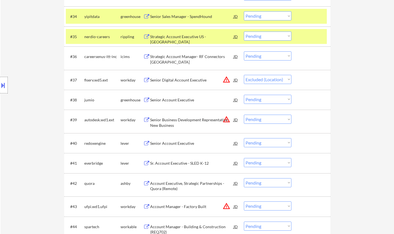
select select ""pending""
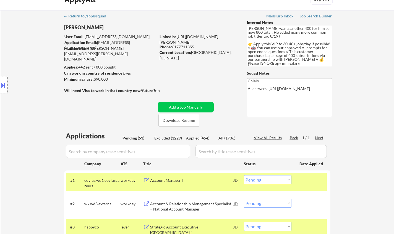
scroll to position [0, 0]
